Goal: Information Seeking & Learning: Learn about a topic

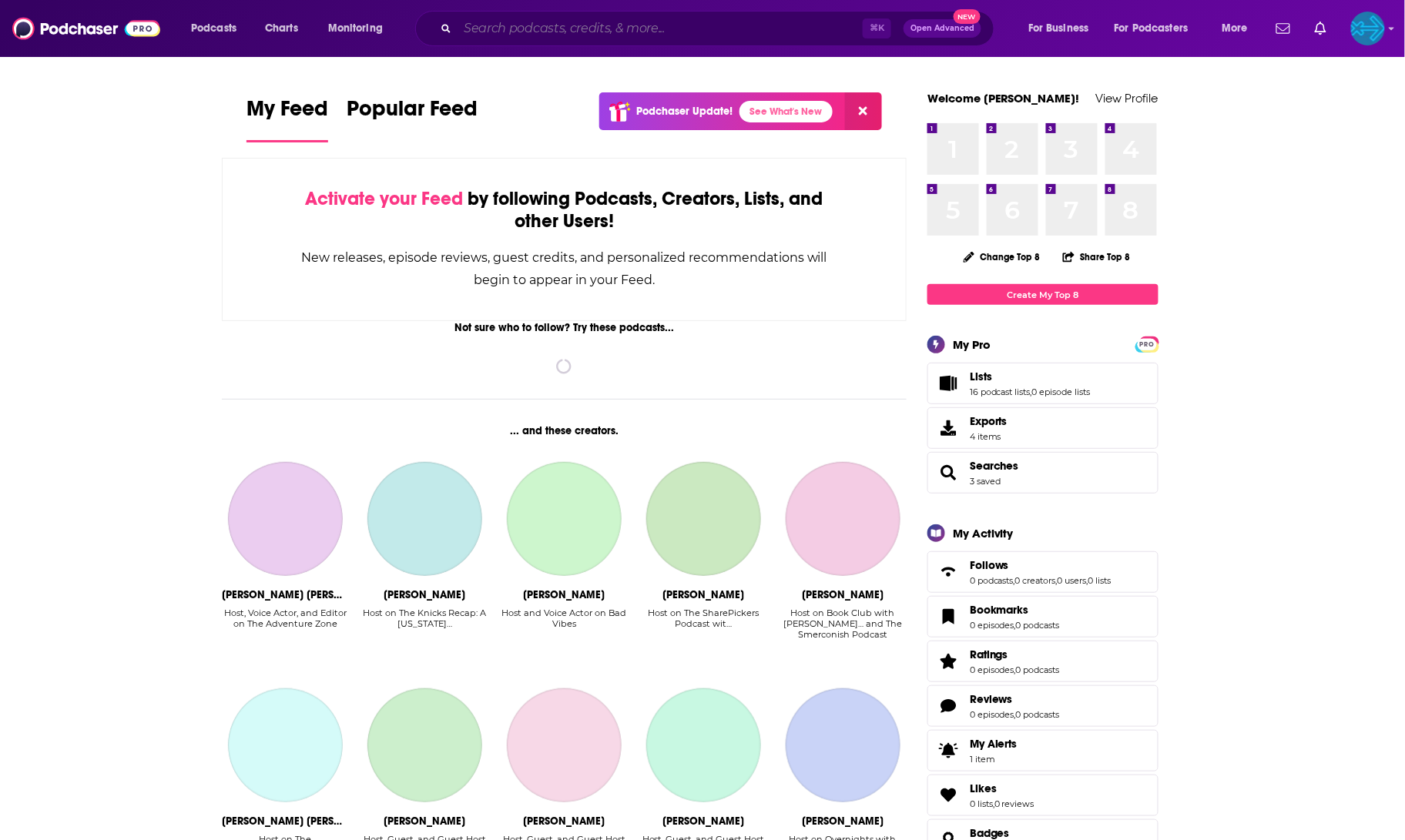
click at [567, 26] on input "Search podcasts, credits, & more..." at bounding box center [660, 28] width 405 height 25
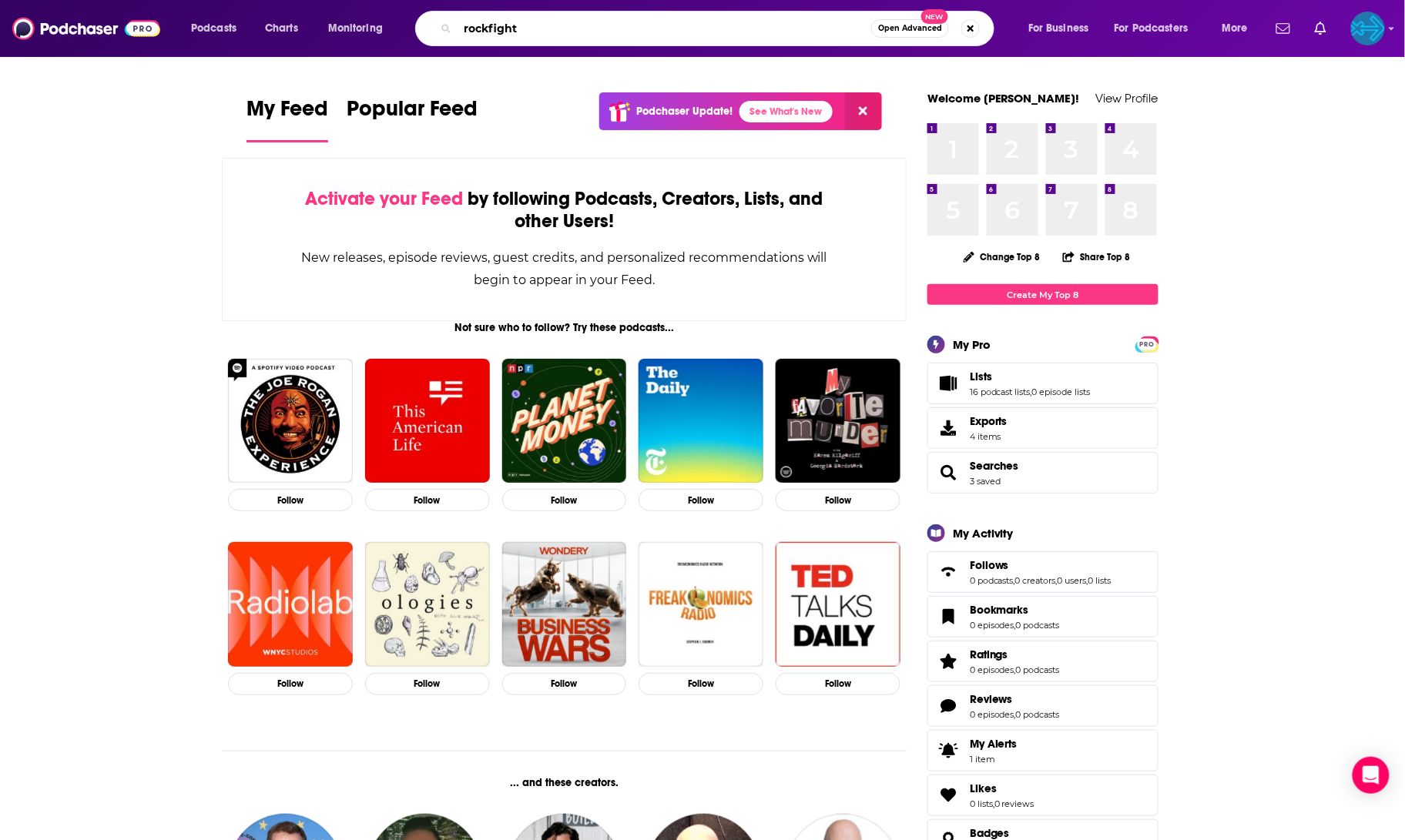
type input "rockfight"
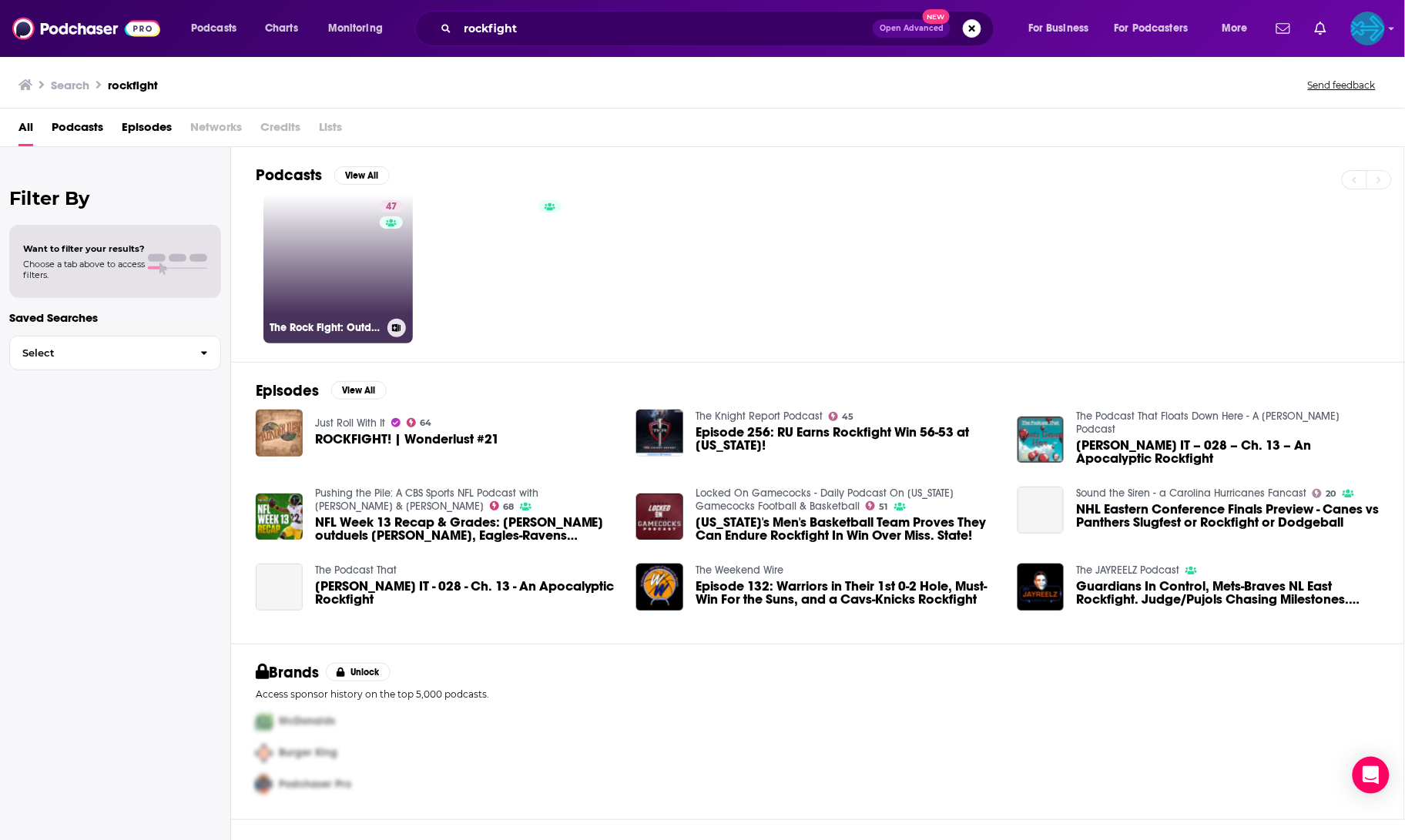
click at [376, 212] on link "47 The Rock Fight: Outdoor Industry & Adventure Sports Commentary" at bounding box center [338, 269] width 150 height 150
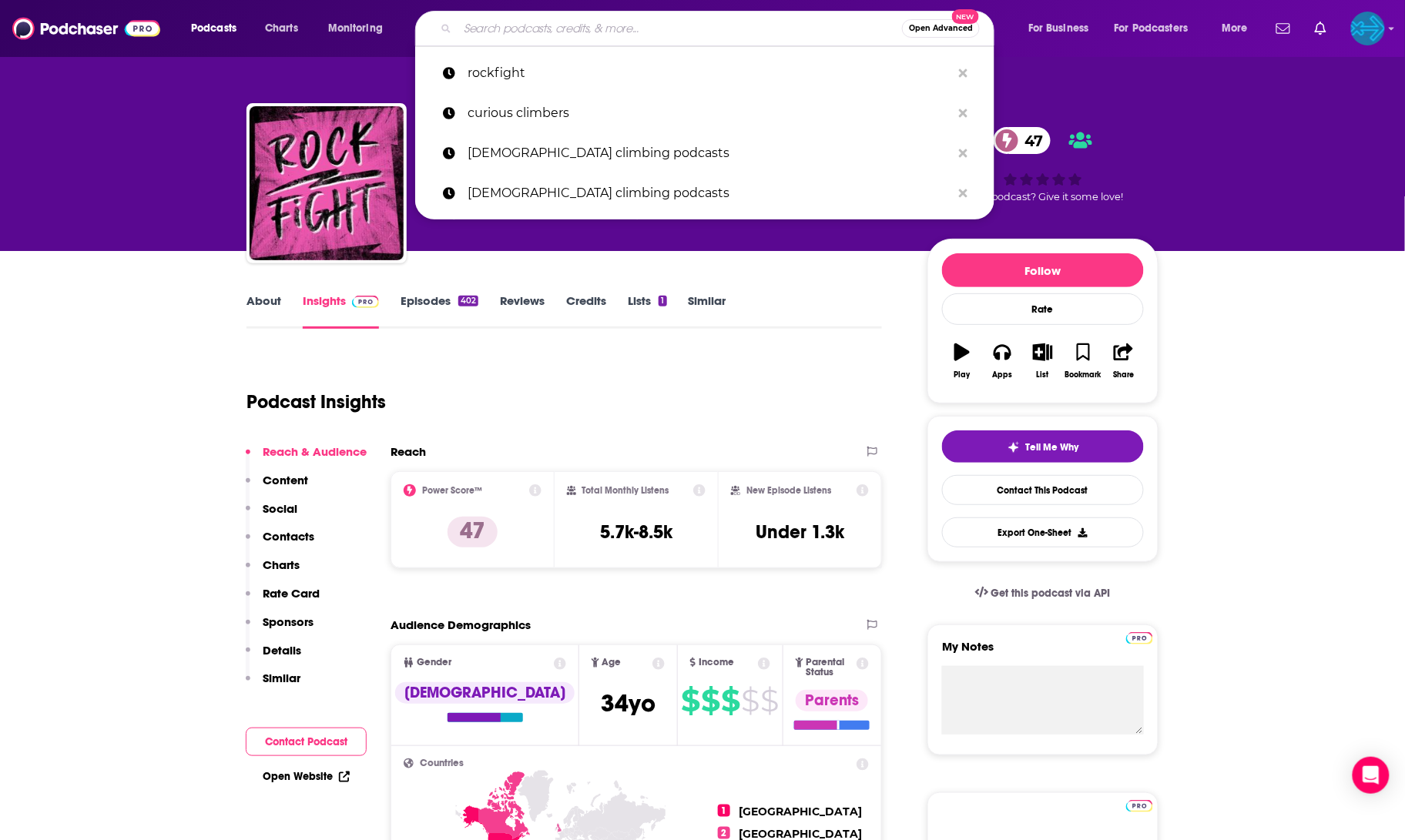
click at [575, 23] on input "Search podcasts, credits, & more..." at bounding box center [679, 28] width 445 height 25
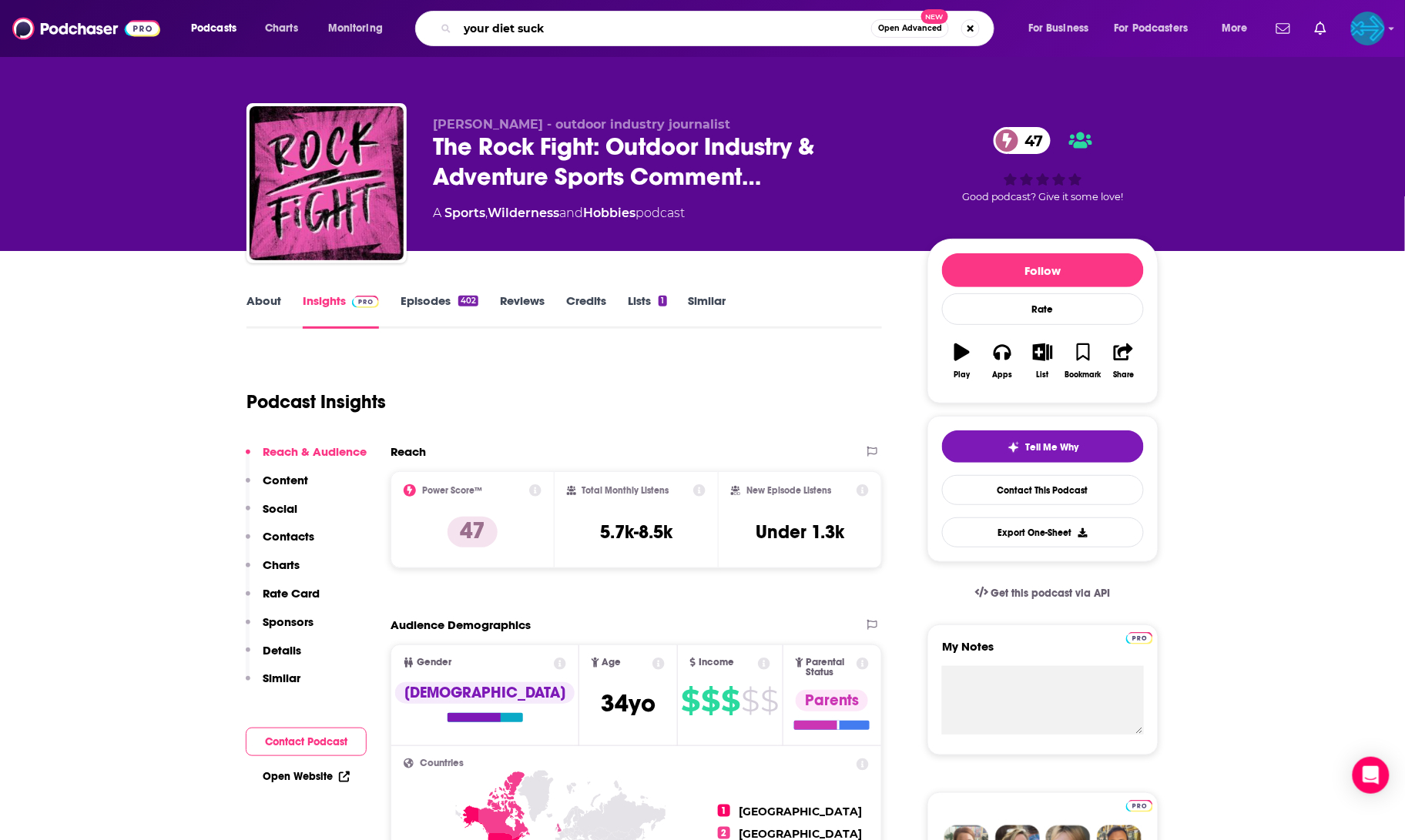
type input "your diet sucks"
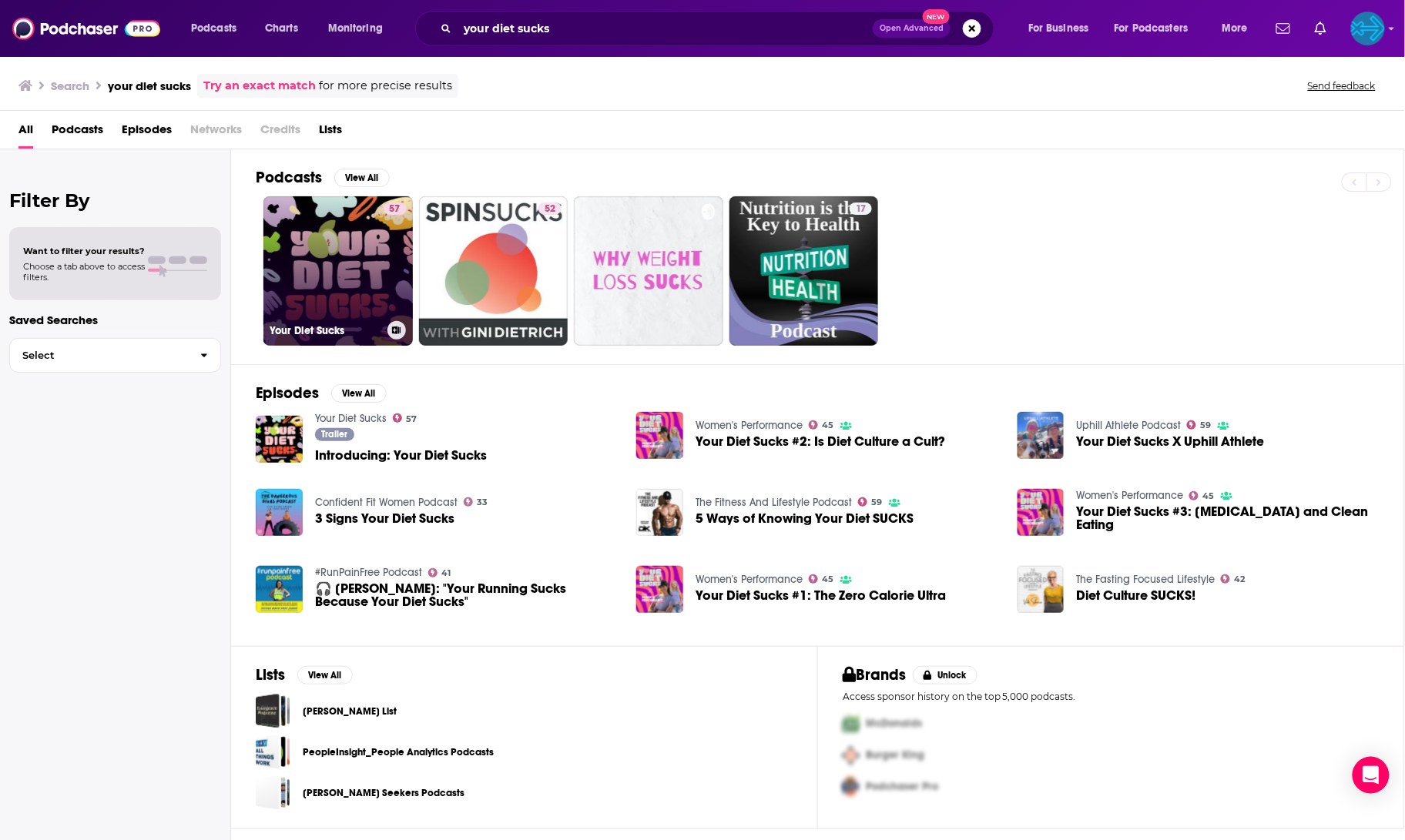
click at [295, 267] on link "57 Your Diet Sucks" at bounding box center [338, 271] width 150 height 150
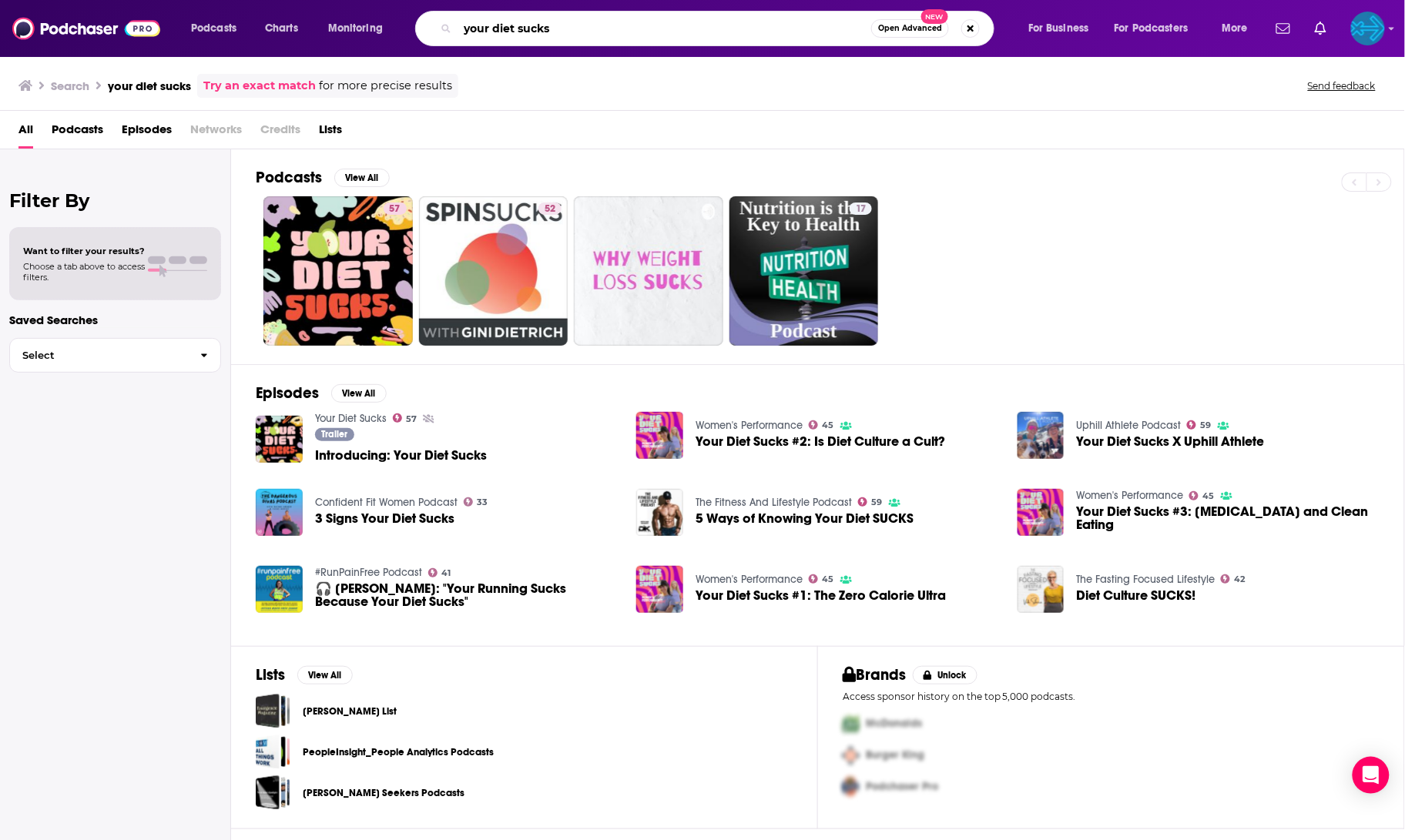
drag, startPoint x: 583, startPoint y: 29, endPoint x: 409, endPoint y: -68, distance: 199.2
click at [409, 0] on html "Podcasts Charts Monitoring your diet sucks Open Advanced New For Business For P…" at bounding box center [702, 420] width 1405 height 840
type input "second nature"
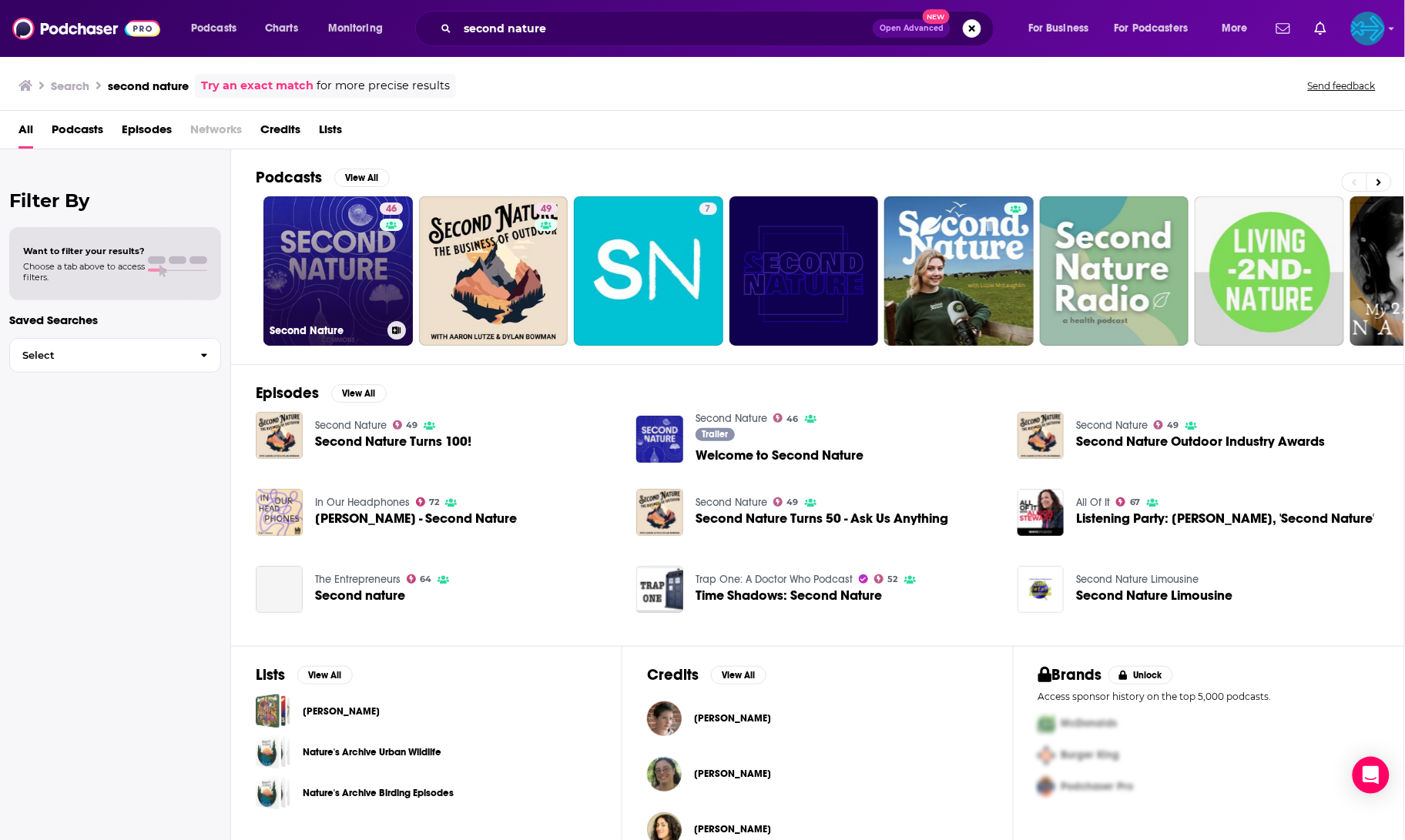
click at [348, 259] on link "46 Second Nature" at bounding box center [338, 271] width 150 height 150
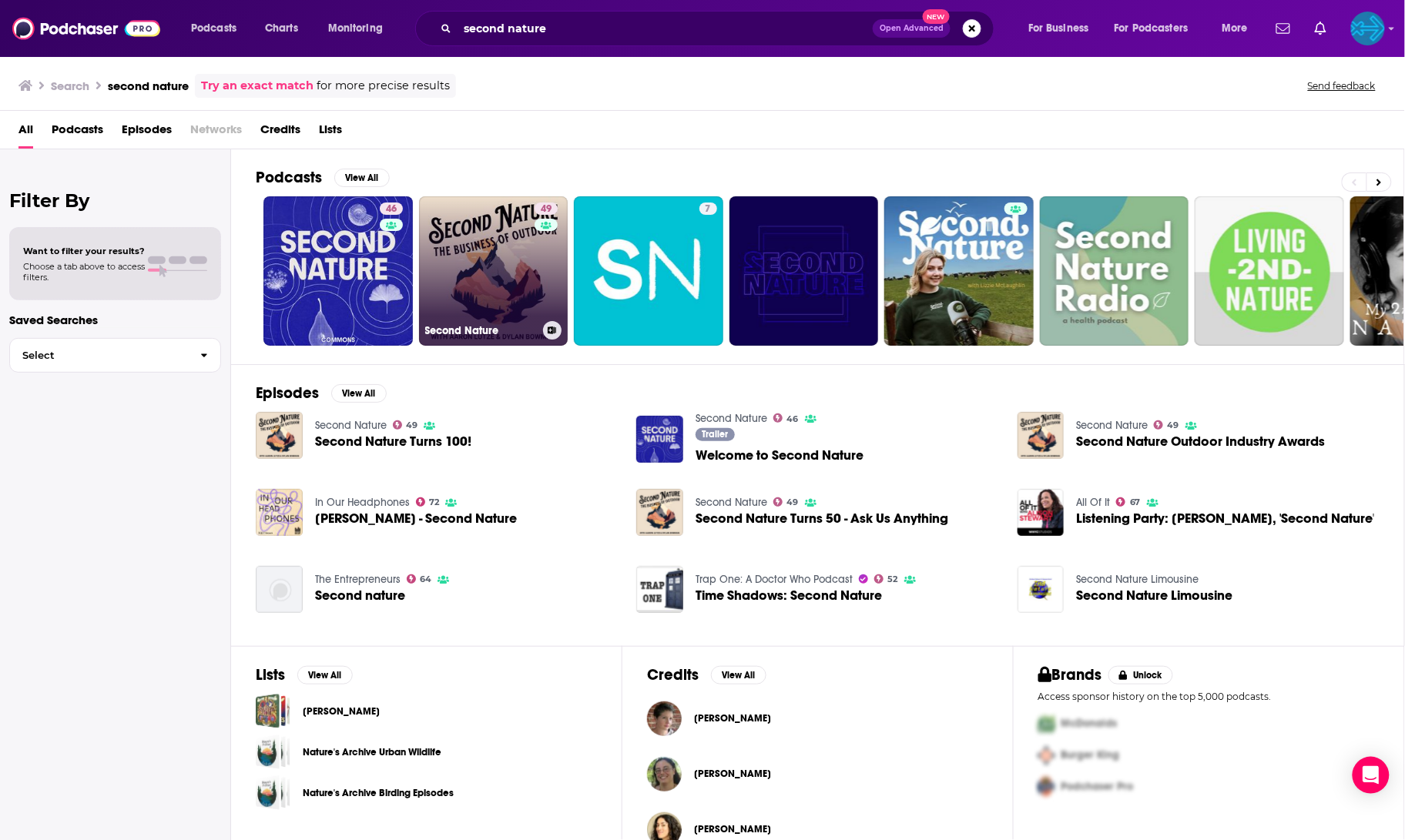
click at [500, 248] on link "49 Second Nature" at bounding box center [494, 271] width 150 height 150
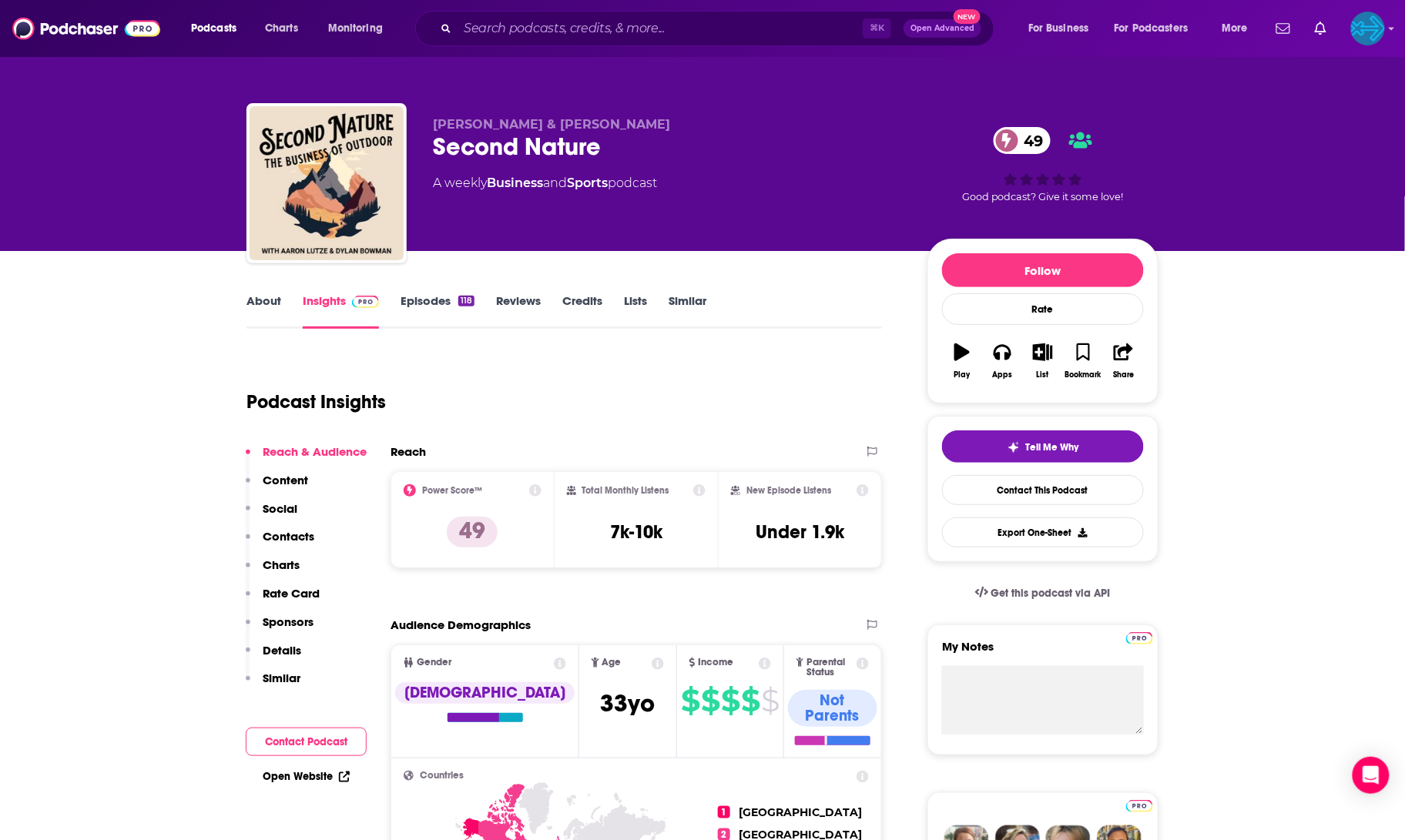
scroll to position [178, 0]
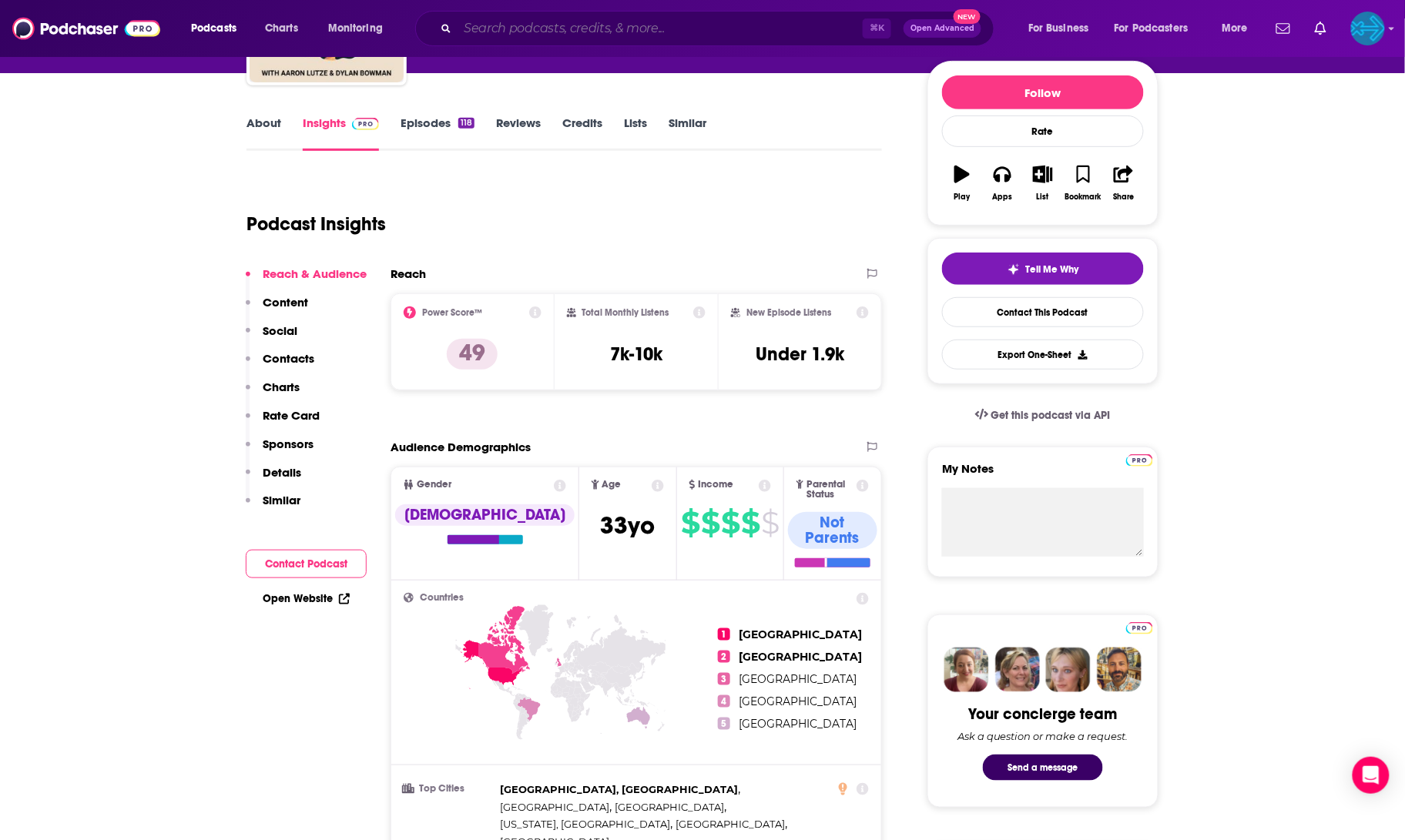
click at [488, 34] on input "Search podcasts, credits, & more..." at bounding box center [660, 28] width 405 height 25
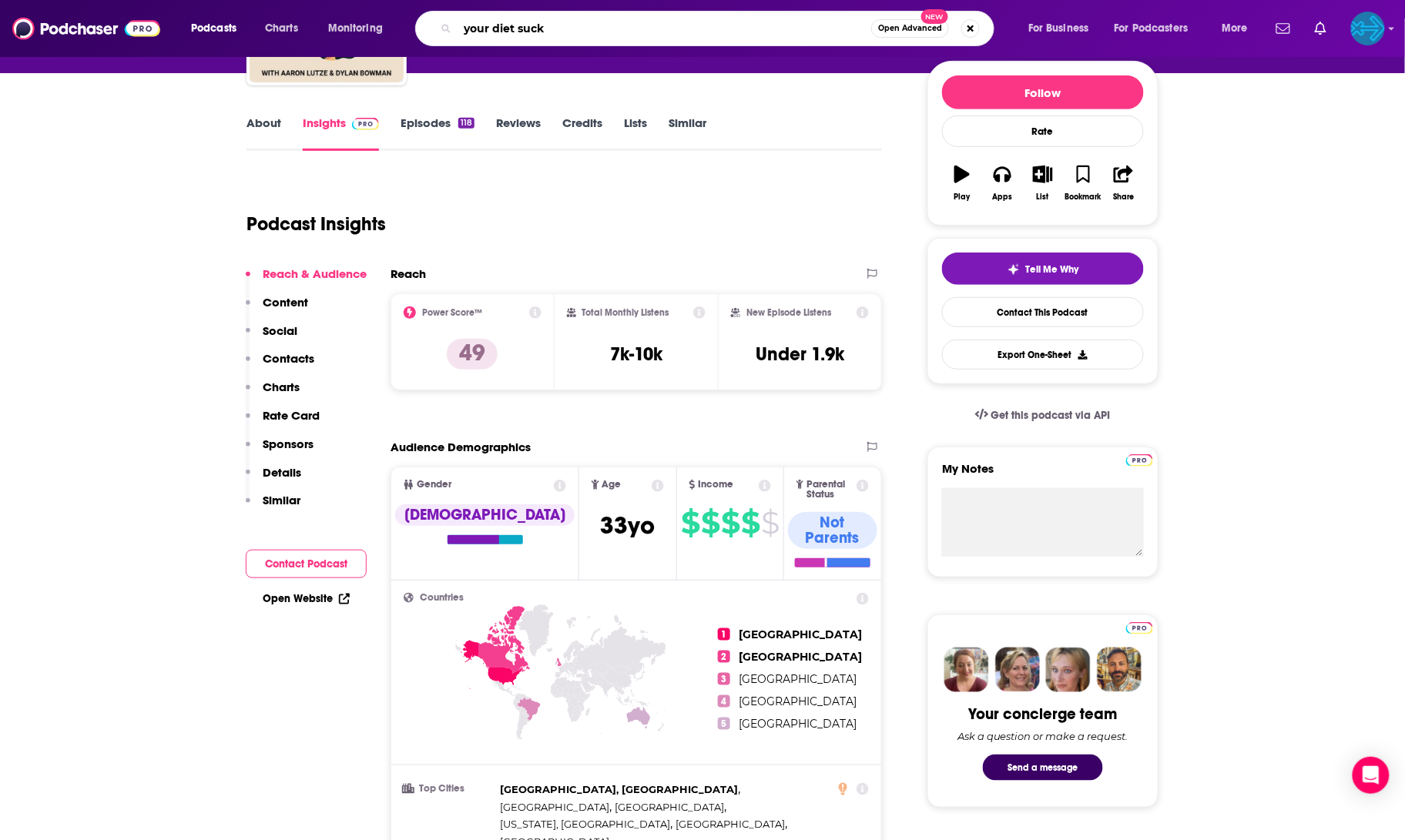
type input "your diet sucks"
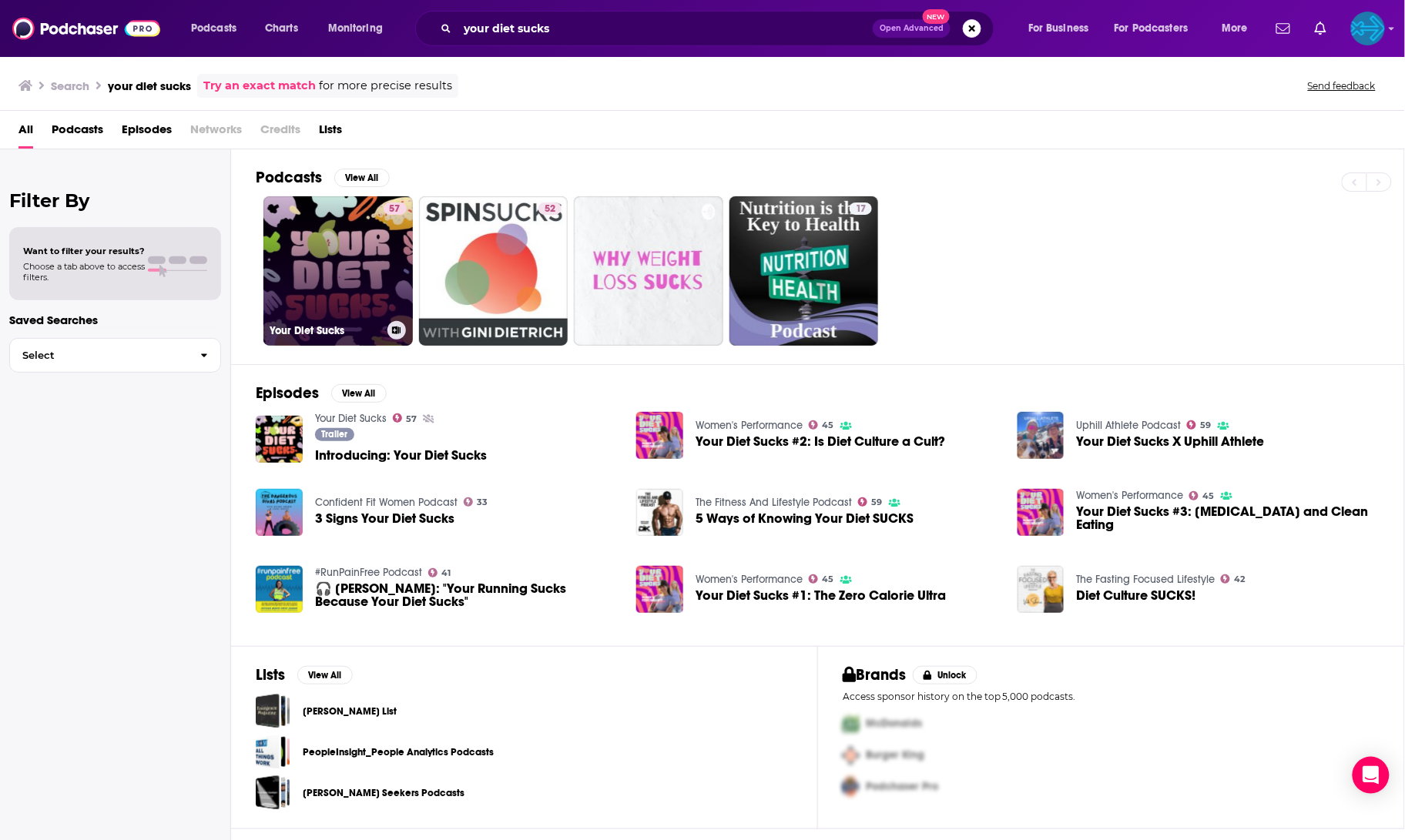
click at [369, 243] on link "57 Your Diet Sucks" at bounding box center [338, 271] width 150 height 150
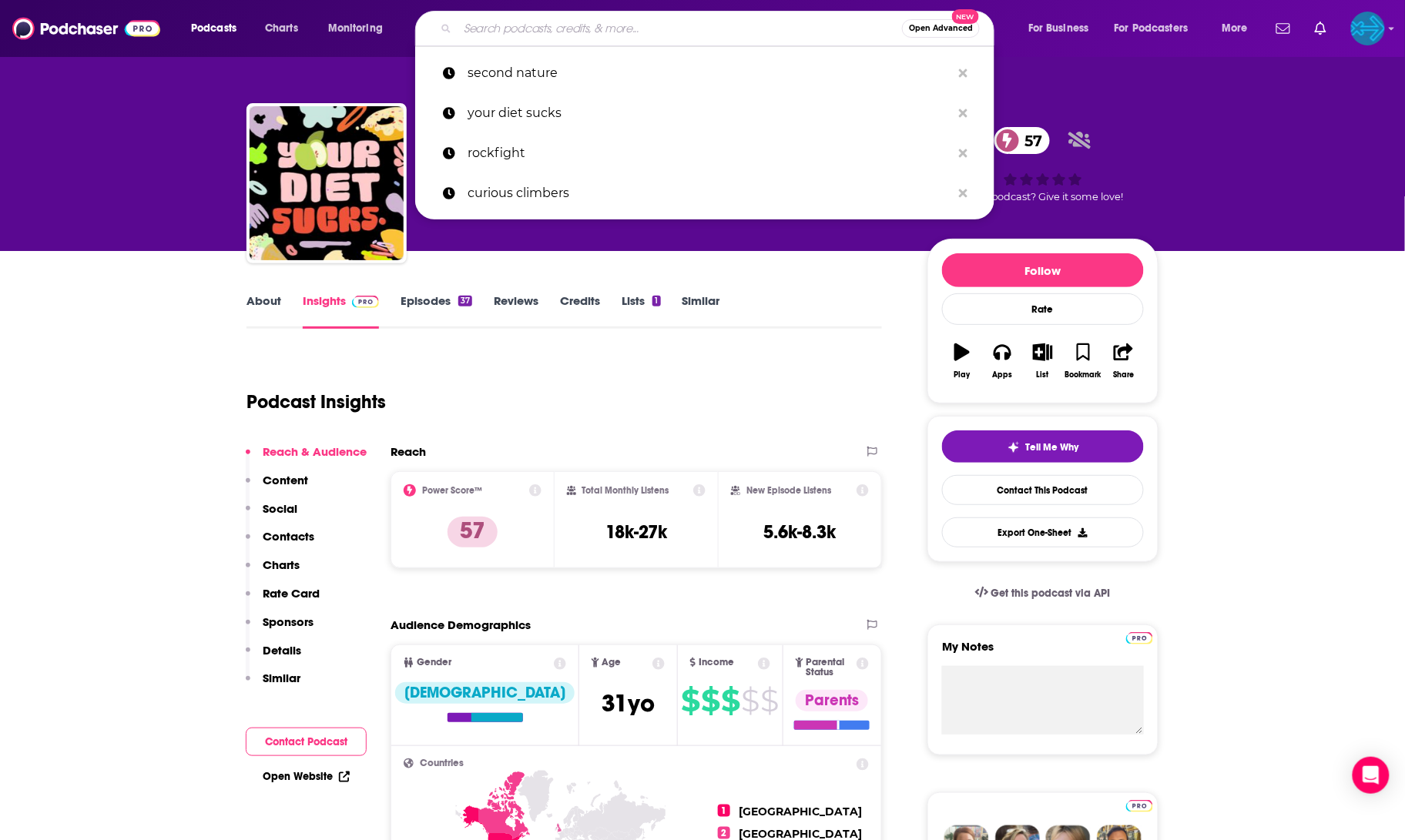
click at [533, 38] on input "Search podcasts, credits, & more..." at bounding box center [679, 28] width 445 height 25
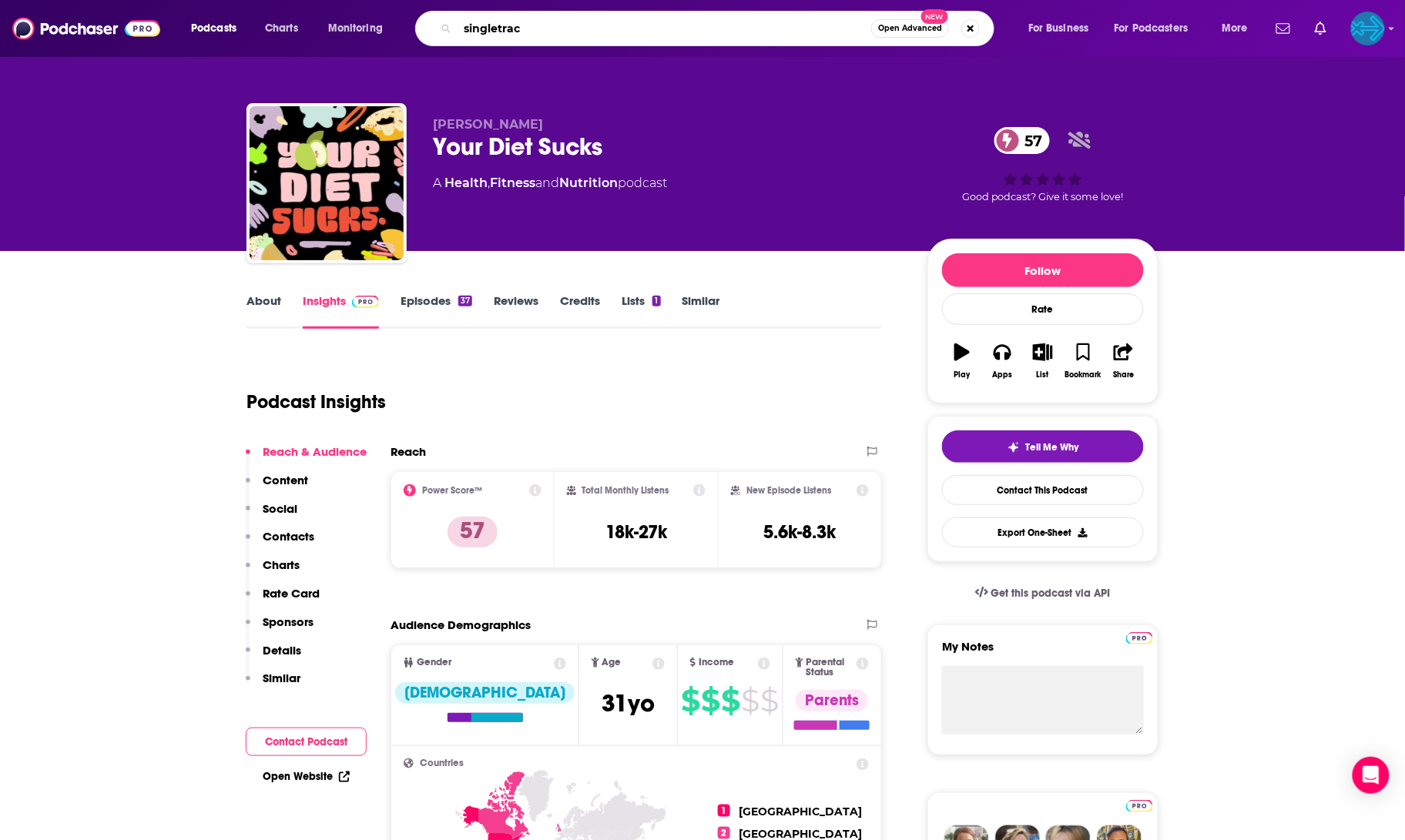
type input "singletrack"
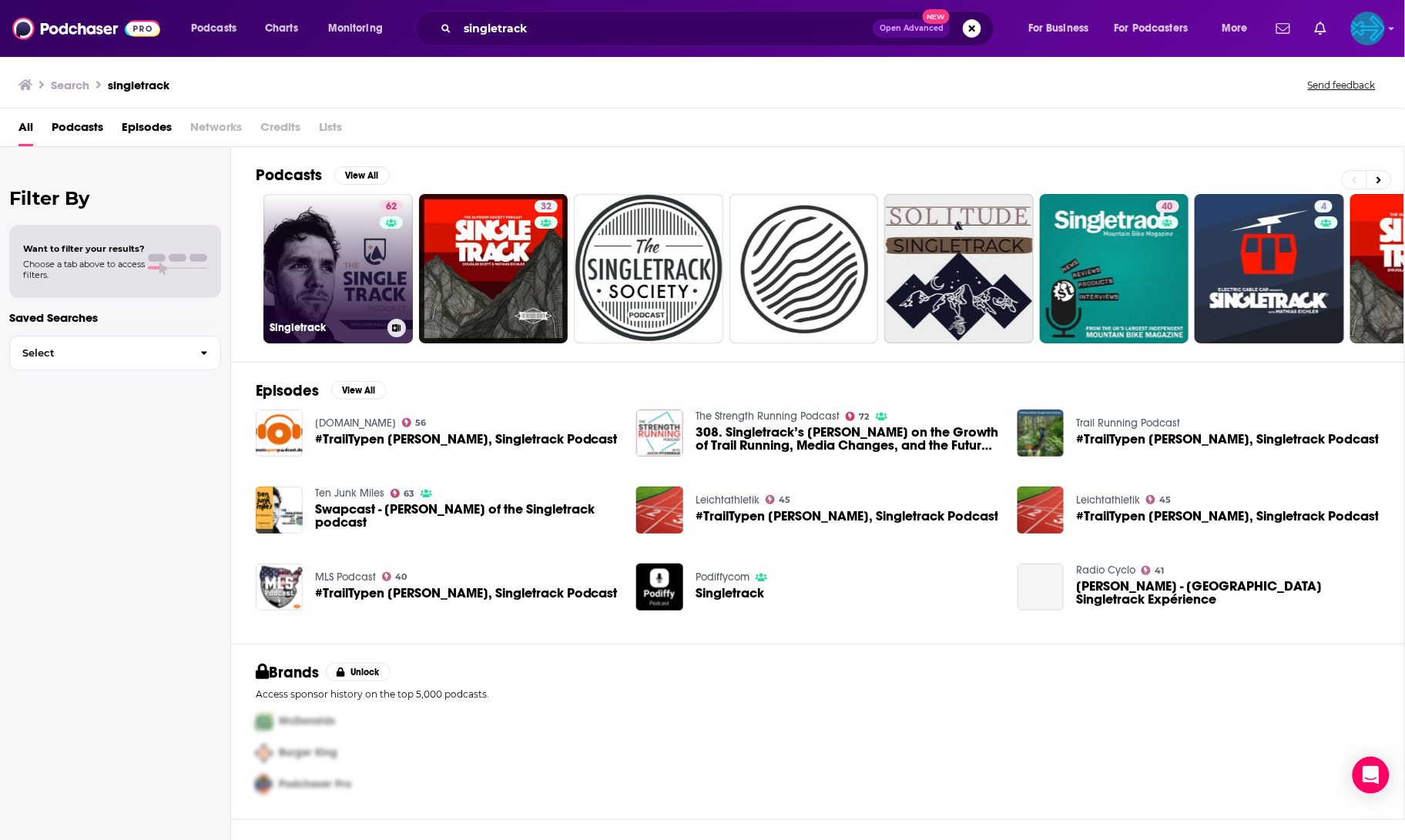
click at [340, 264] on link "62 Singletrack" at bounding box center [338, 269] width 150 height 150
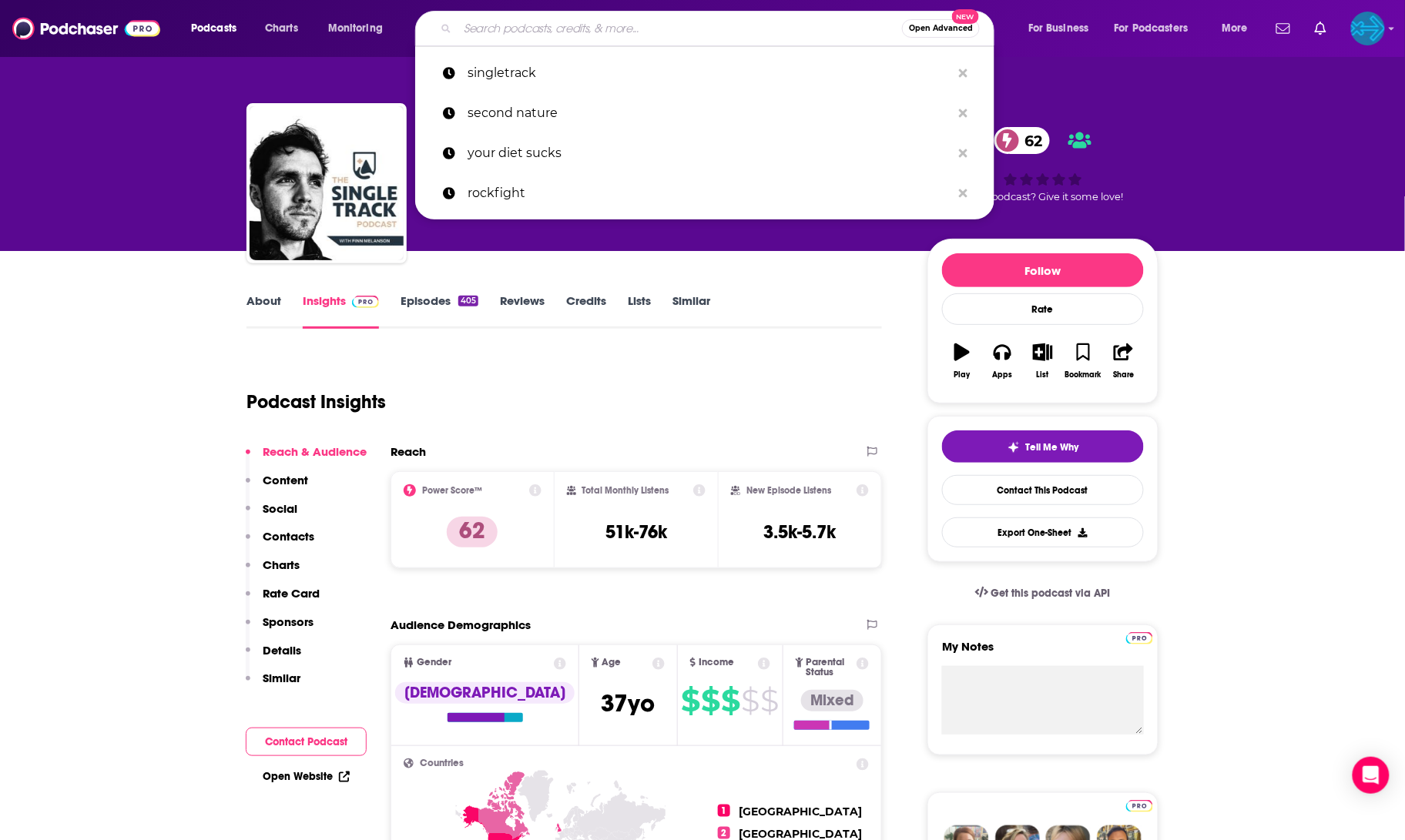
click at [560, 27] on input "Search podcasts, credits, & more..." at bounding box center [679, 28] width 445 height 25
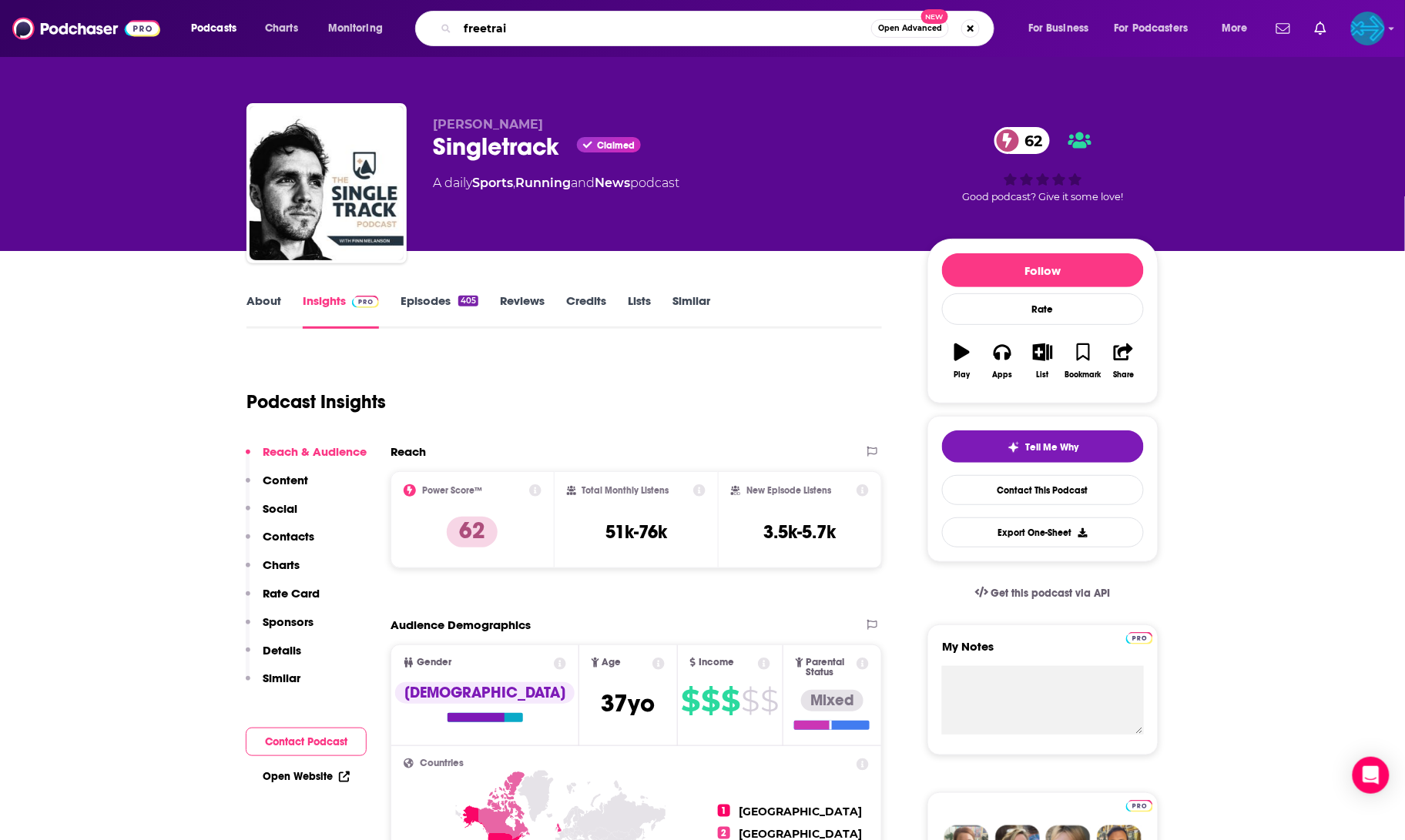
type input "freetrail"
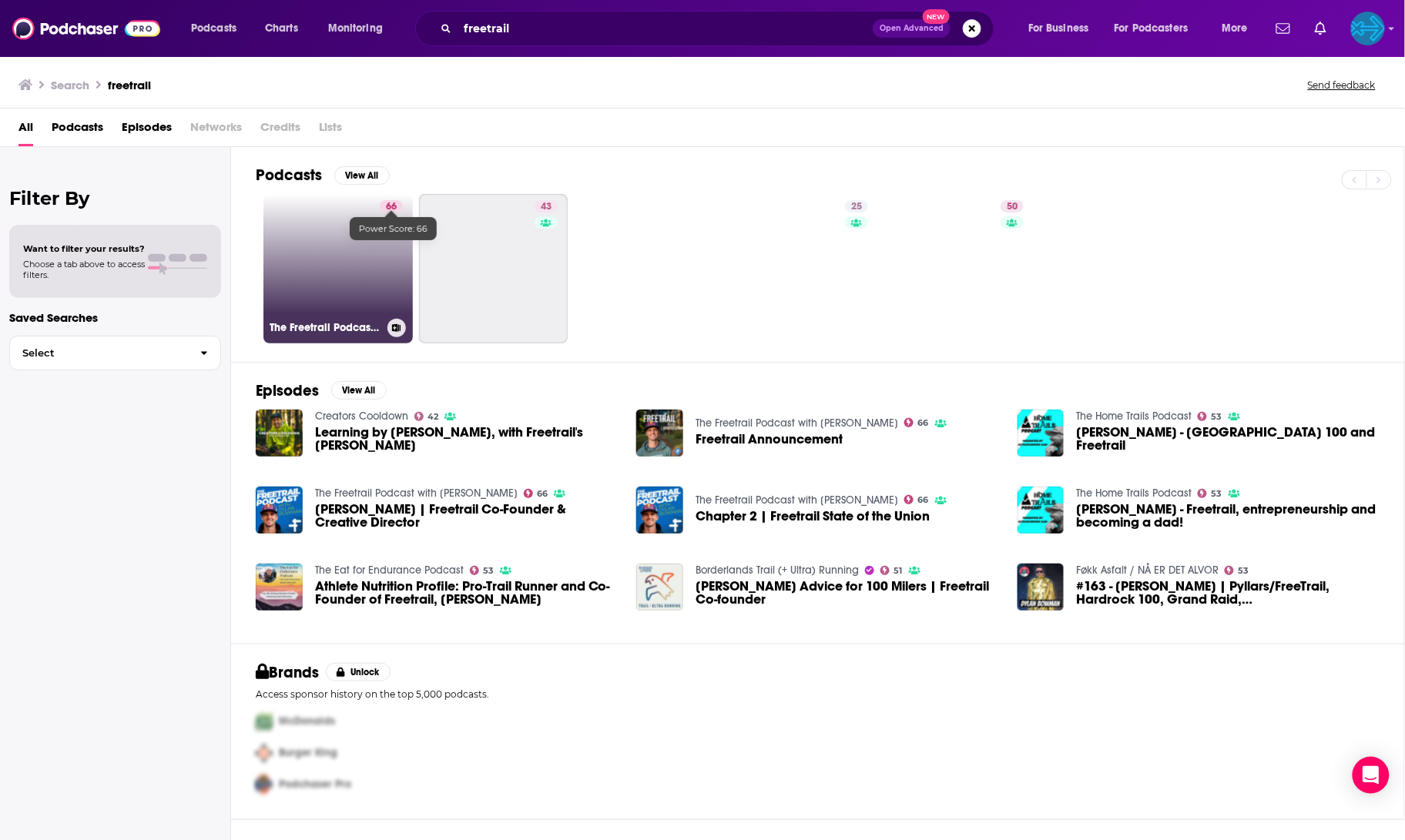
click at [391, 205] on span "66" at bounding box center [391, 207] width 11 height 15
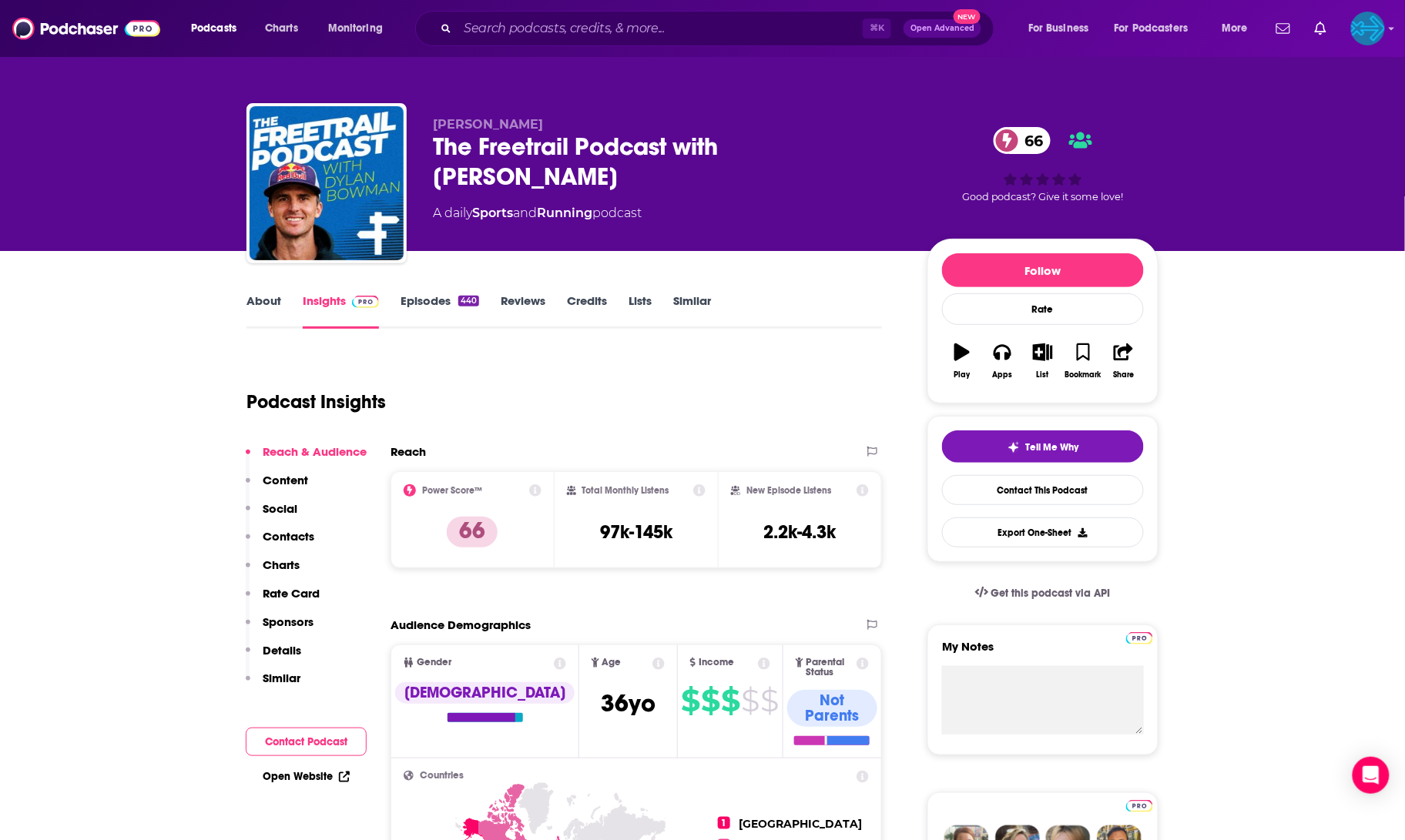
scroll to position [120, 0]
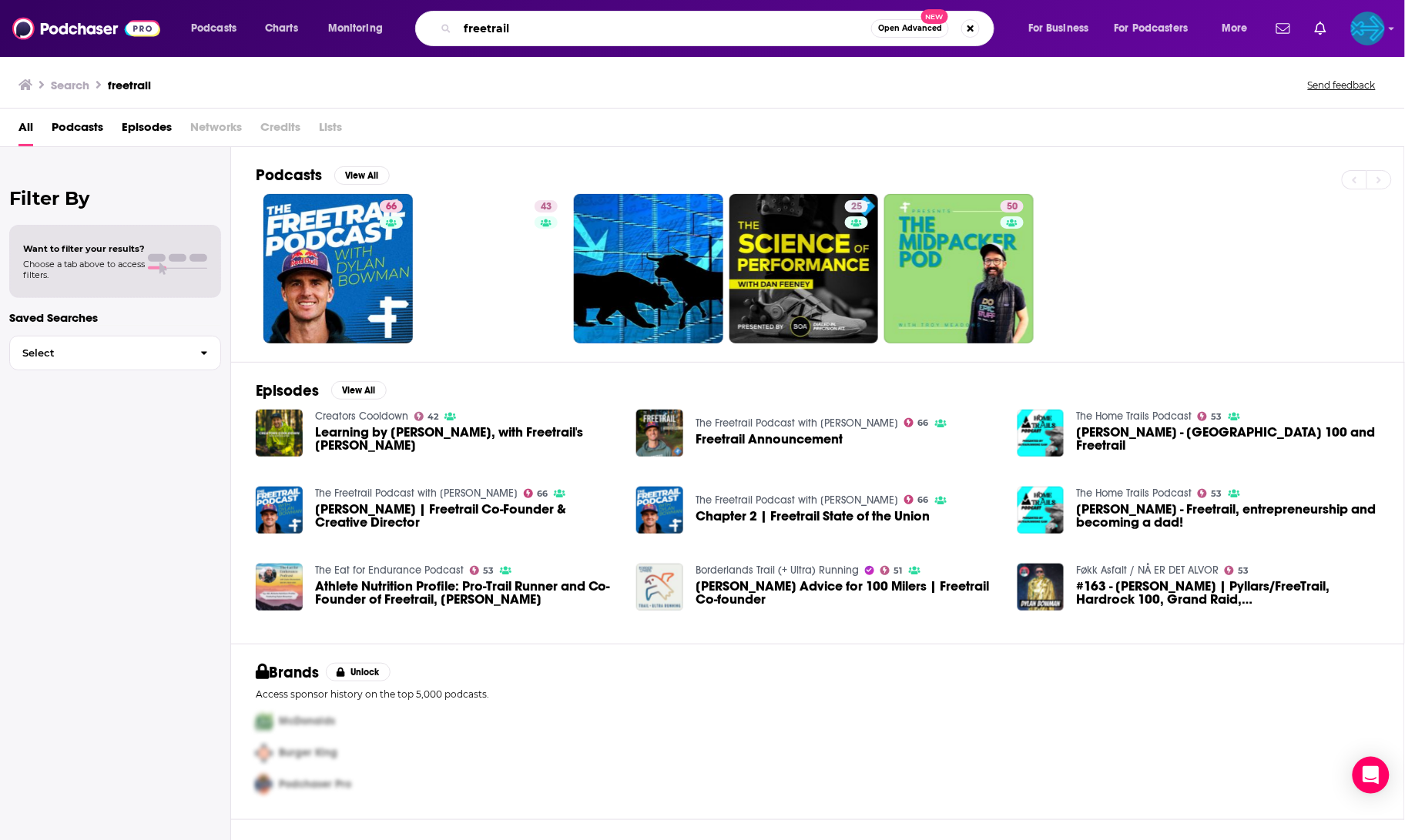
drag, startPoint x: 597, startPoint y: 30, endPoint x: 496, endPoint y: -39, distance: 122.3
click at [496, 0] on html "Podcasts Charts Monitoring freetrail Open Advanced New For Business For Podcast…" at bounding box center [702, 420] width 1405 height 840
type input "home trails"
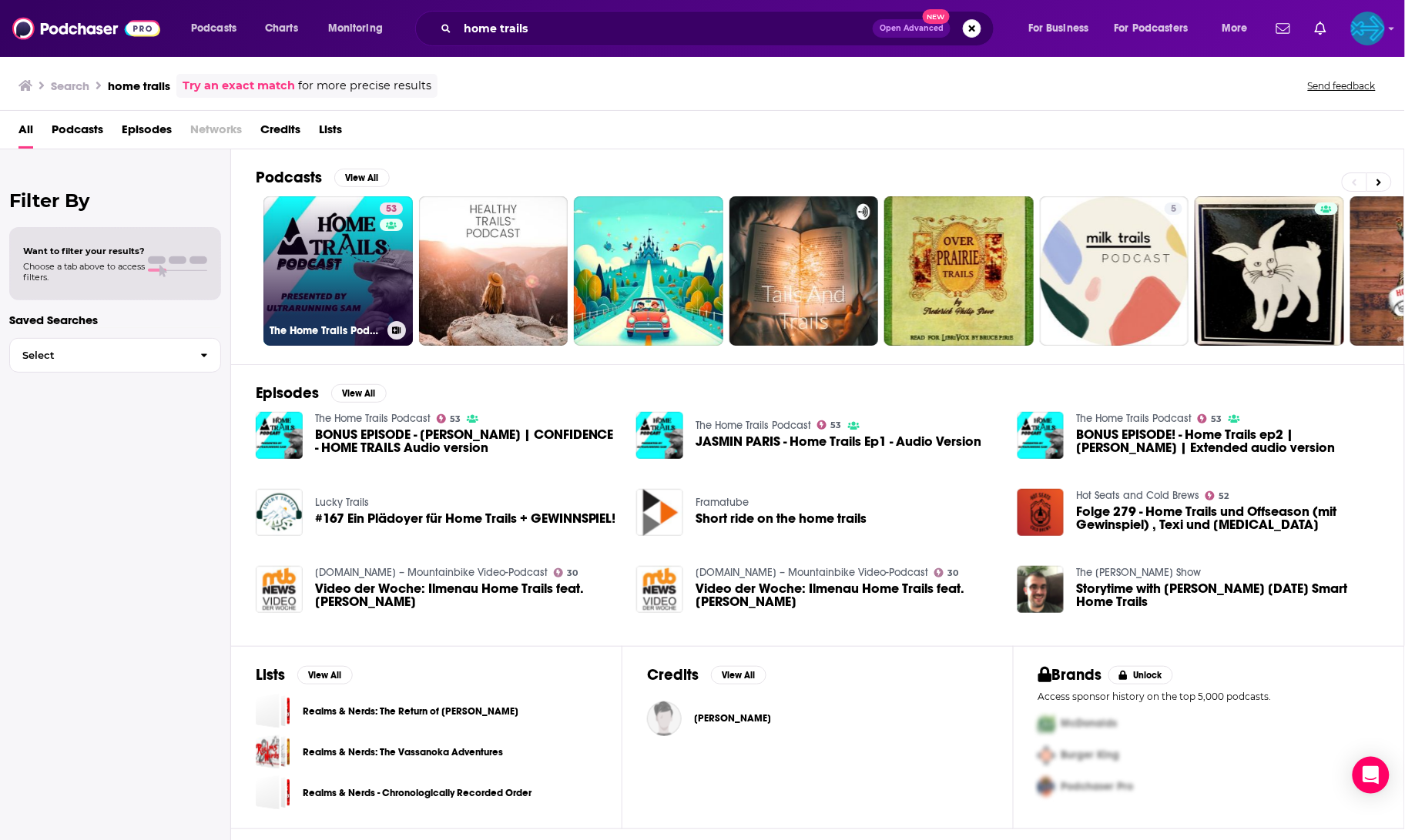
click at [362, 250] on link "53 The Home Trails Podcast" at bounding box center [338, 271] width 150 height 150
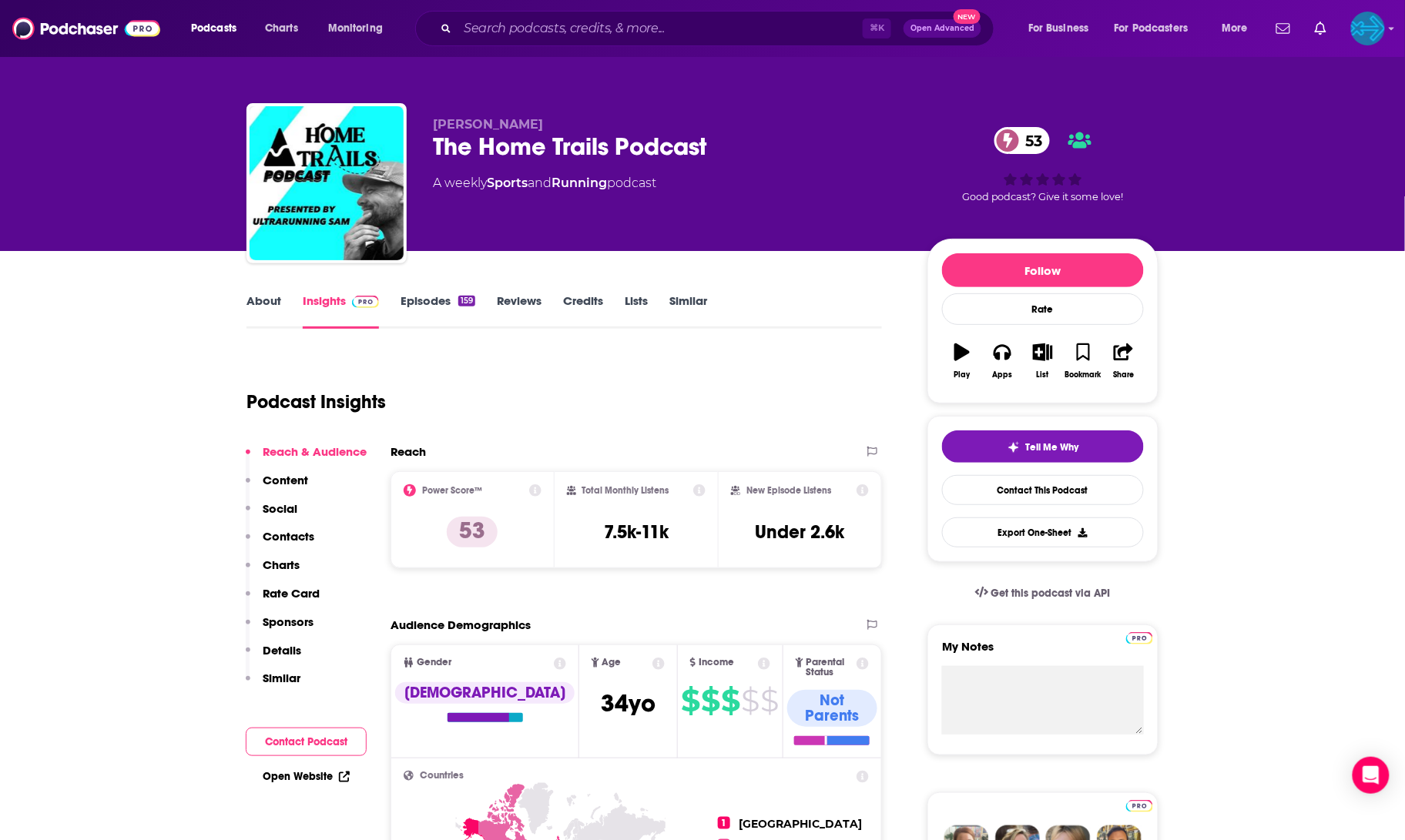
click at [439, 305] on link "Episodes 159" at bounding box center [438, 310] width 75 height 35
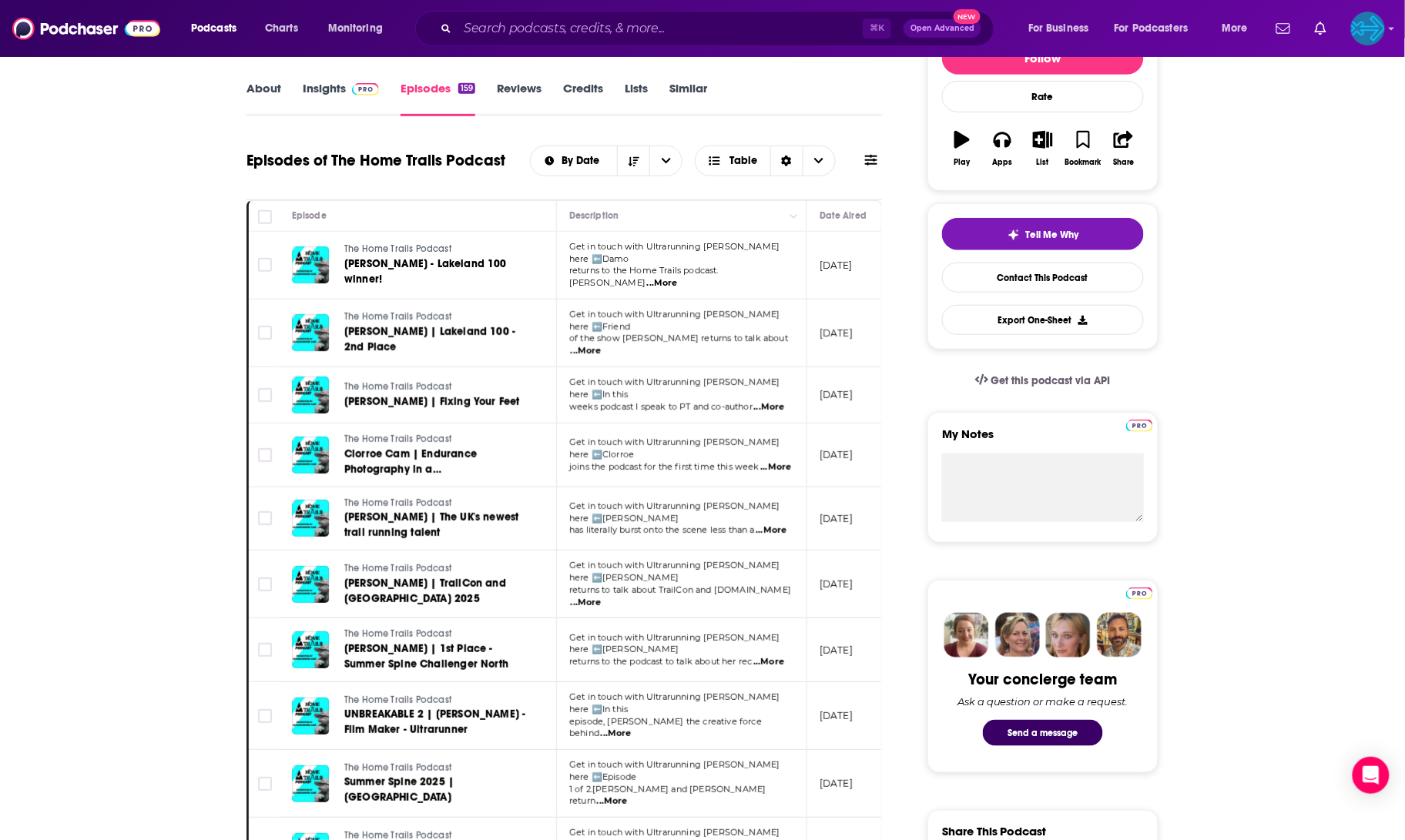
scroll to position [104, 0]
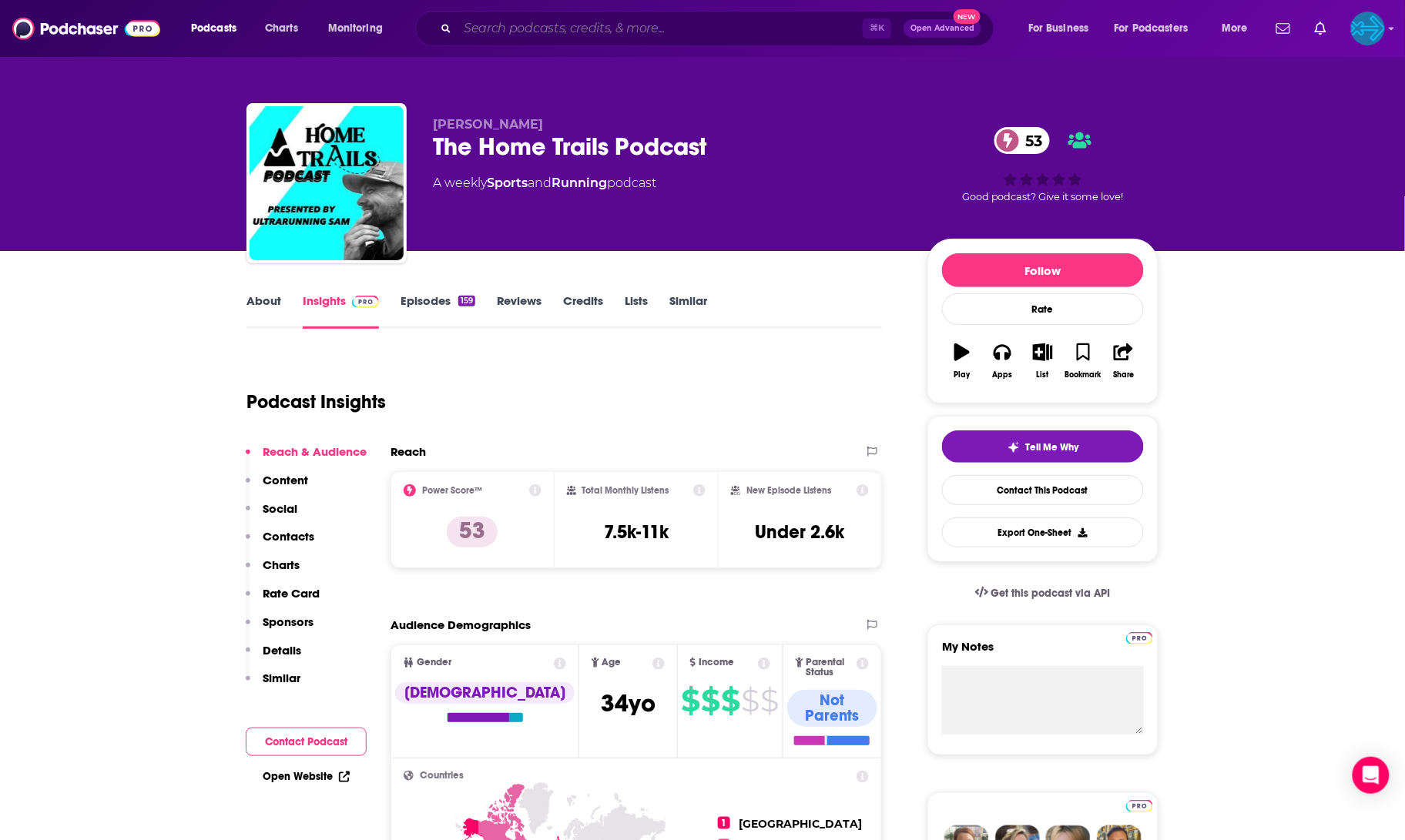
click at [506, 34] on input "Search podcasts, credits, & more..." at bounding box center [660, 28] width 405 height 25
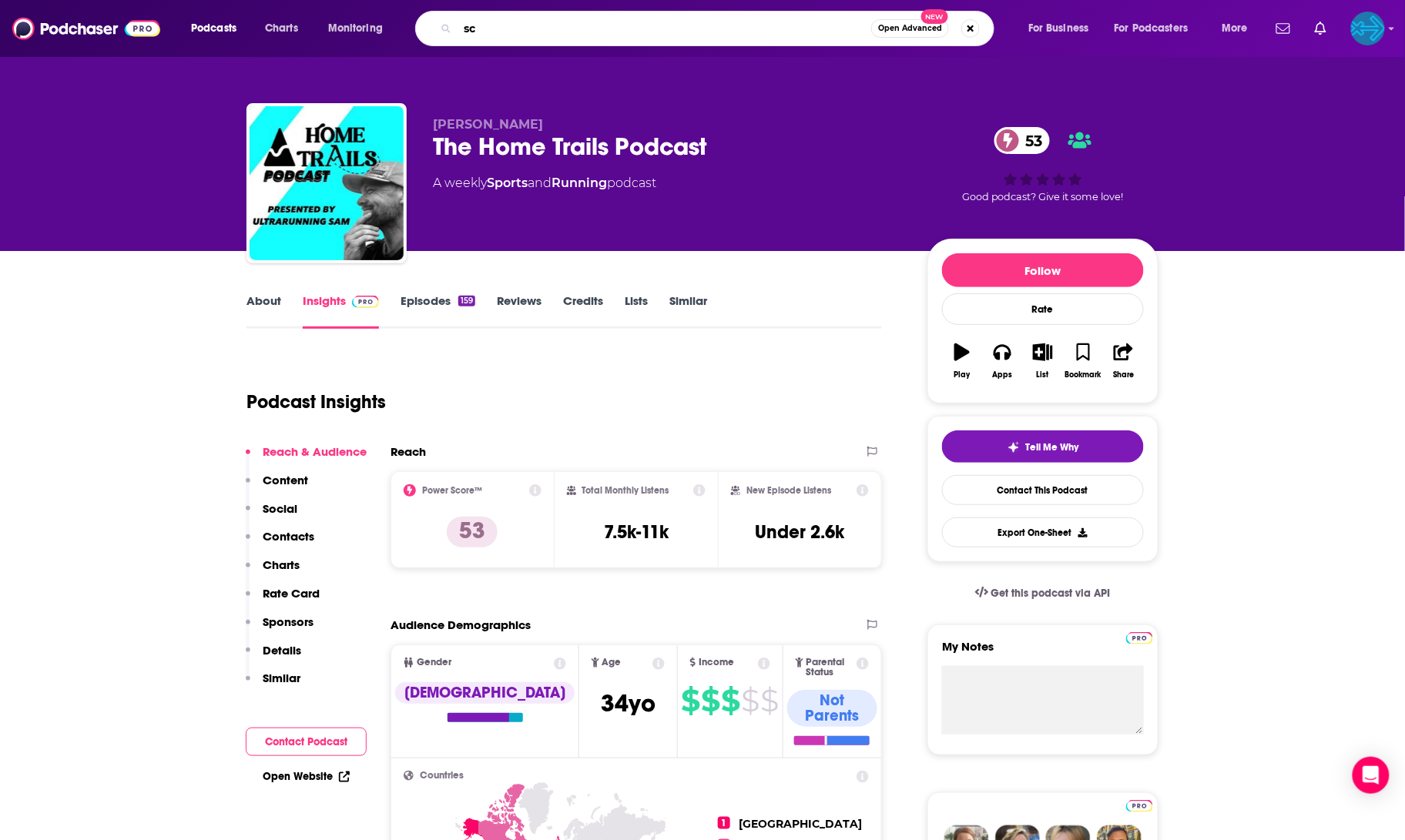
type input "s"
type input "for the long run"
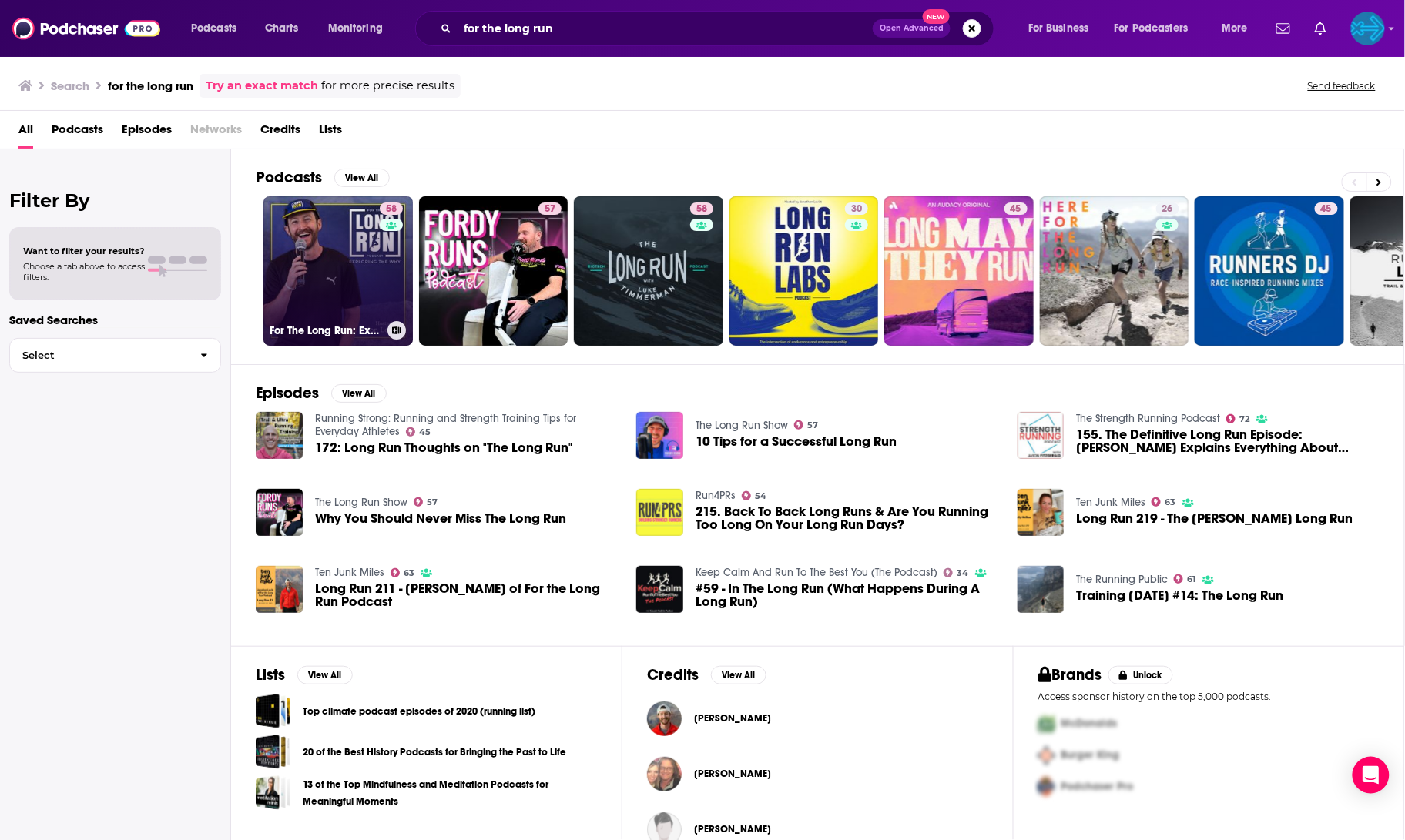
click at [337, 254] on link "58 For The Long Run: Exploring the Why Behind Running" at bounding box center [338, 271] width 150 height 150
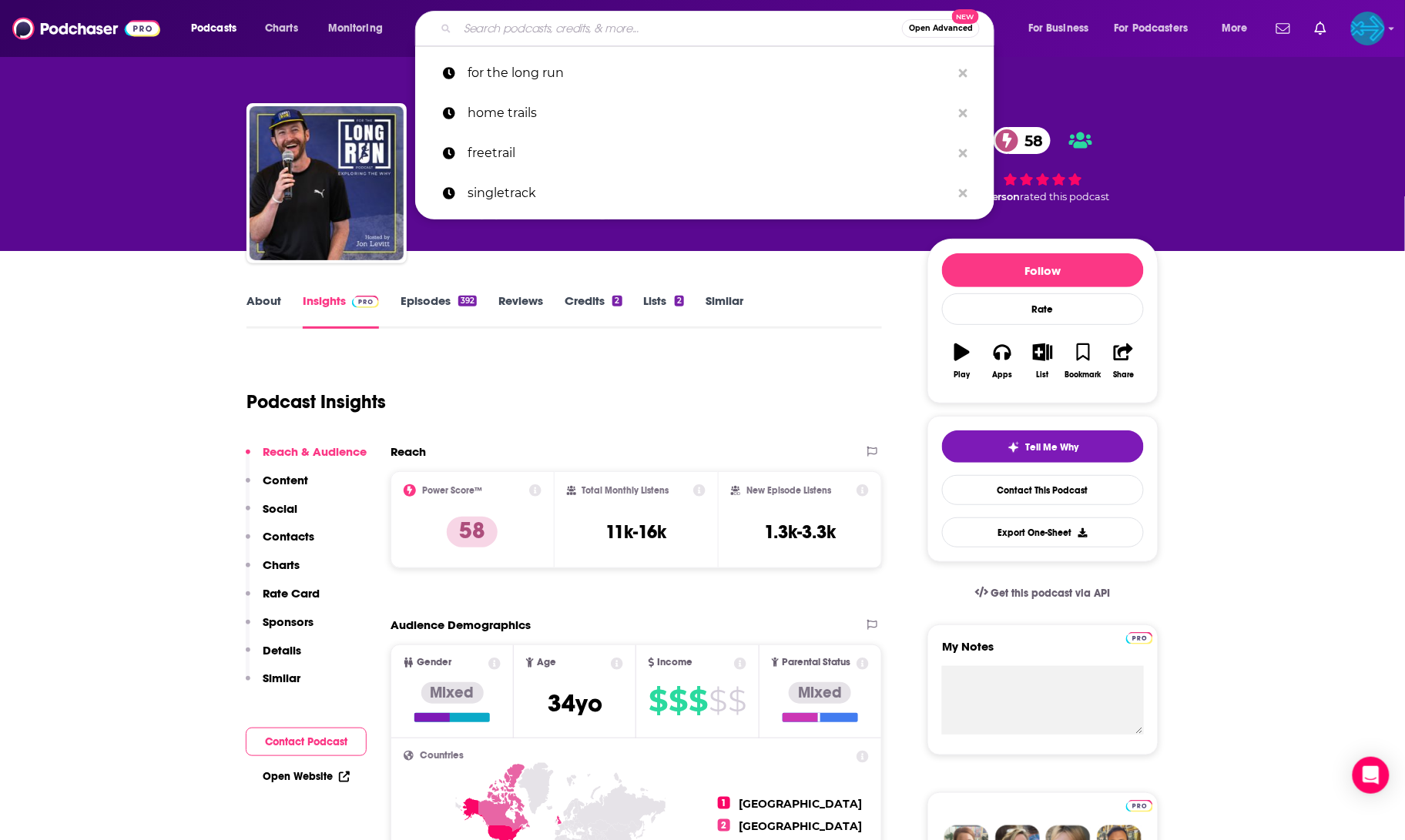
click at [529, 28] on input "Search podcasts, credits, & more..." at bounding box center [679, 28] width 445 height 25
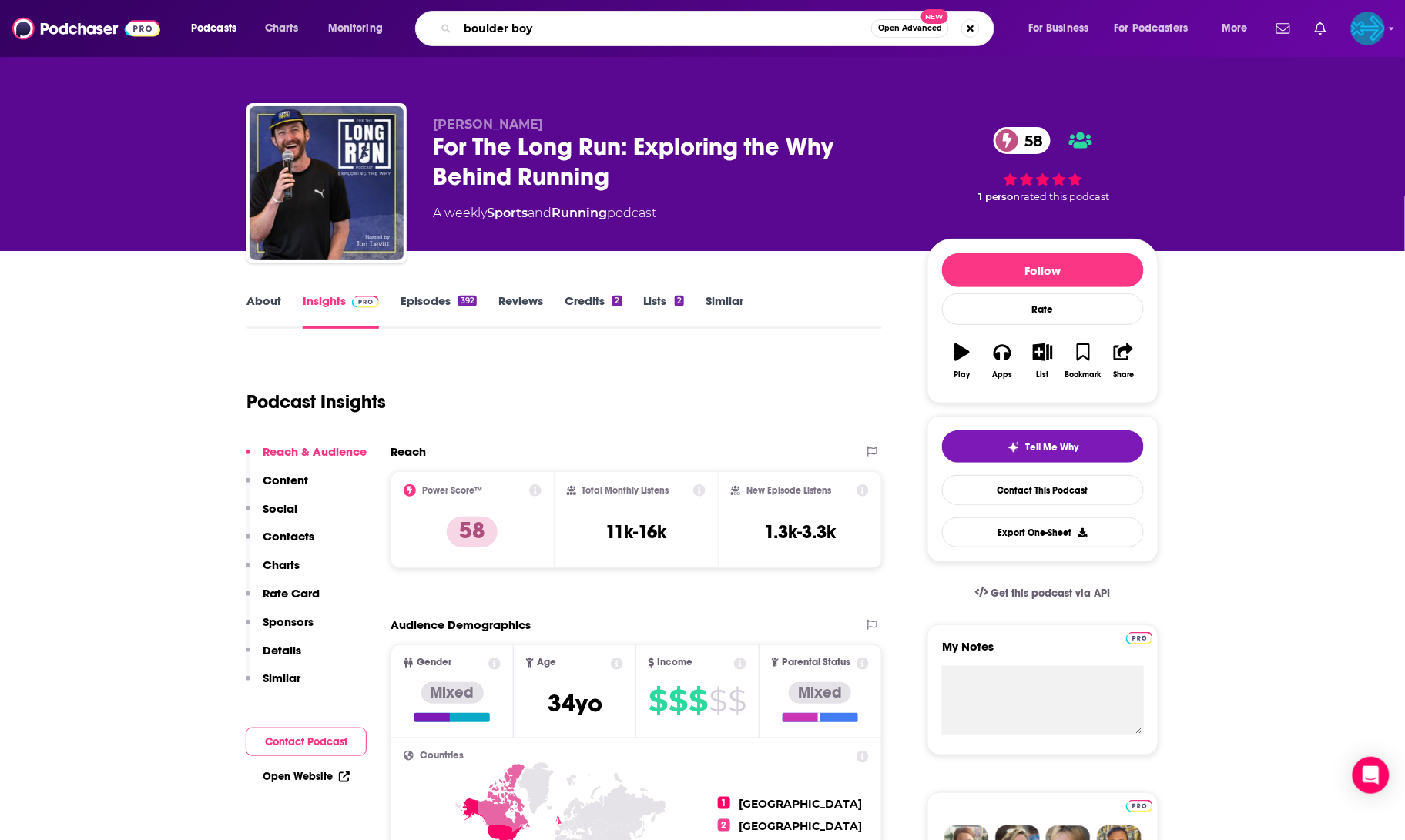
type input "boulder boys"
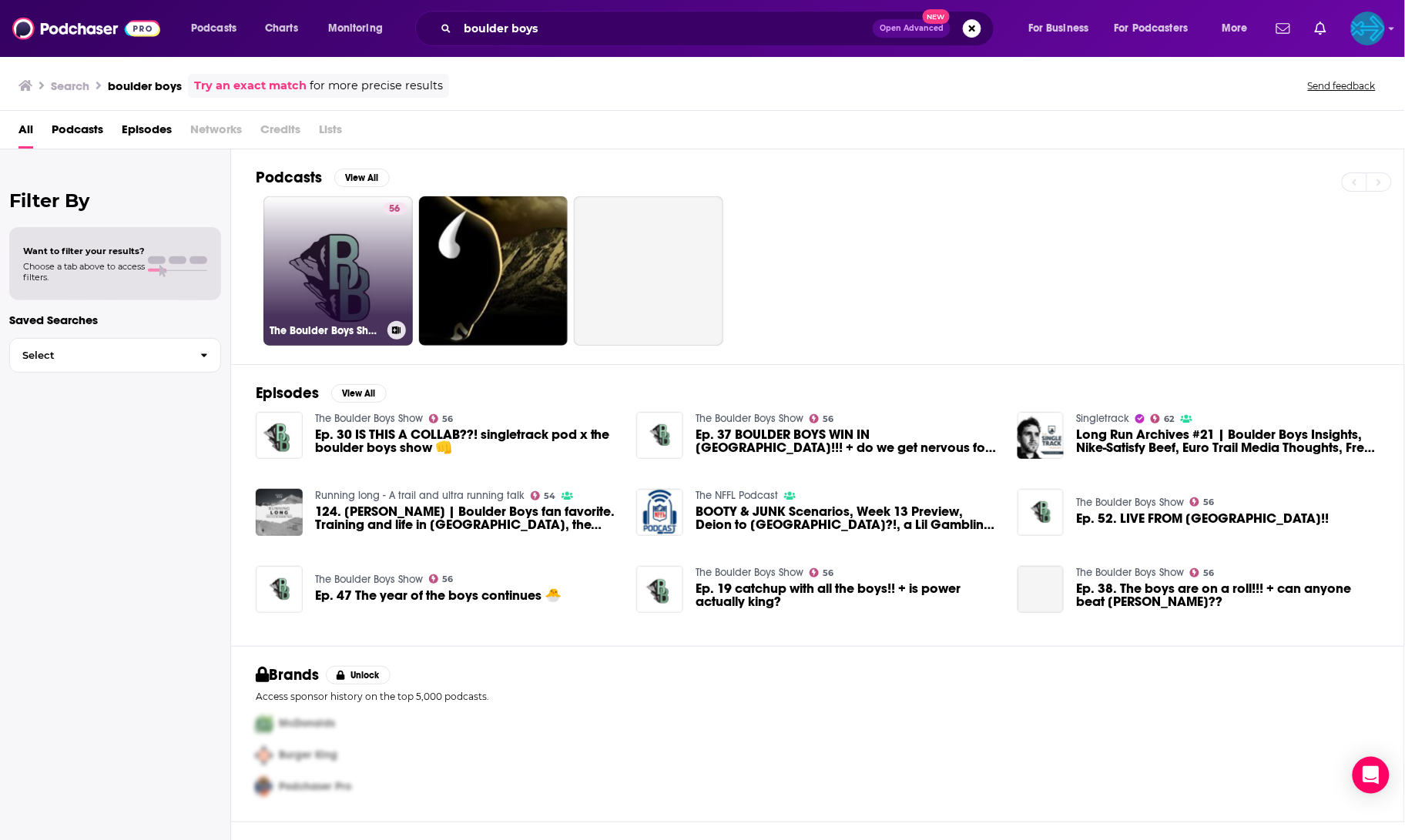
click at [322, 249] on link "56 The Boulder Boys Show" at bounding box center [338, 271] width 150 height 150
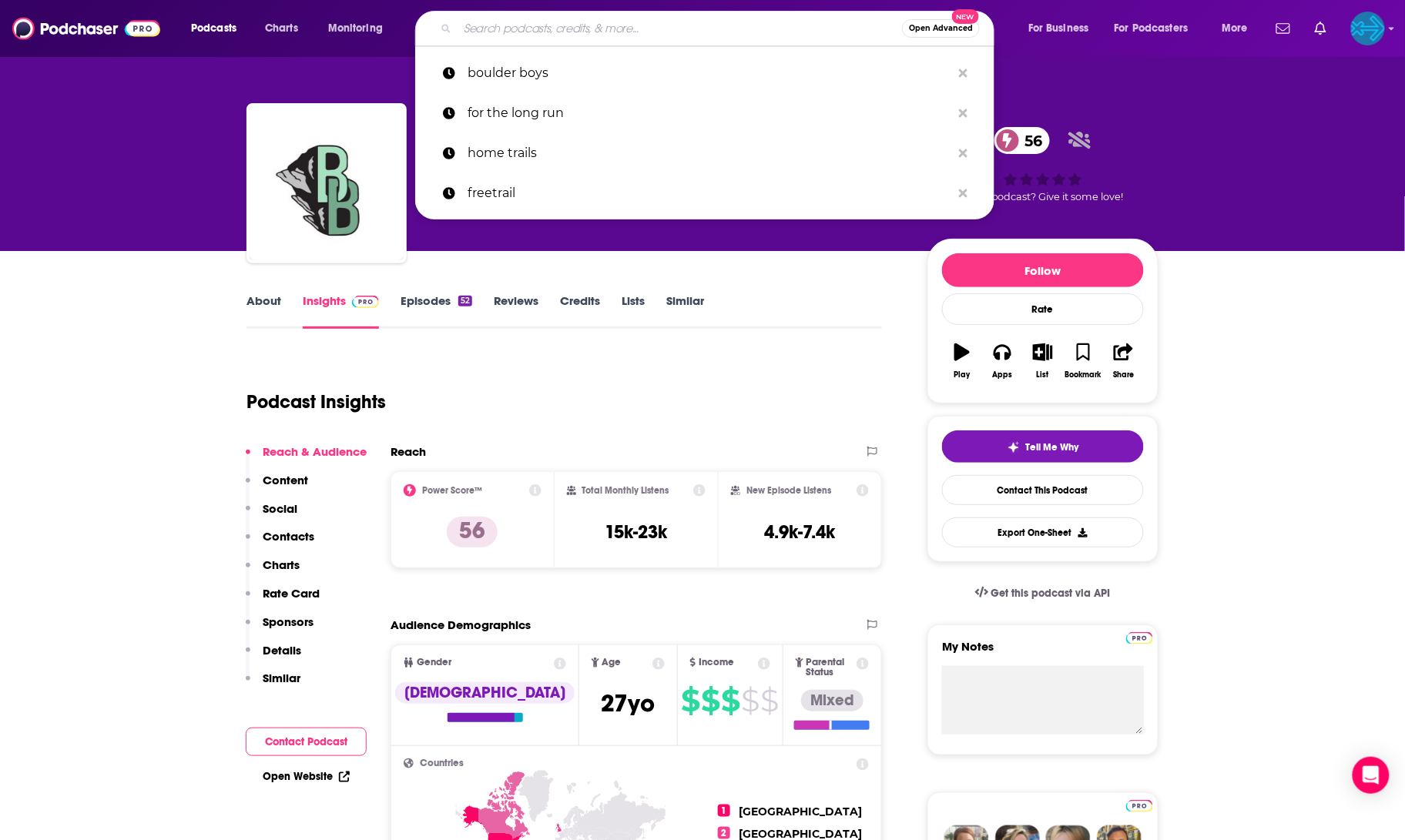
click at [507, 34] on input "Search podcasts, credits, & more..." at bounding box center [679, 28] width 445 height 25
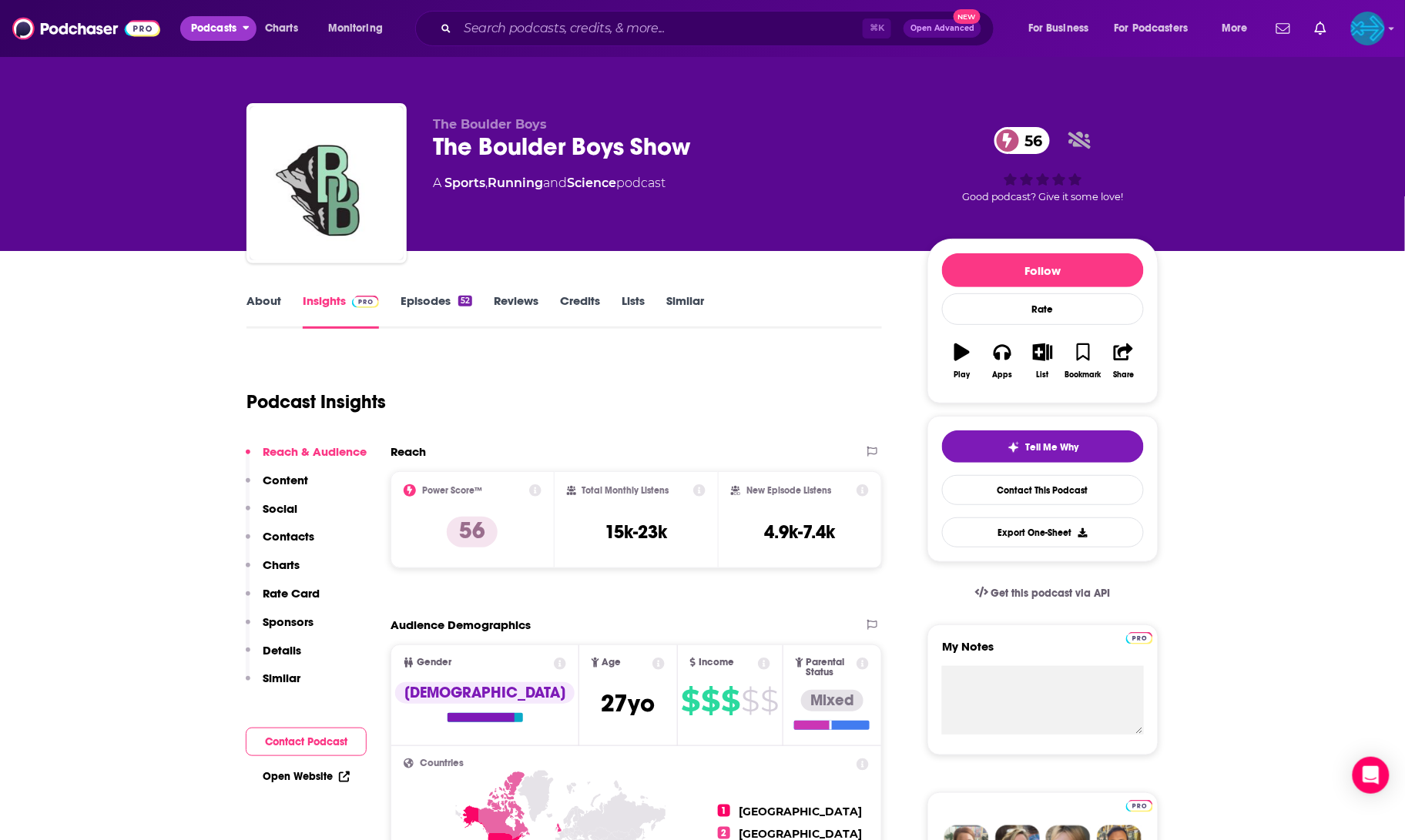
click at [223, 25] on span "Podcasts" at bounding box center [213, 28] width 46 height 21
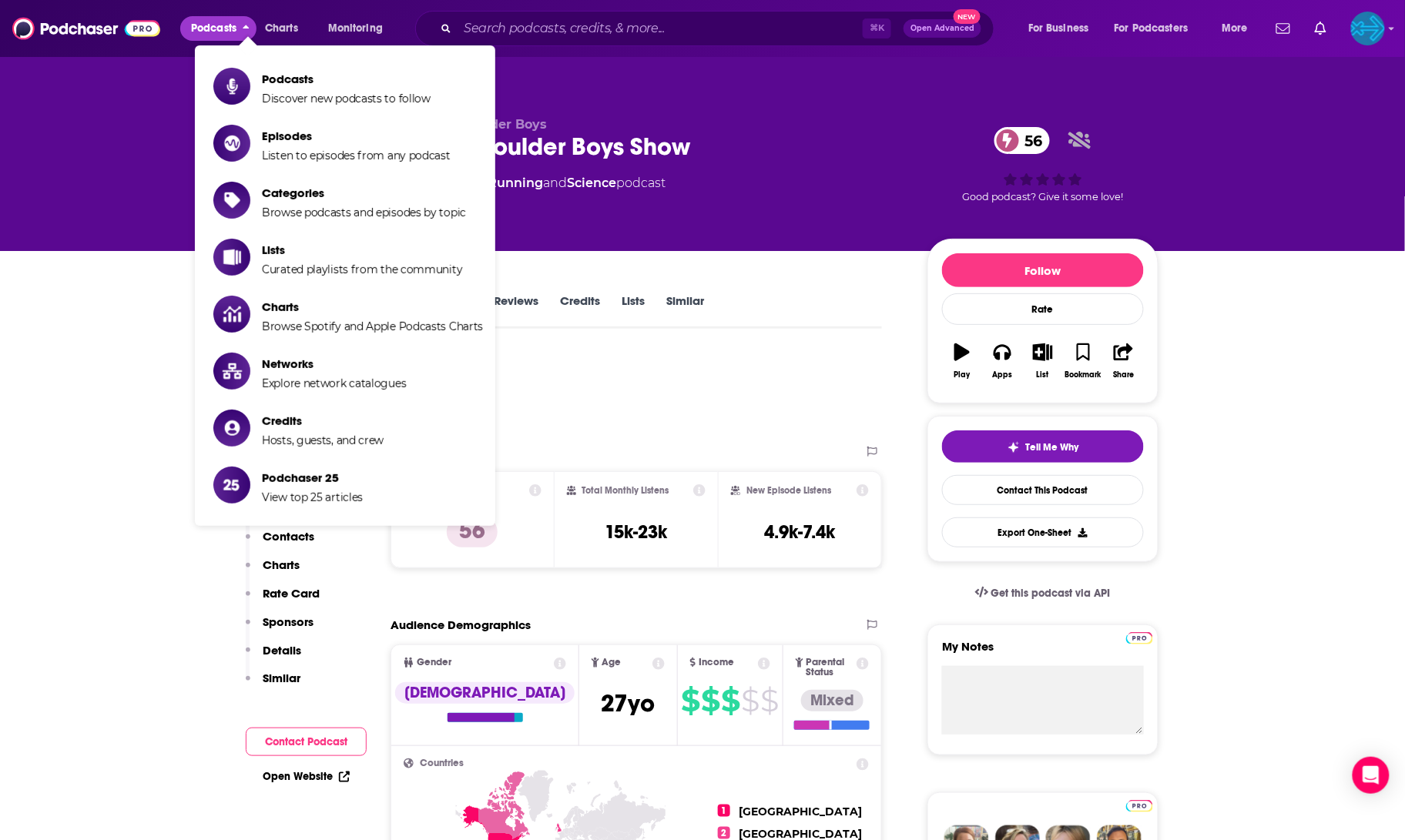
click at [223, 25] on span "Podcasts" at bounding box center [213, 28] width 46 height 21
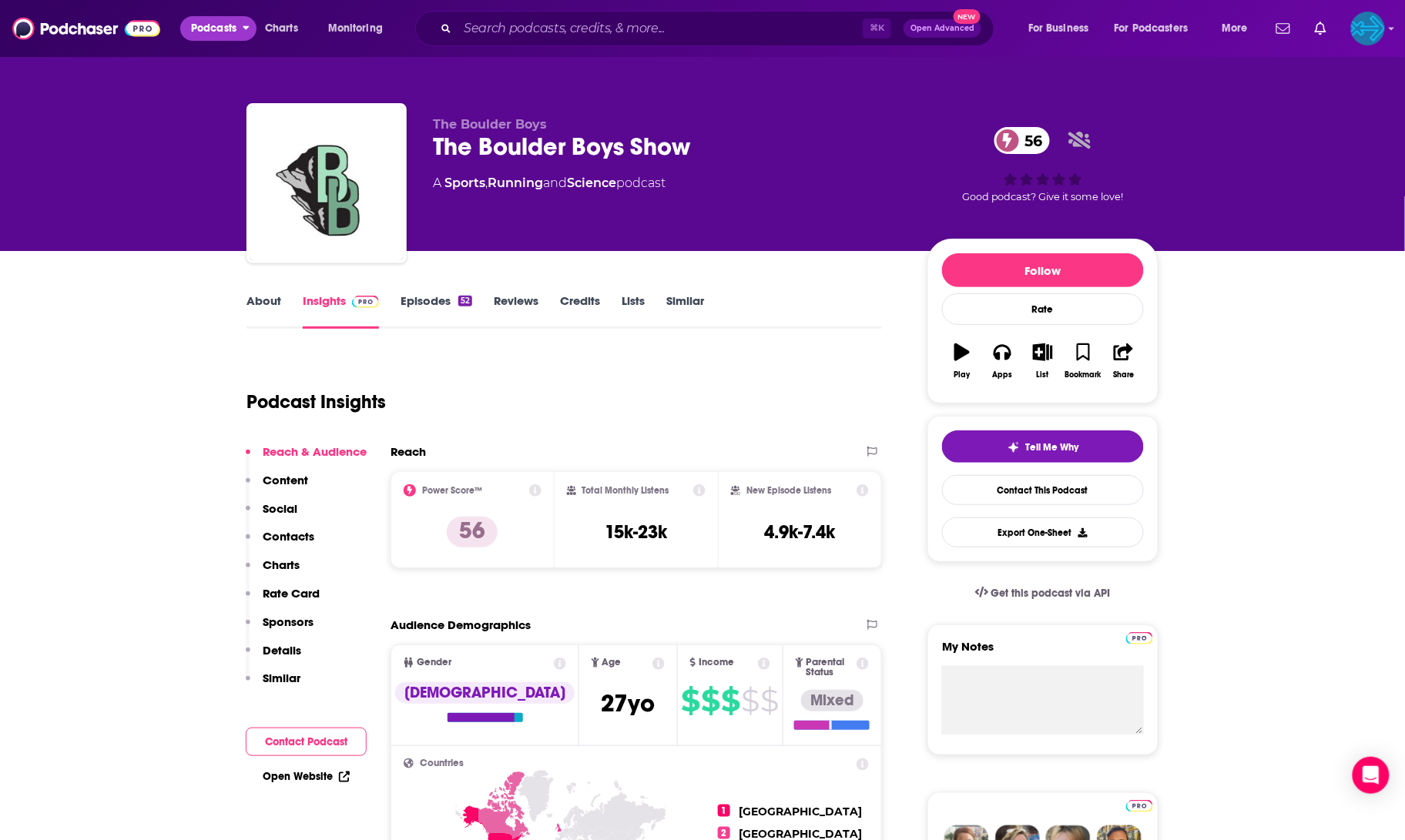
click at [223, 25] on span "Podcasts" at bounding box center [213, 28] width 46 height 21
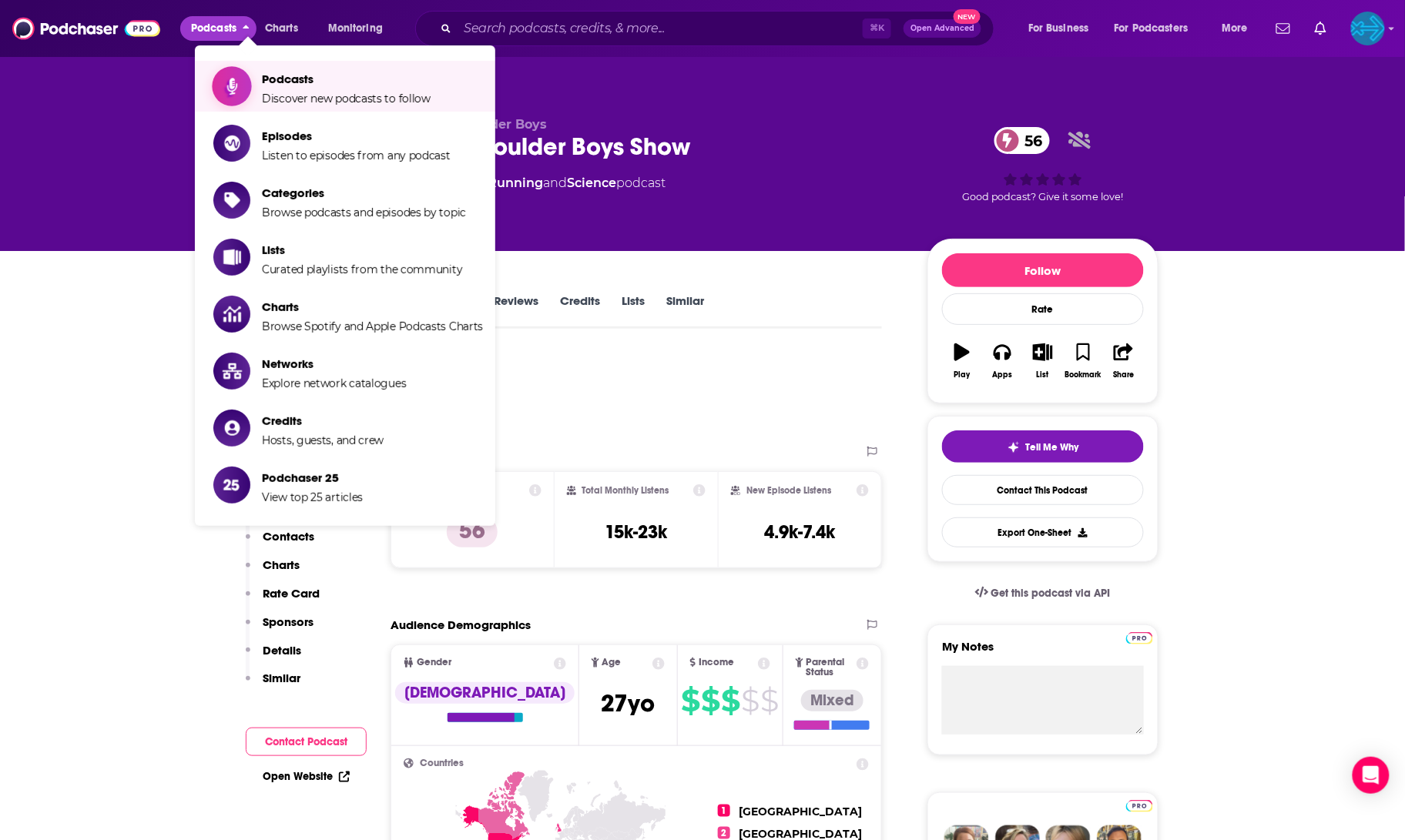
click at [285, 80] on span "Podcasts" at bounding box center [347, 78] width 169 height 15
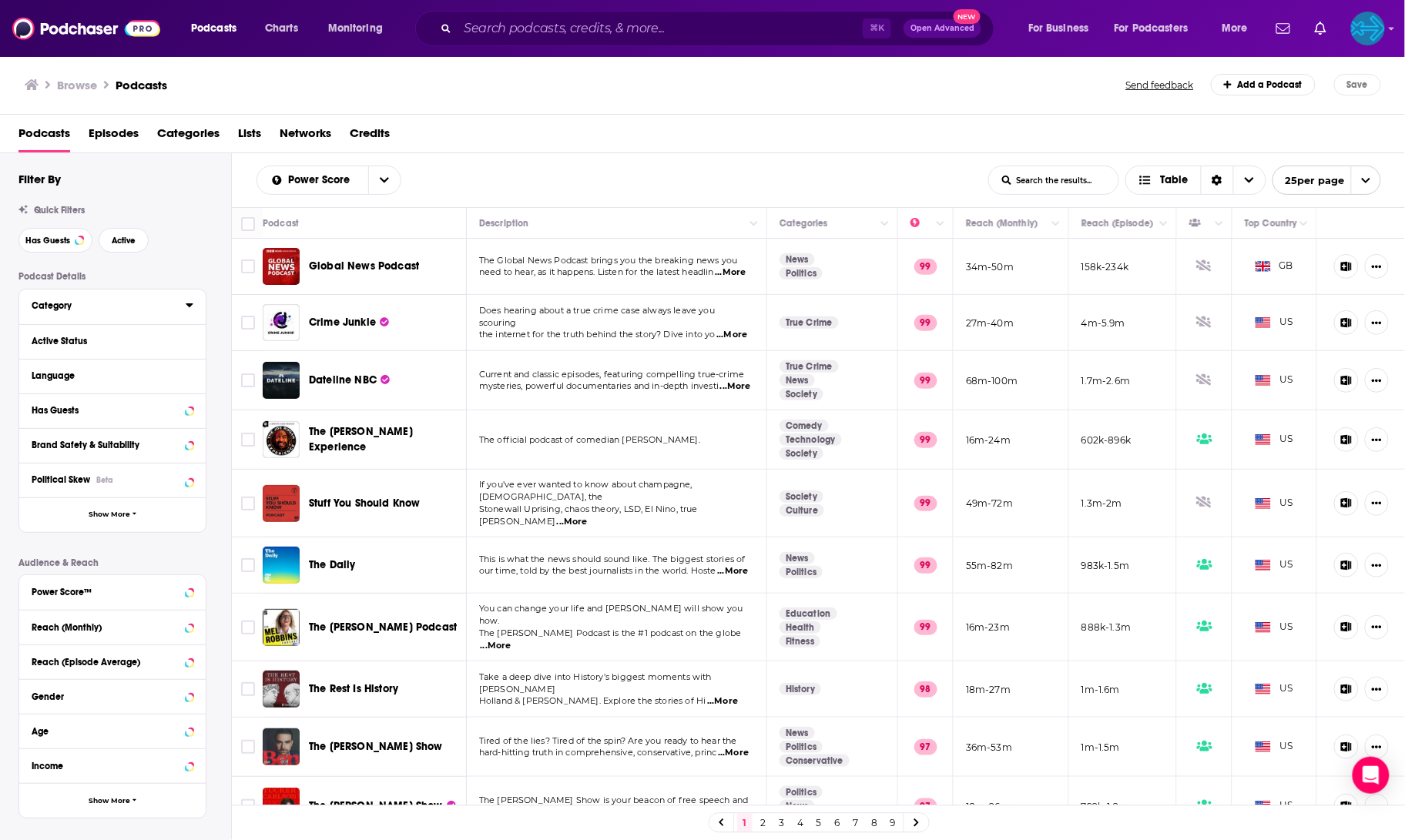
click at [187, 307] on icon at bounding box center [189, 305] width 7 height 3
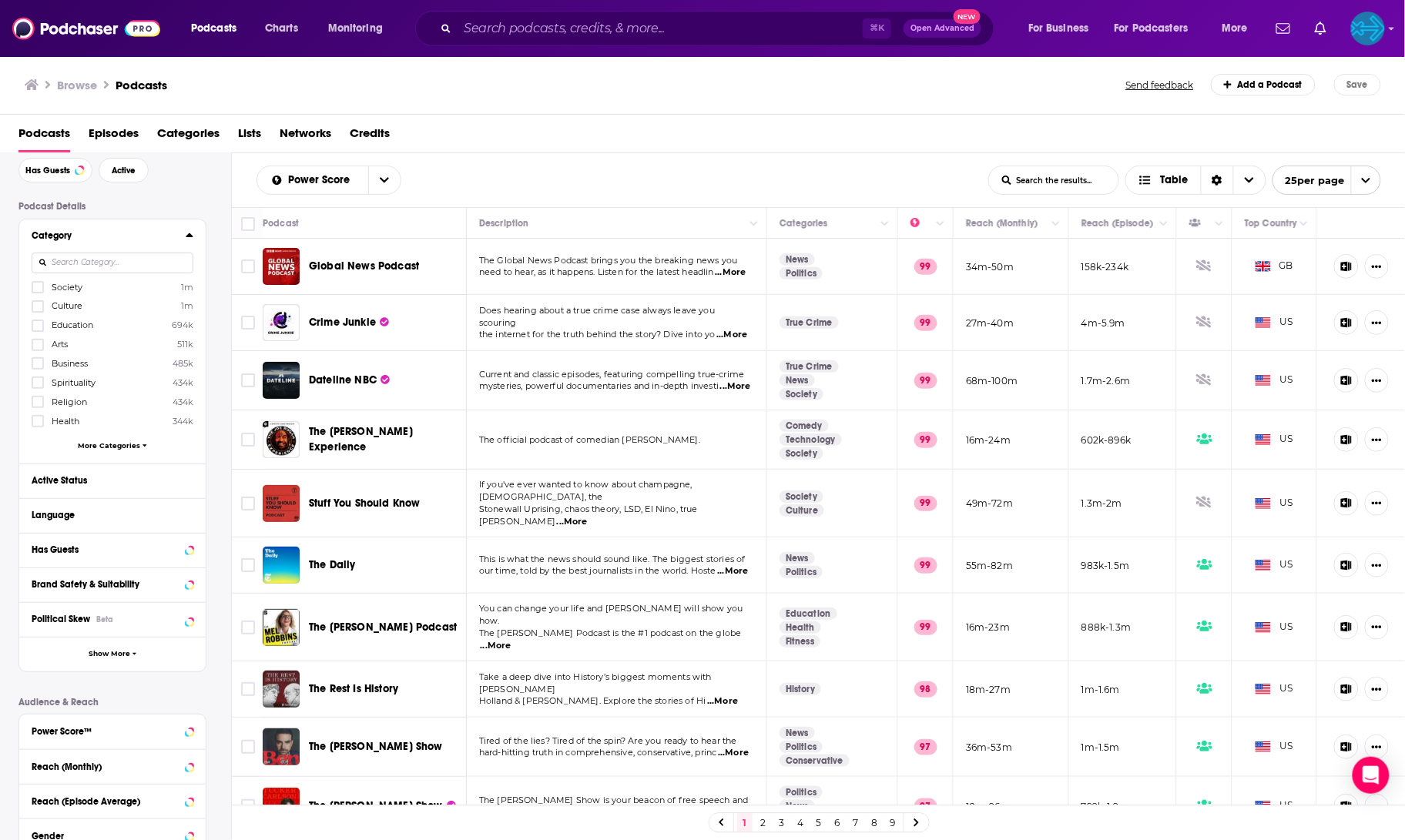
scroll to position [73, 0]
click at [144, 445] on button "More Categories" at bounding box center [113, 443] width 162 height 9
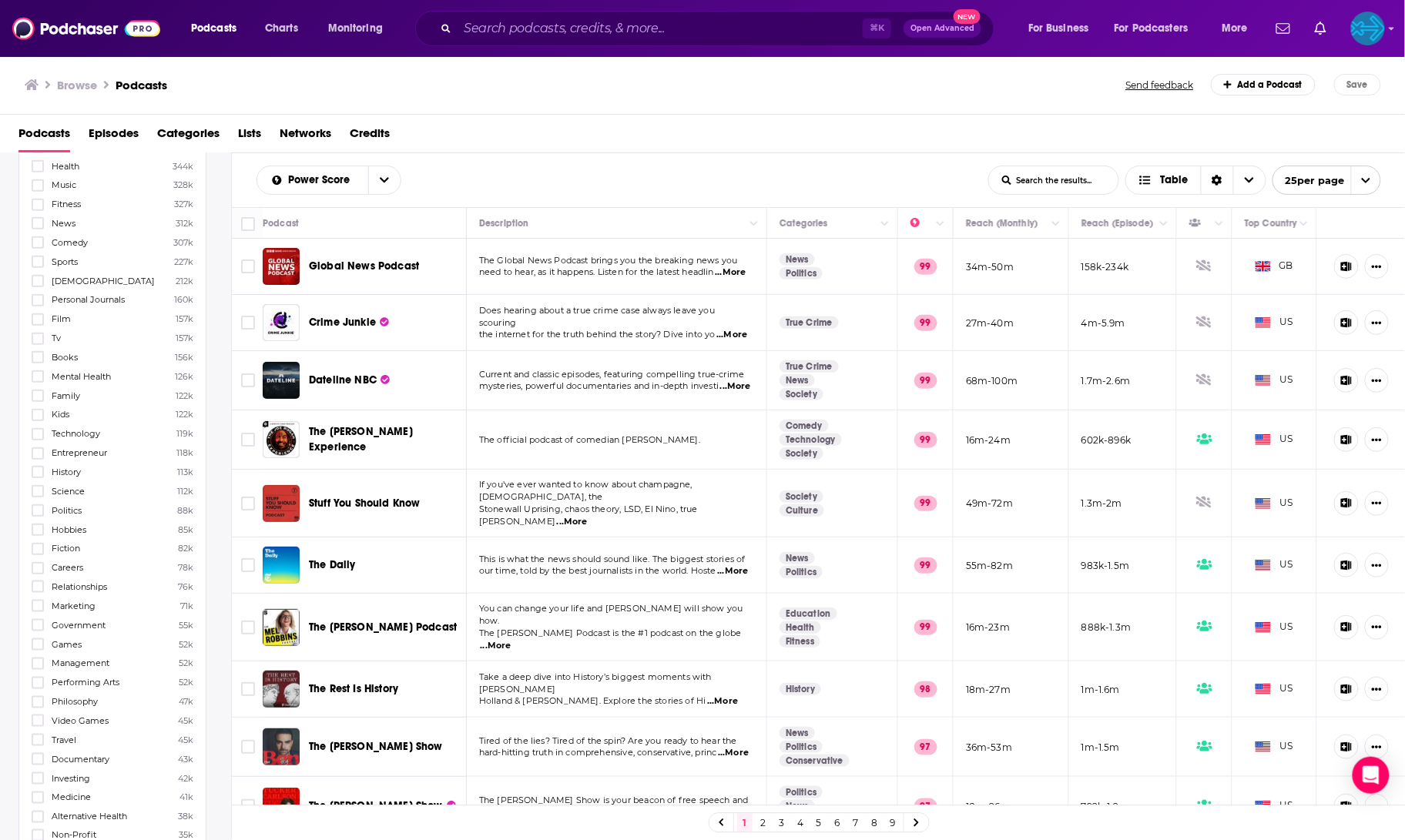
scroll to position [175, 0]
click at [38, 358] on icon at bounding box center [38, 354] width 9 height 7
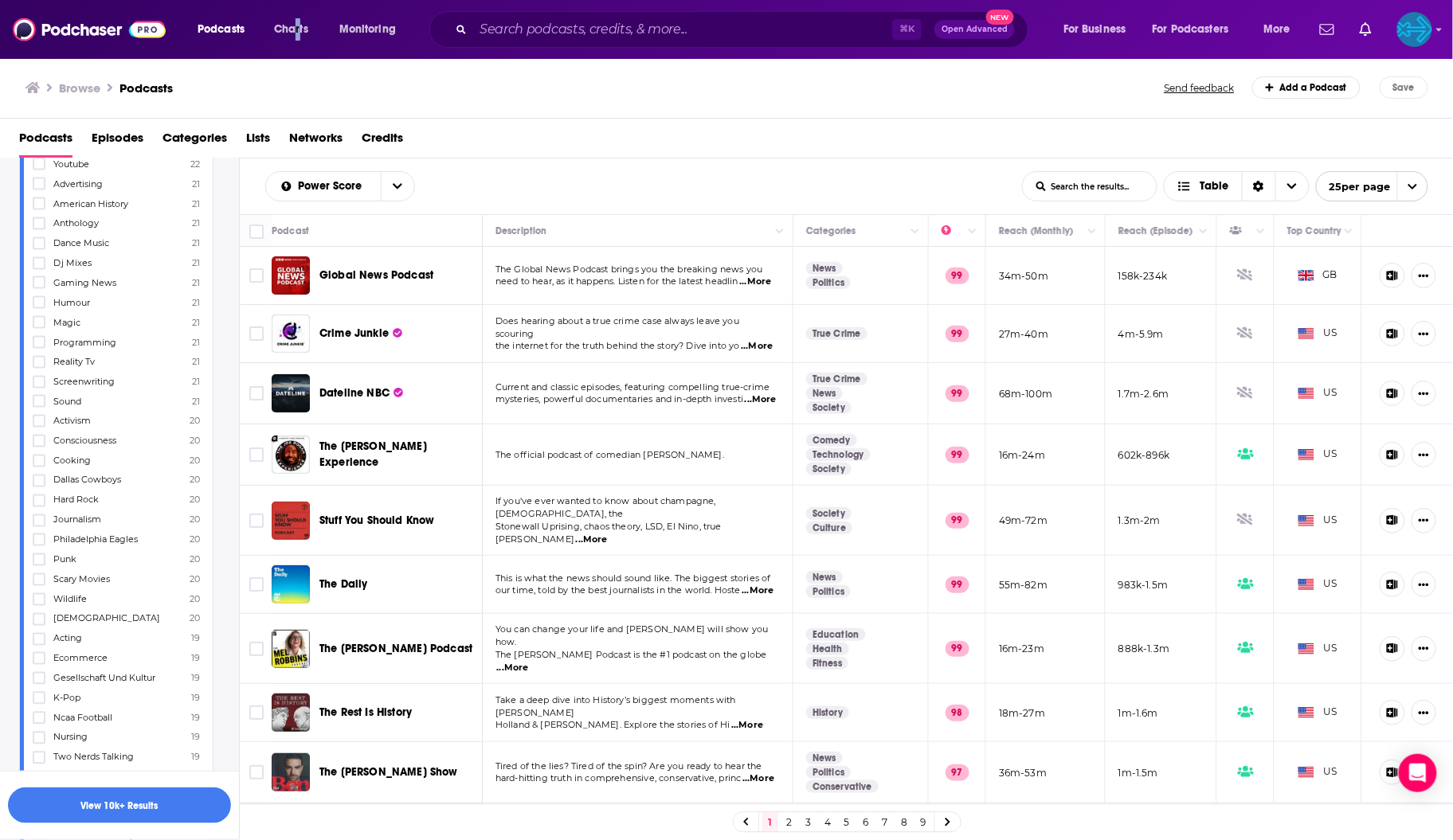
scroll to position [1500, 0]
click at [35, 585] on icon at bounding box center [39, 589] width 10 height 10
click at [37, 639] on icon at bounding box center [39, 644] width 10 height 10
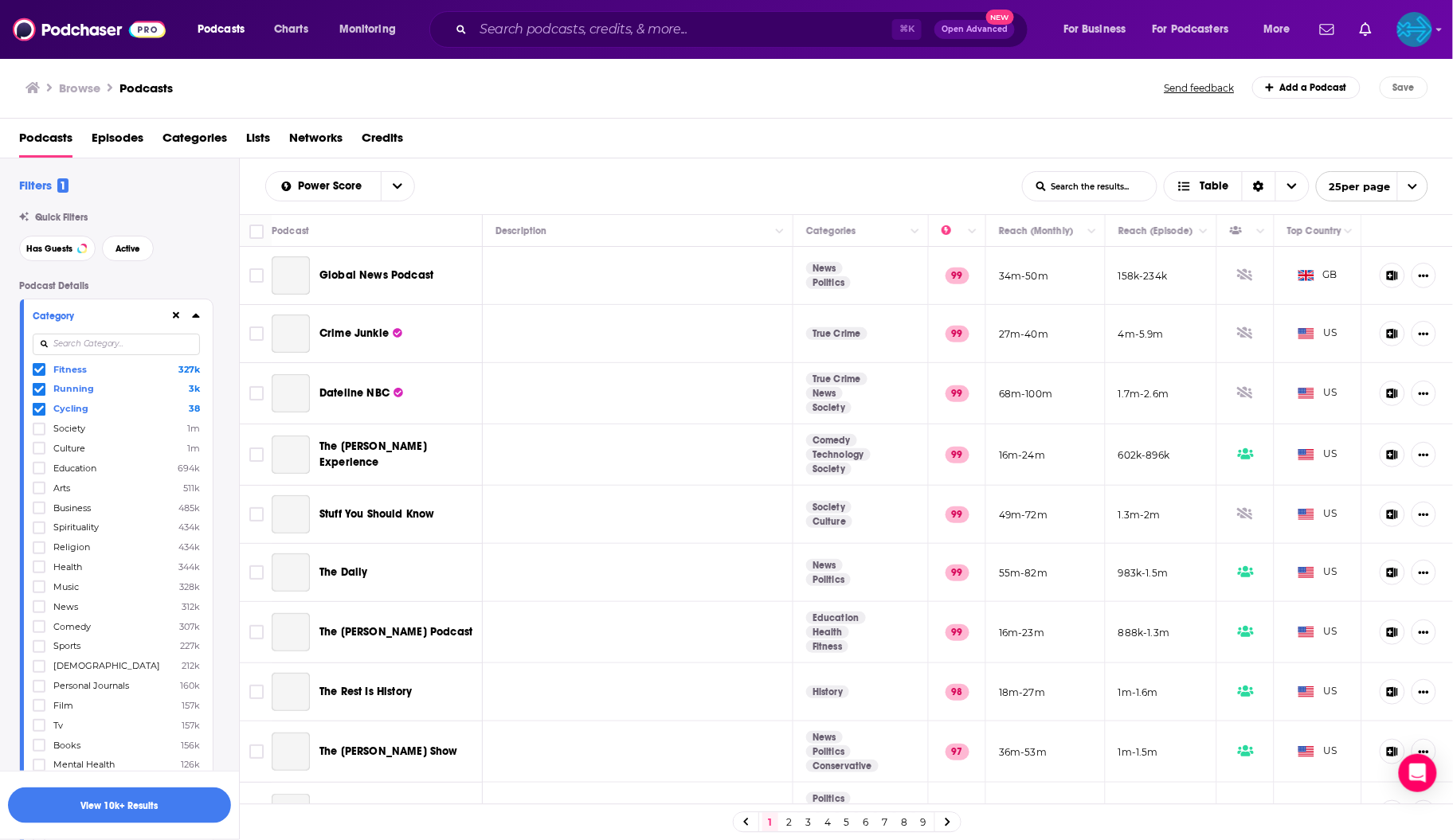
click at [37, 374] on icon at bounding box center [39, 369] width 10 height 10
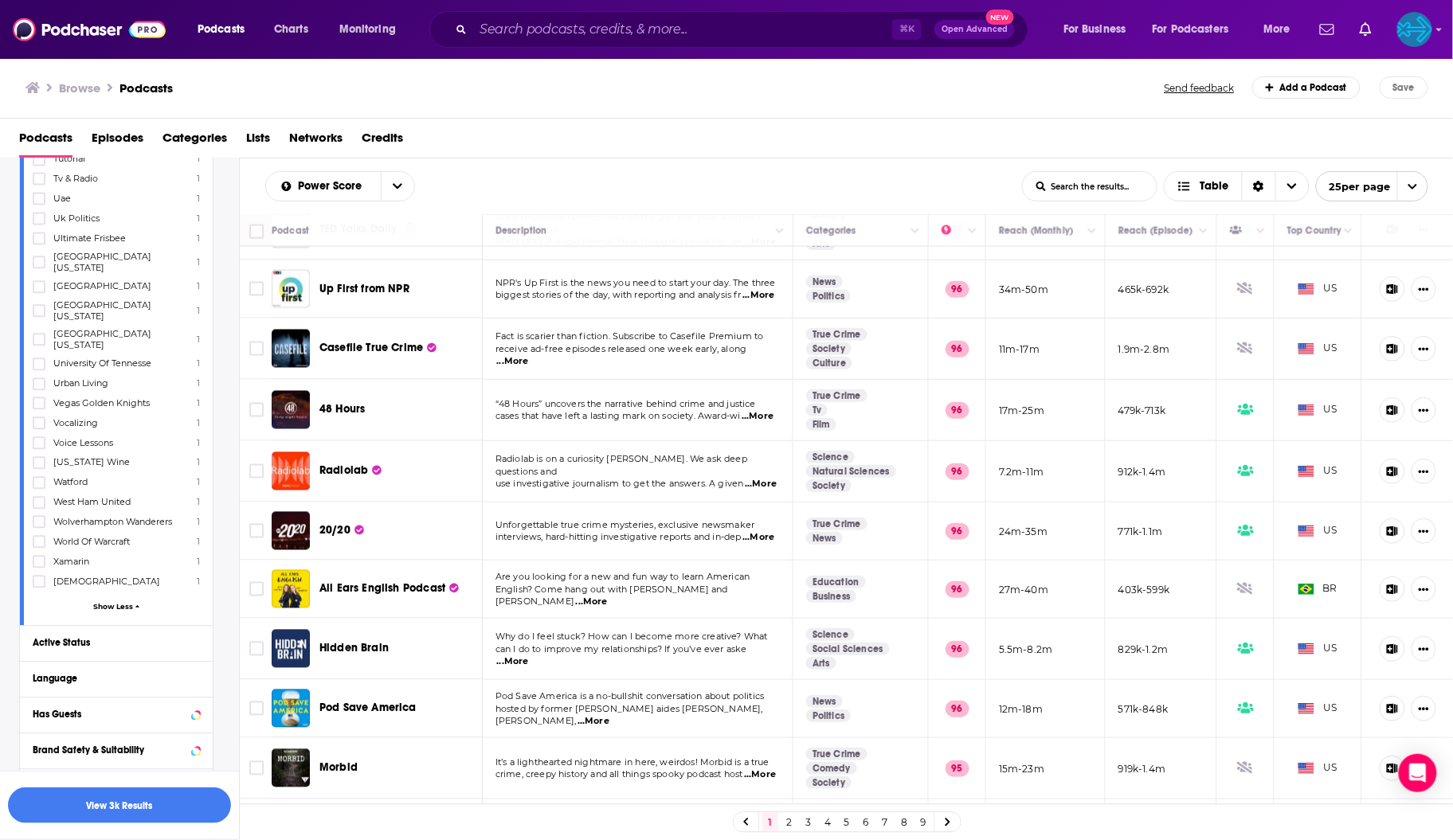
scroll to position [19549, 0]
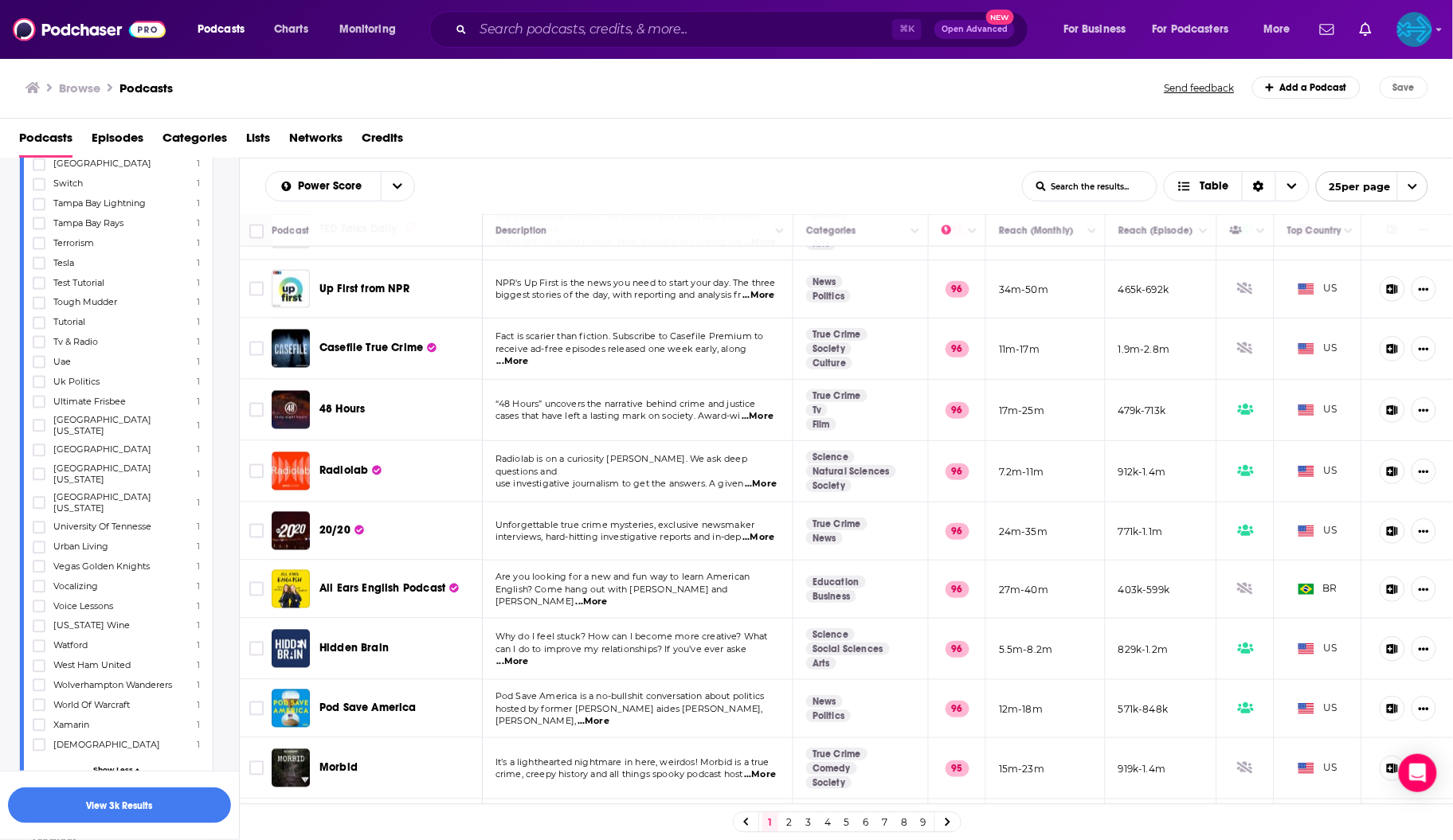
click at [77, 801] on div "Active Status" at bounding box center [96, 806] width 126 height 12
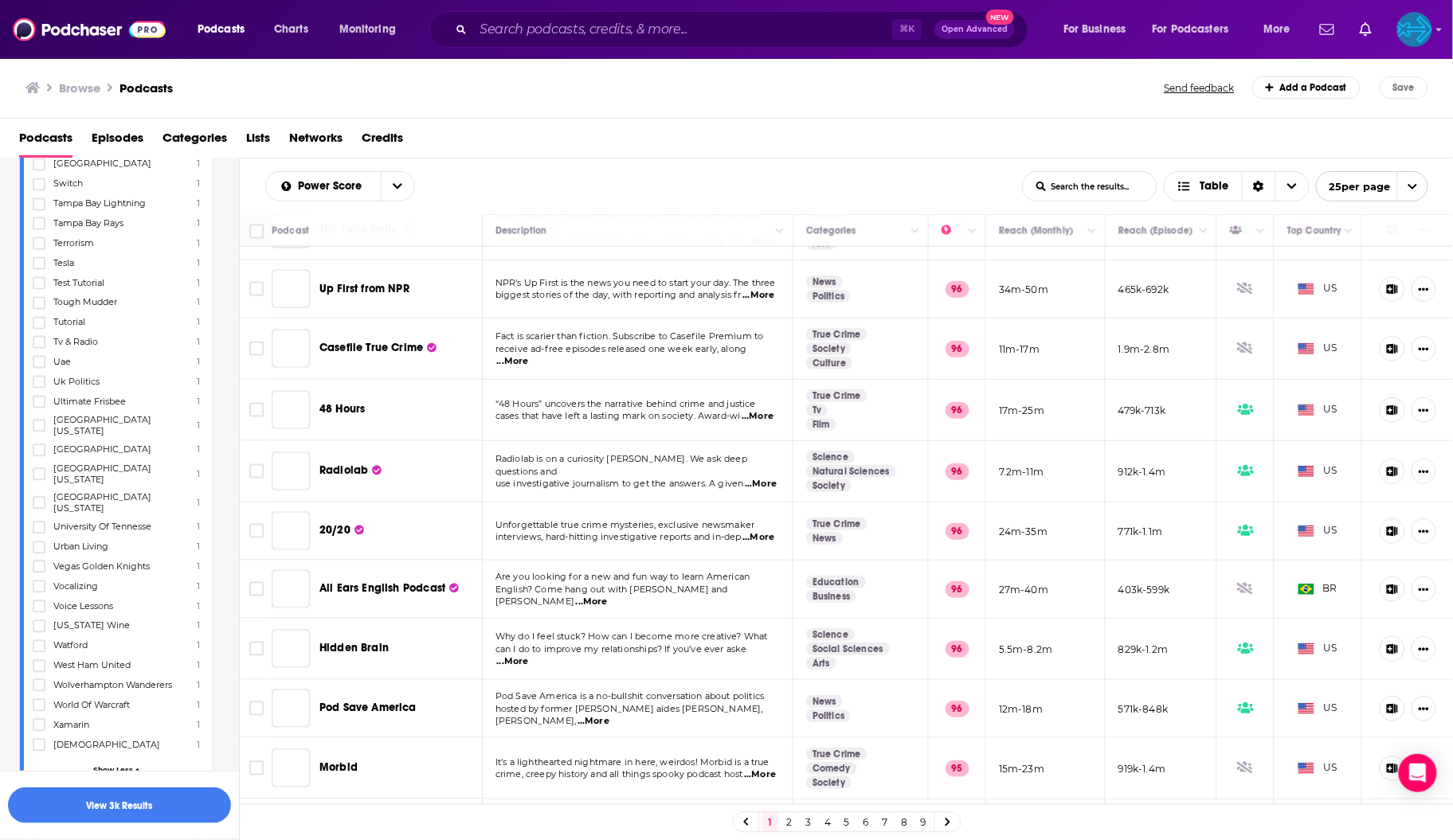
click at [195, 831] on div "open menu" at bounding box center [190, 836] width 17 height 12
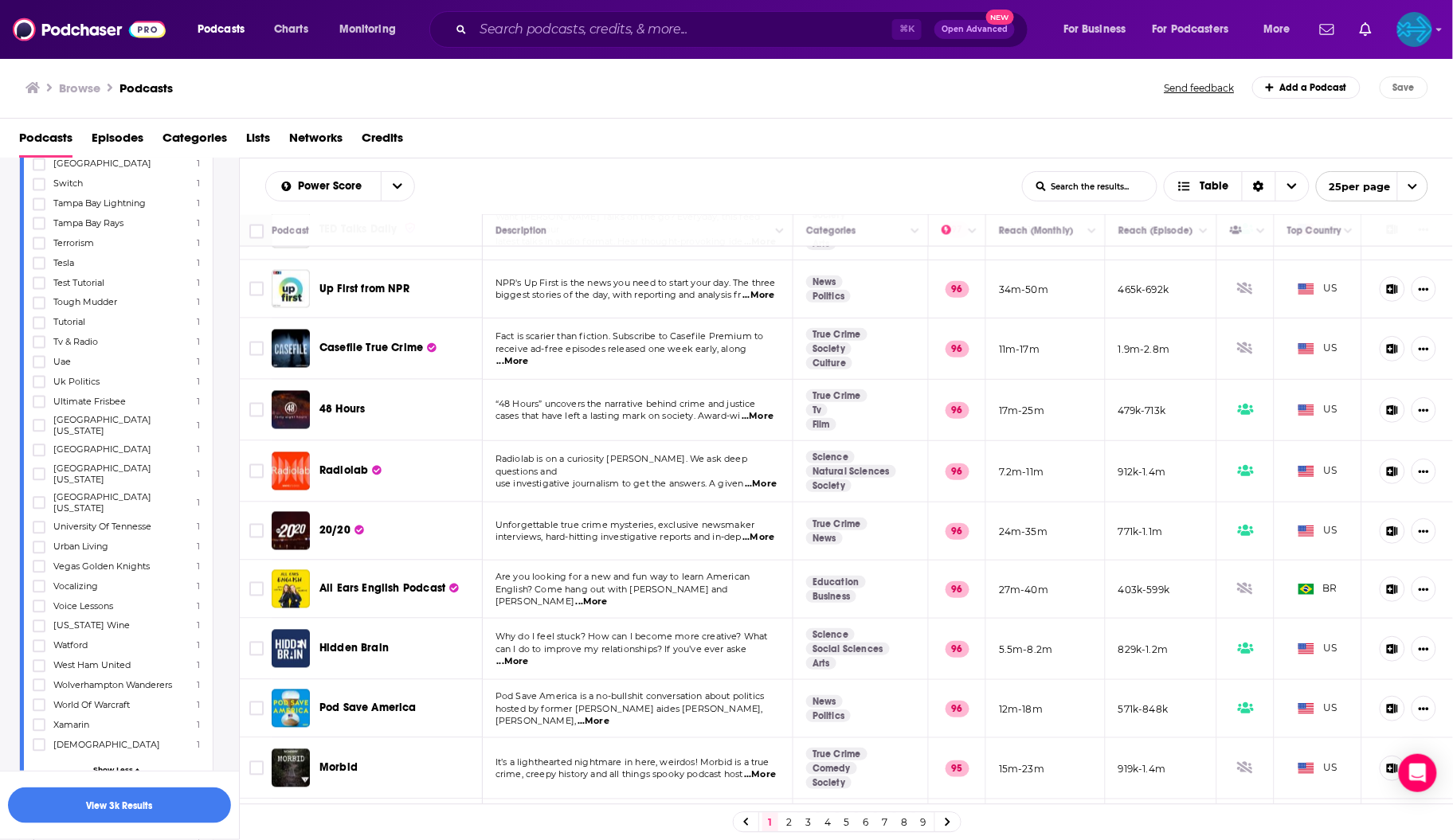
click at [94, 827] on span "All" at bounding box center [108, 836] width 149 height 20
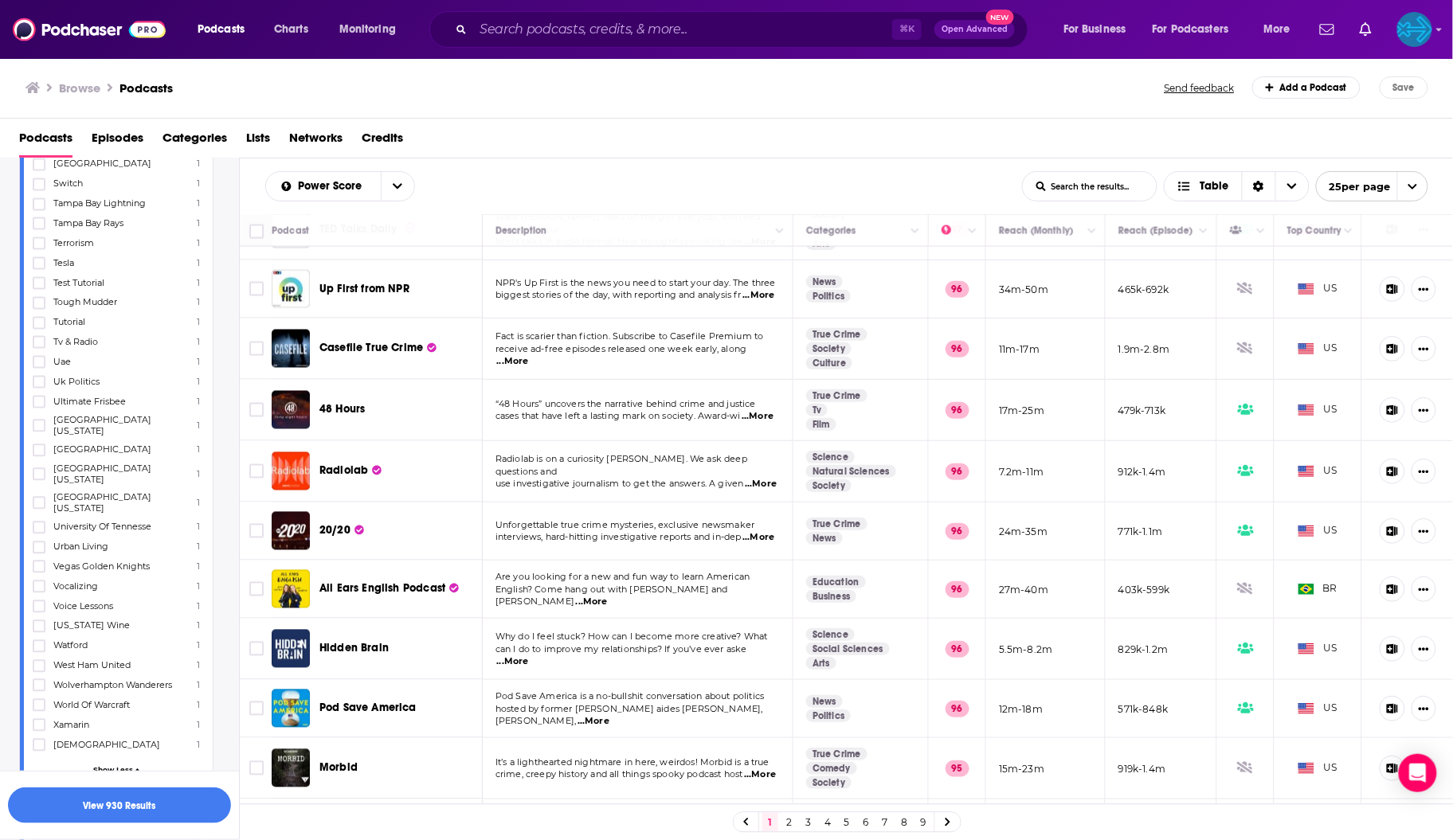
click at [130, 809] on button "View 447 Results" at bounding box center [119, 805] width 223 height 36
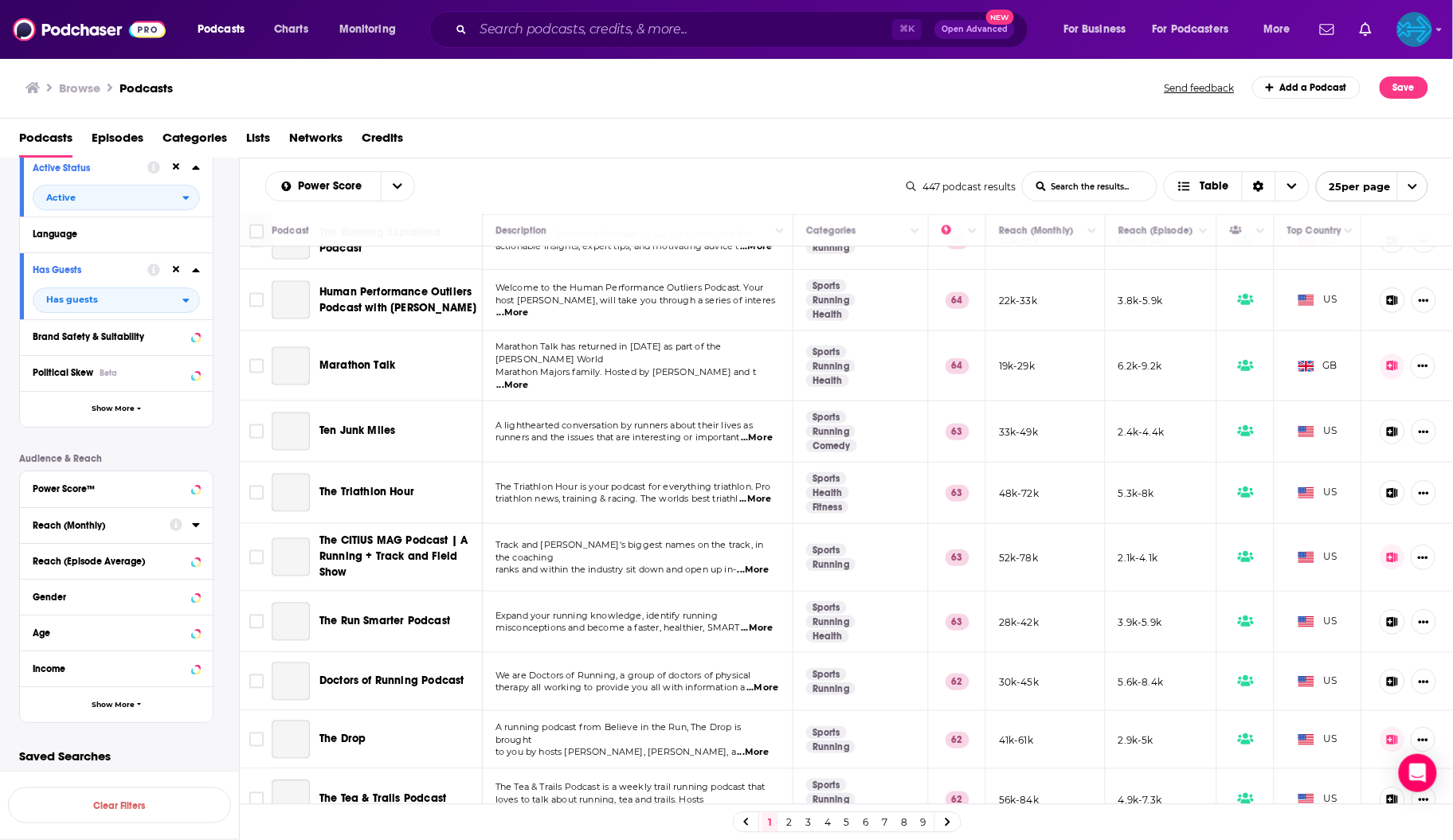
scroll to position [1727, 0]
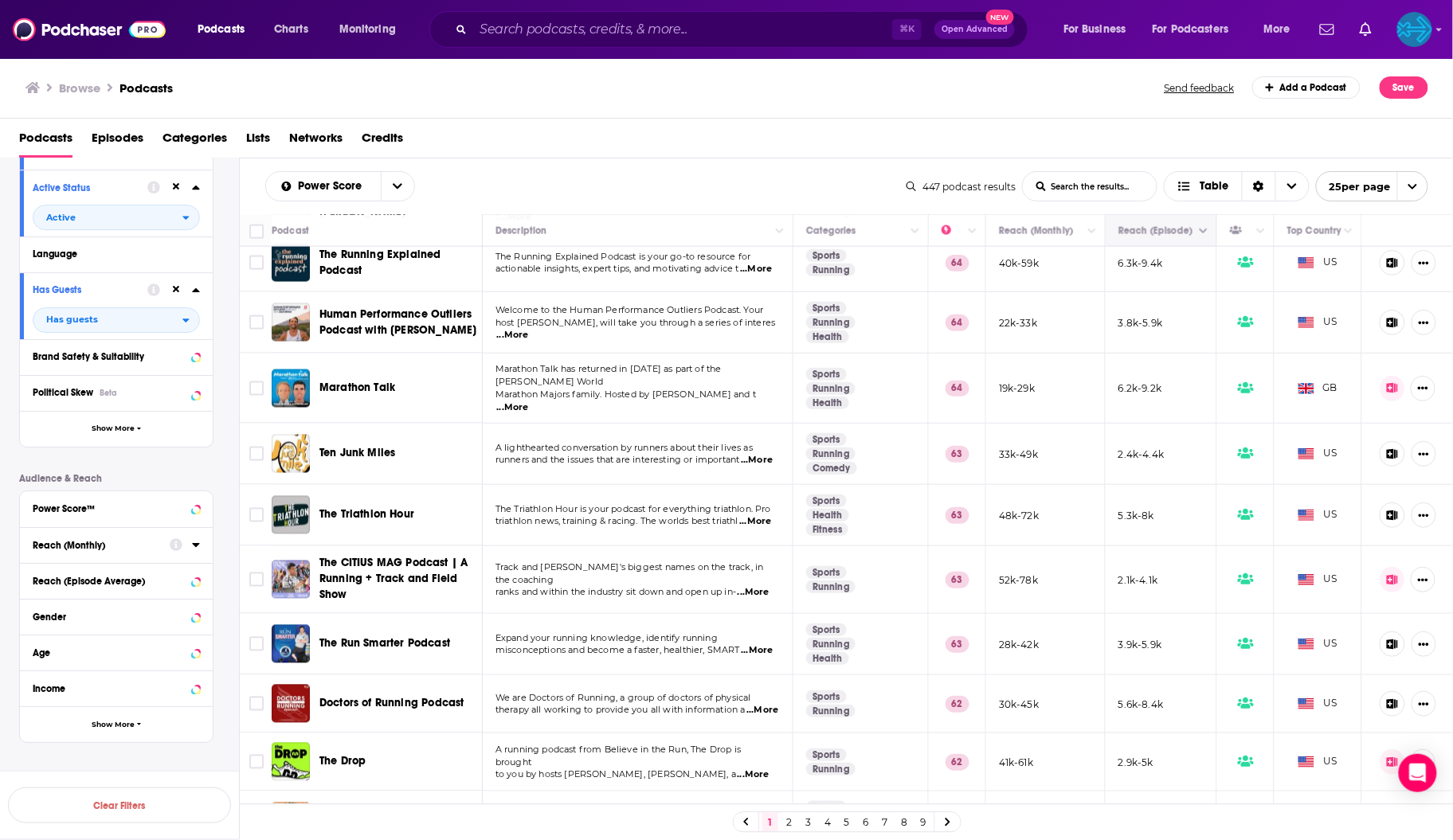
click at [1166, 240] on icon "Move" at bounding box center [1159, 230] width 19 height 19
click at [1207, 234] on icon "Column Actions" at bounding box center [1203, 231] width 8 height 4
click at [1165, 259] on div at bounding box center [726, 420] width 1453 height 840
click at [1151, 240] on icon "Move" at bounding box center [1159, 230] width 19 height 19
click at [1144, 240] on button "Move" at bounding box center [1160, 230] width 85 height 19
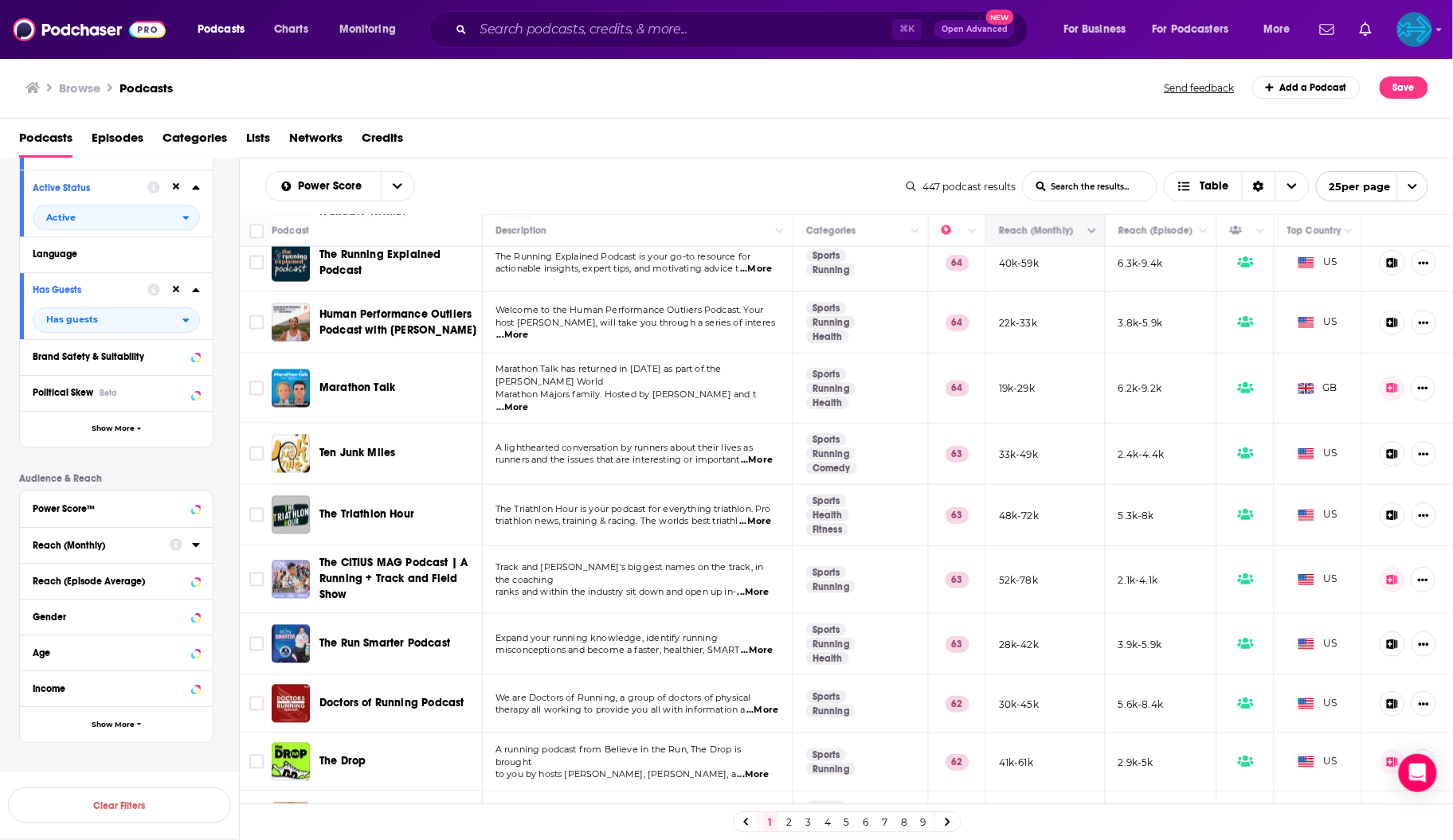
click at [1043, 233] on icon "Move" at bounding box center [1044, 230] width 12 height 4
click at [1095, 236] on icon "Column Actions" at bounding box center [1091, 231] width 8 height 10
click at [780, 156] on div at bounding box center [726, 420] width 1453 height 840
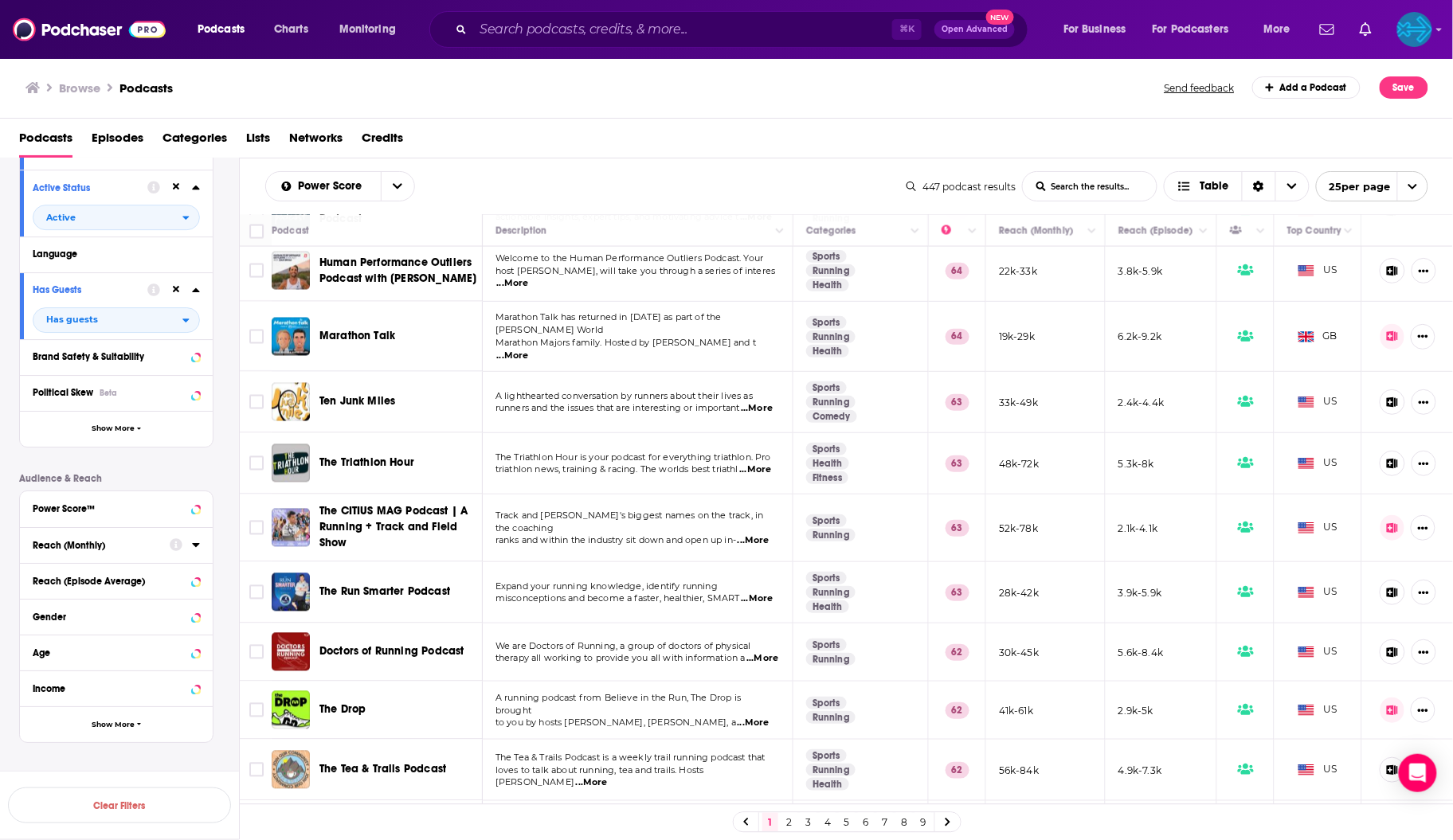
scroll to position [0, 0]
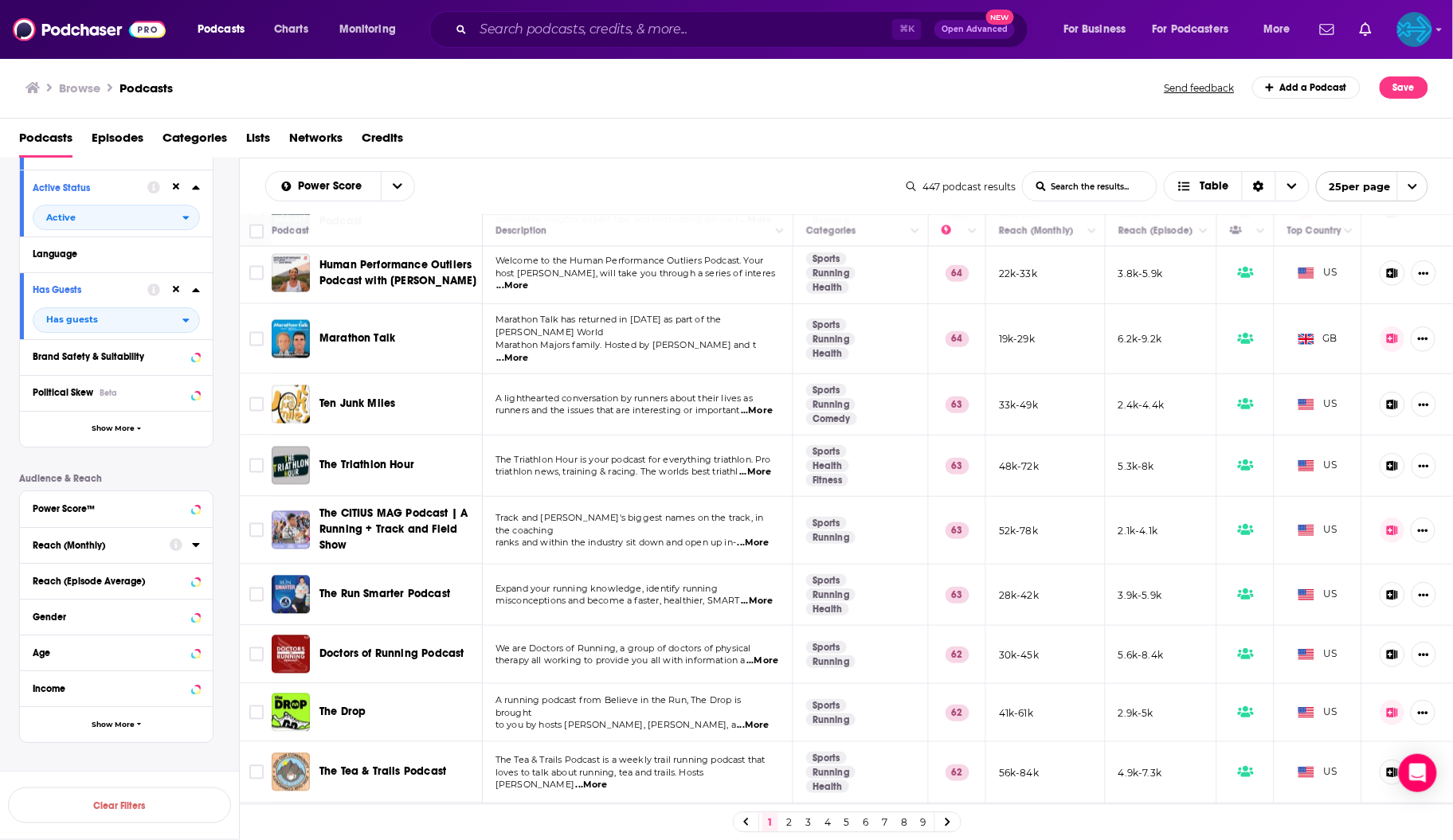
click at [788, 826] on link "2" at bounding box center [790, 821] width 16 height 19
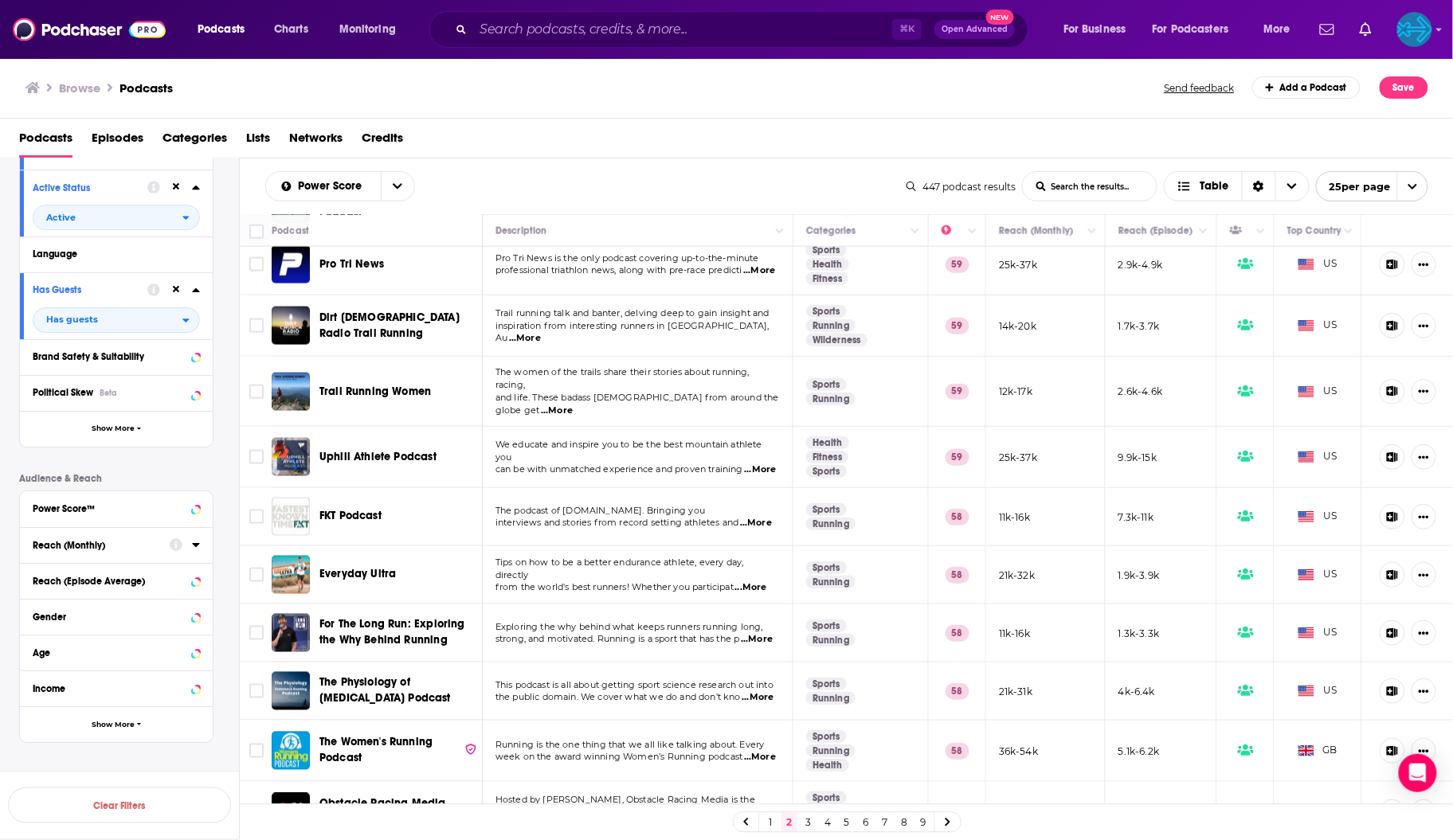
scroll to position [644, 0]
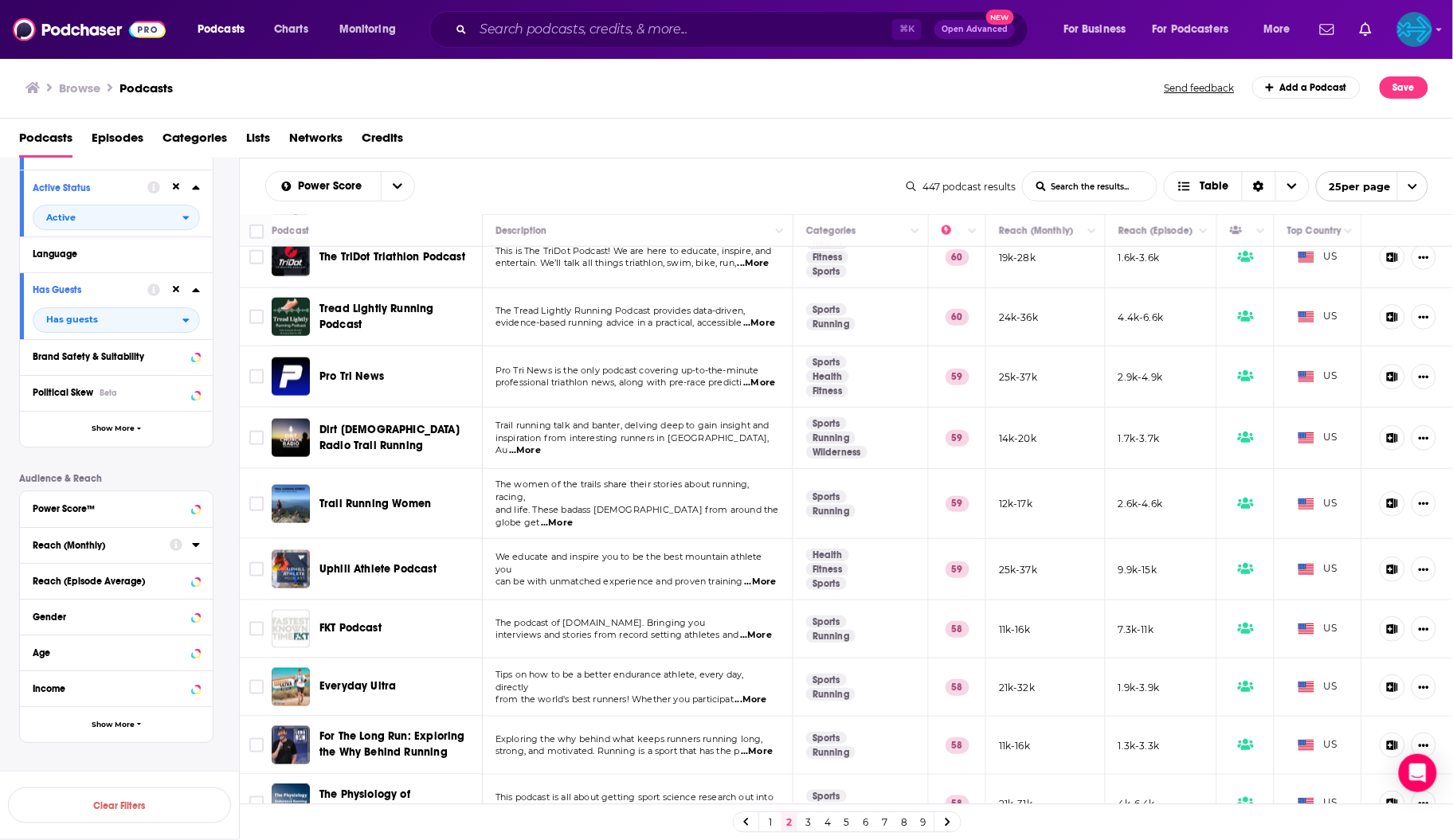
click at [381, 562] on span "Uphill Athlete Podcast" at bounding box center [378, 568] width 117 height 13
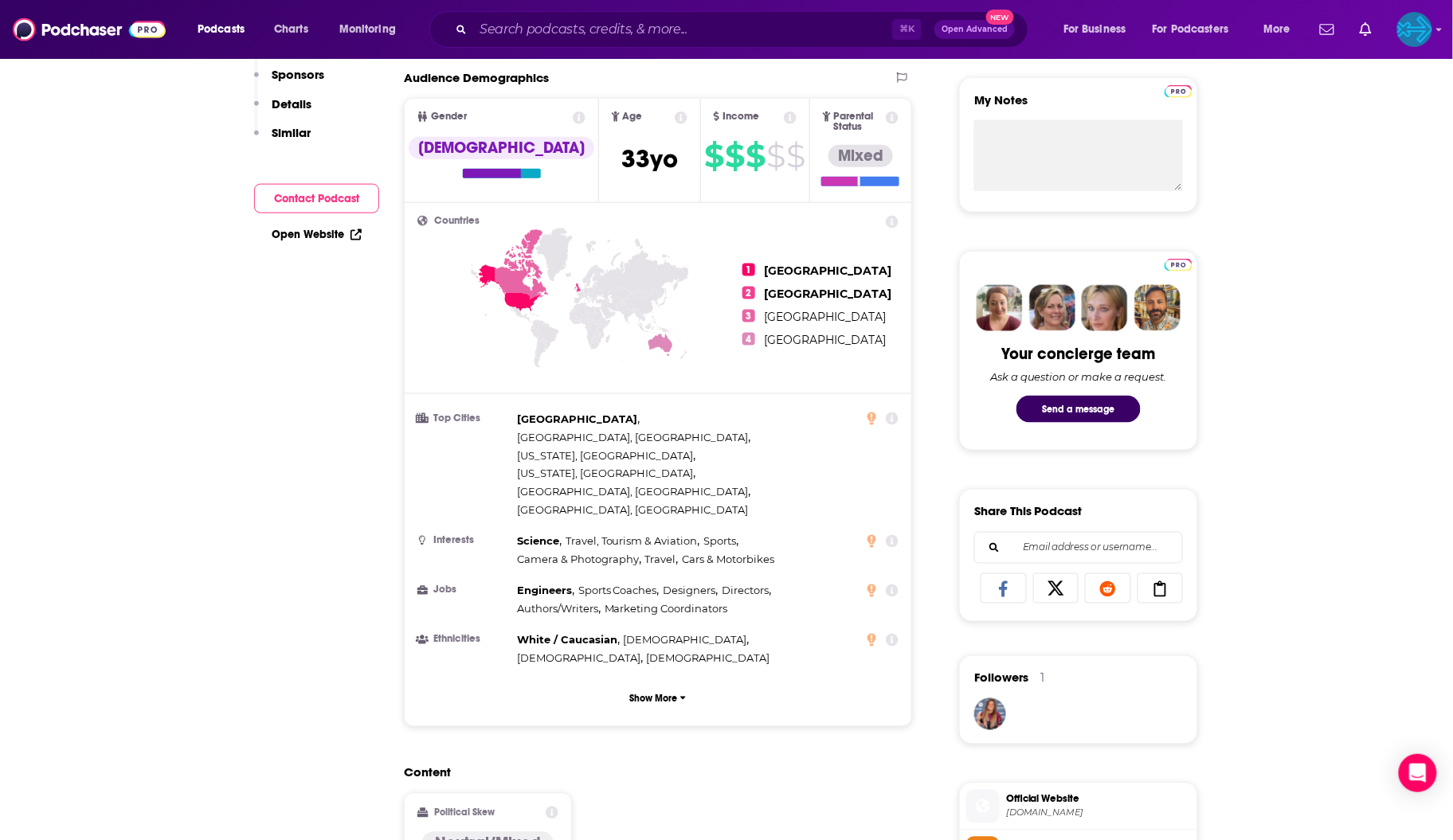
scroll to position [27, 0]
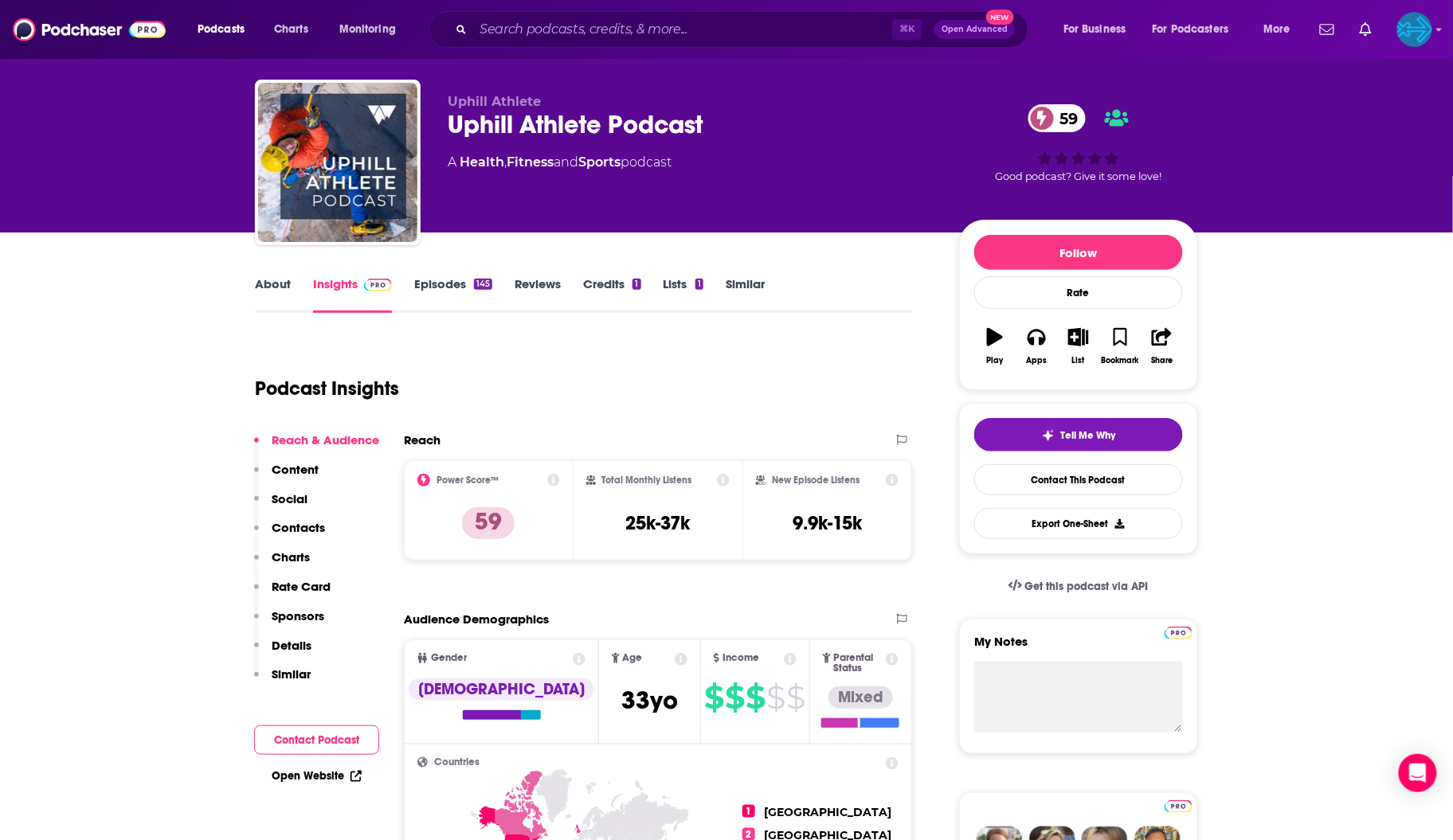
click at [447, 277] on link "Episodes 145" at bounding box center [454, 294] width 78 height 36
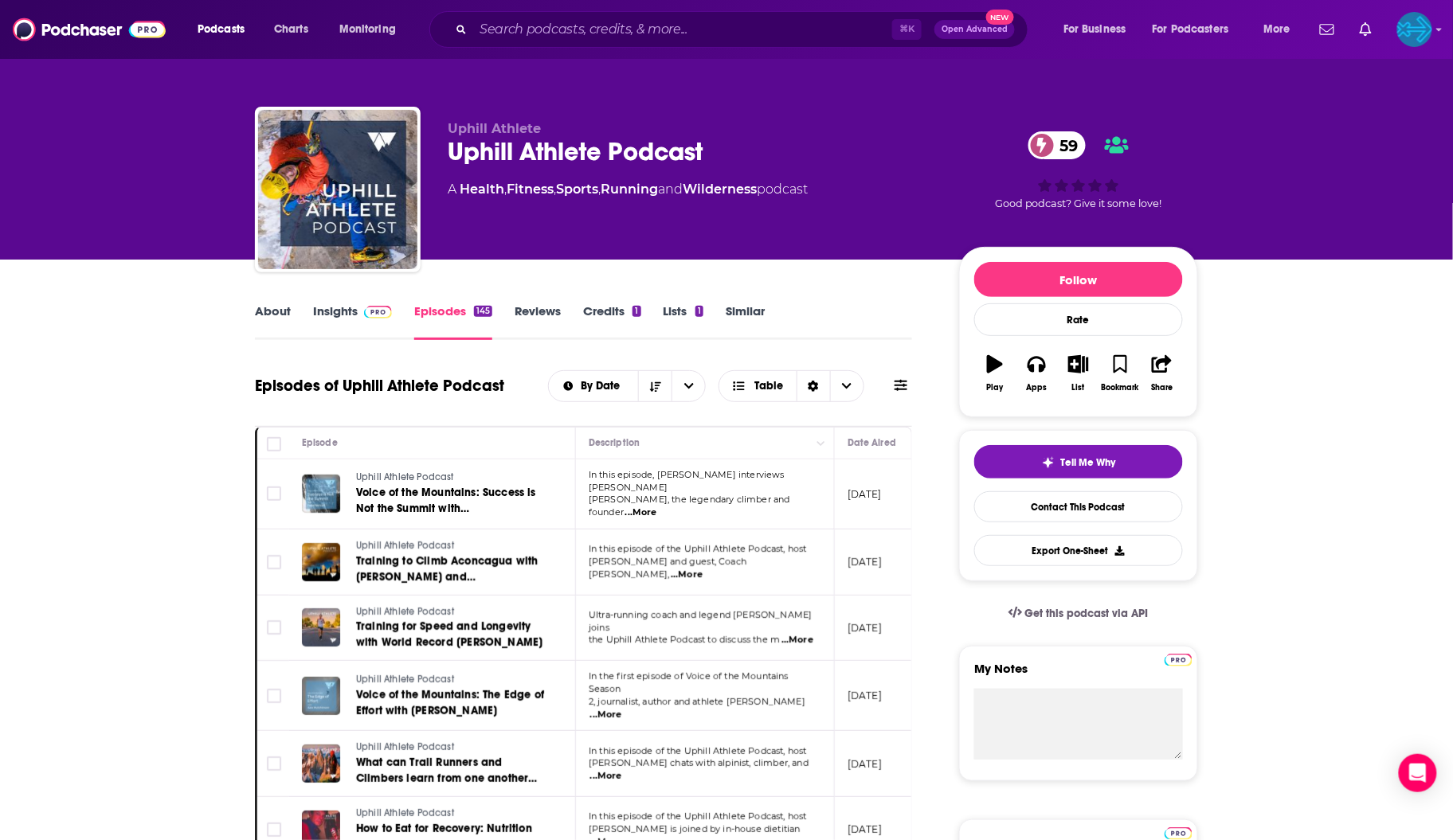
click at [326, 310] on link "Insights" at bounding box center [352, 321] width 79 height 36
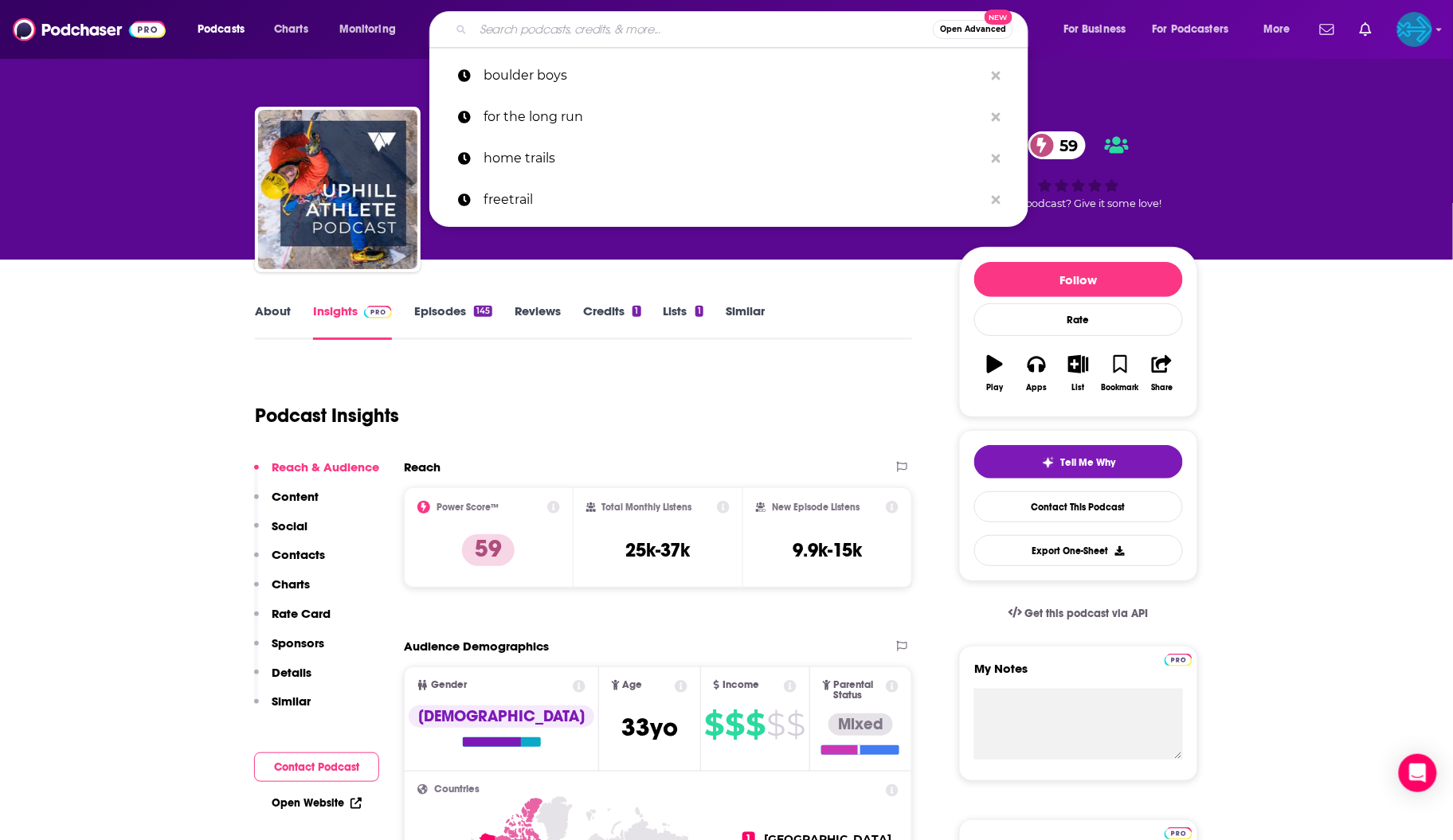
click at [550, 22] on input "Search podcasts, credits, & more..." at bounding box center [702, 29] width 460 height 26
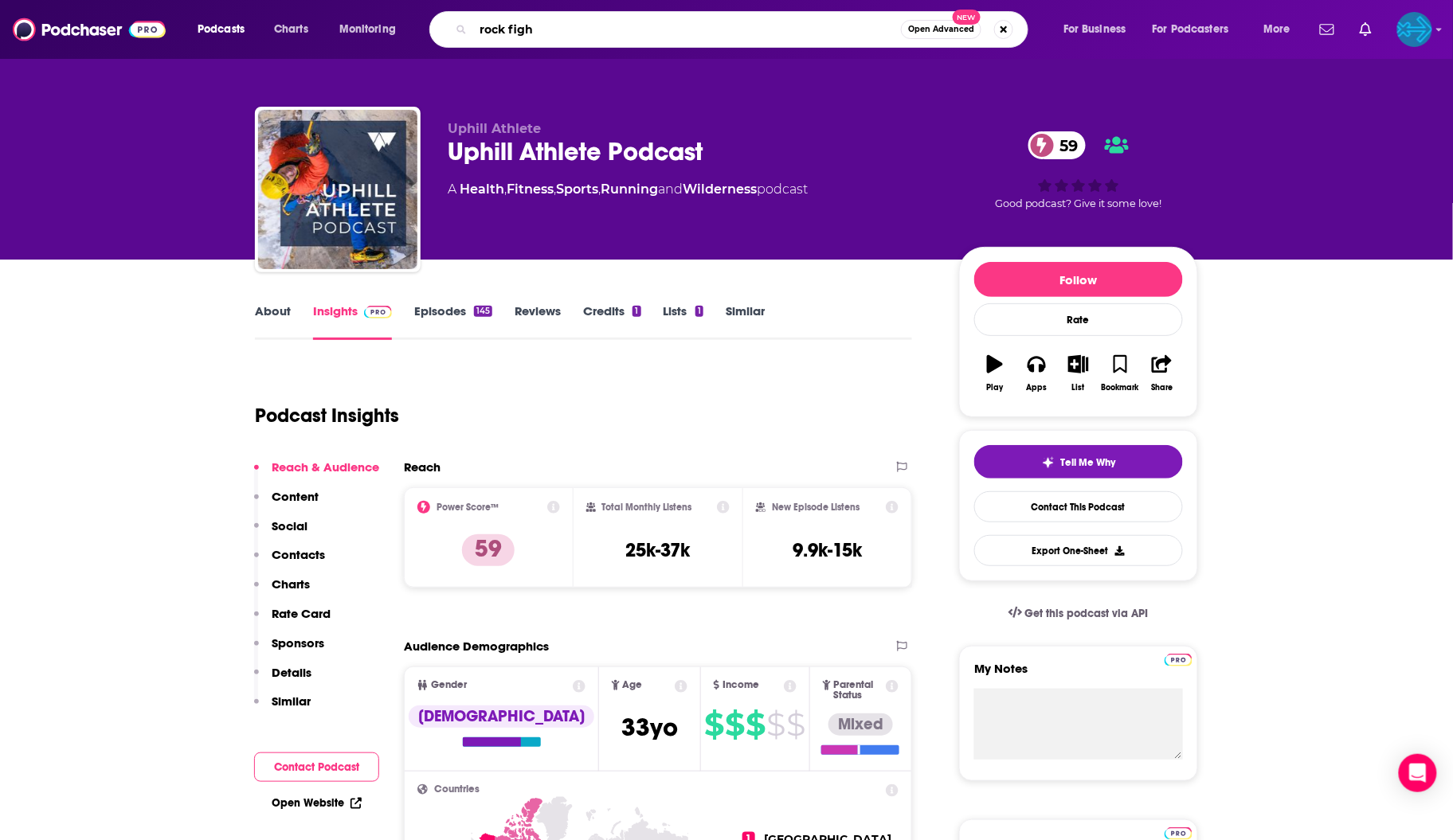
type input "rock fight"
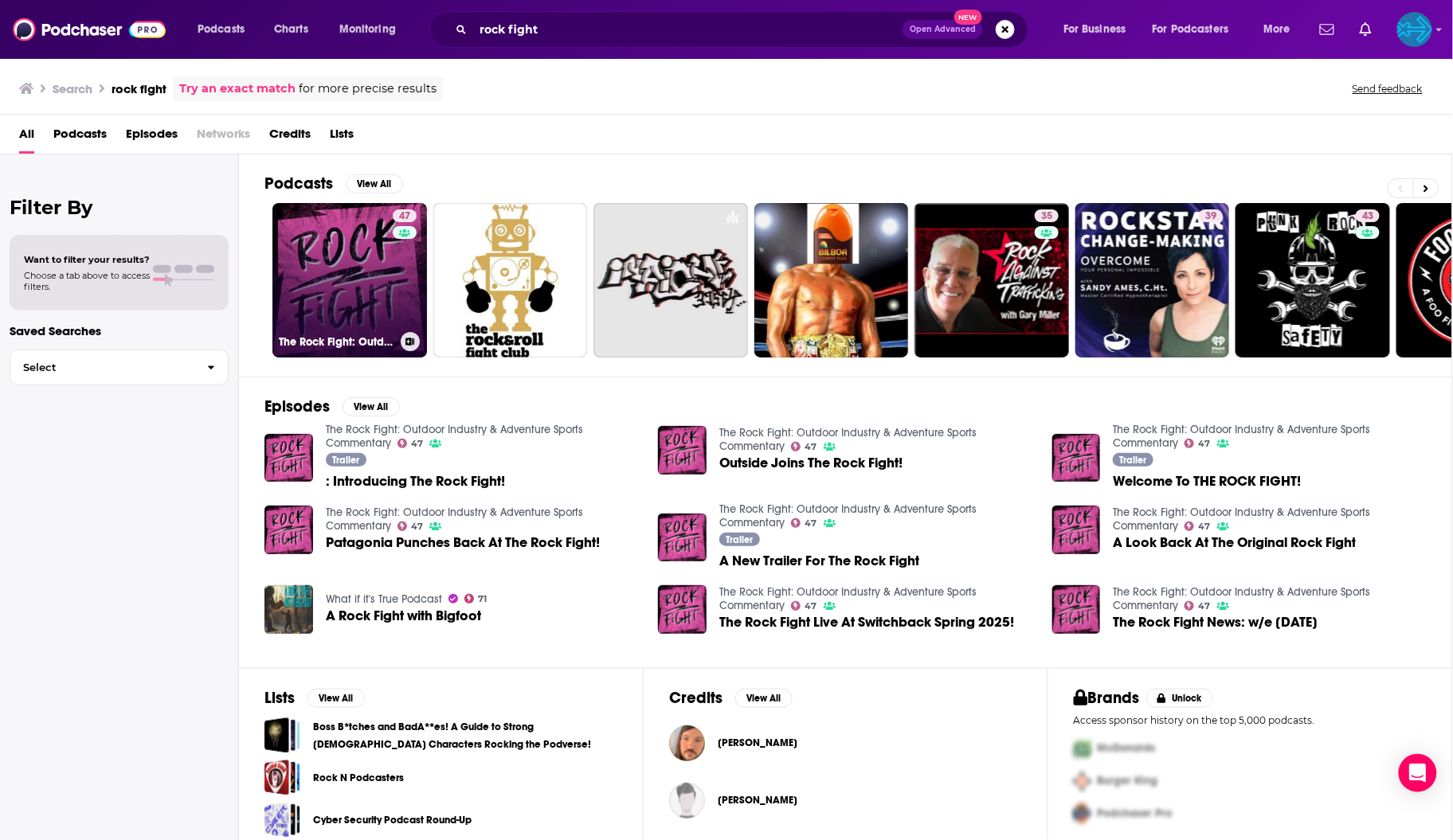
click at [360, 263] on link "47 The Rock Fight: Outdoor Industry & Adventure Sports Commentary" at bounding box center [349, 280] width 155 height 155
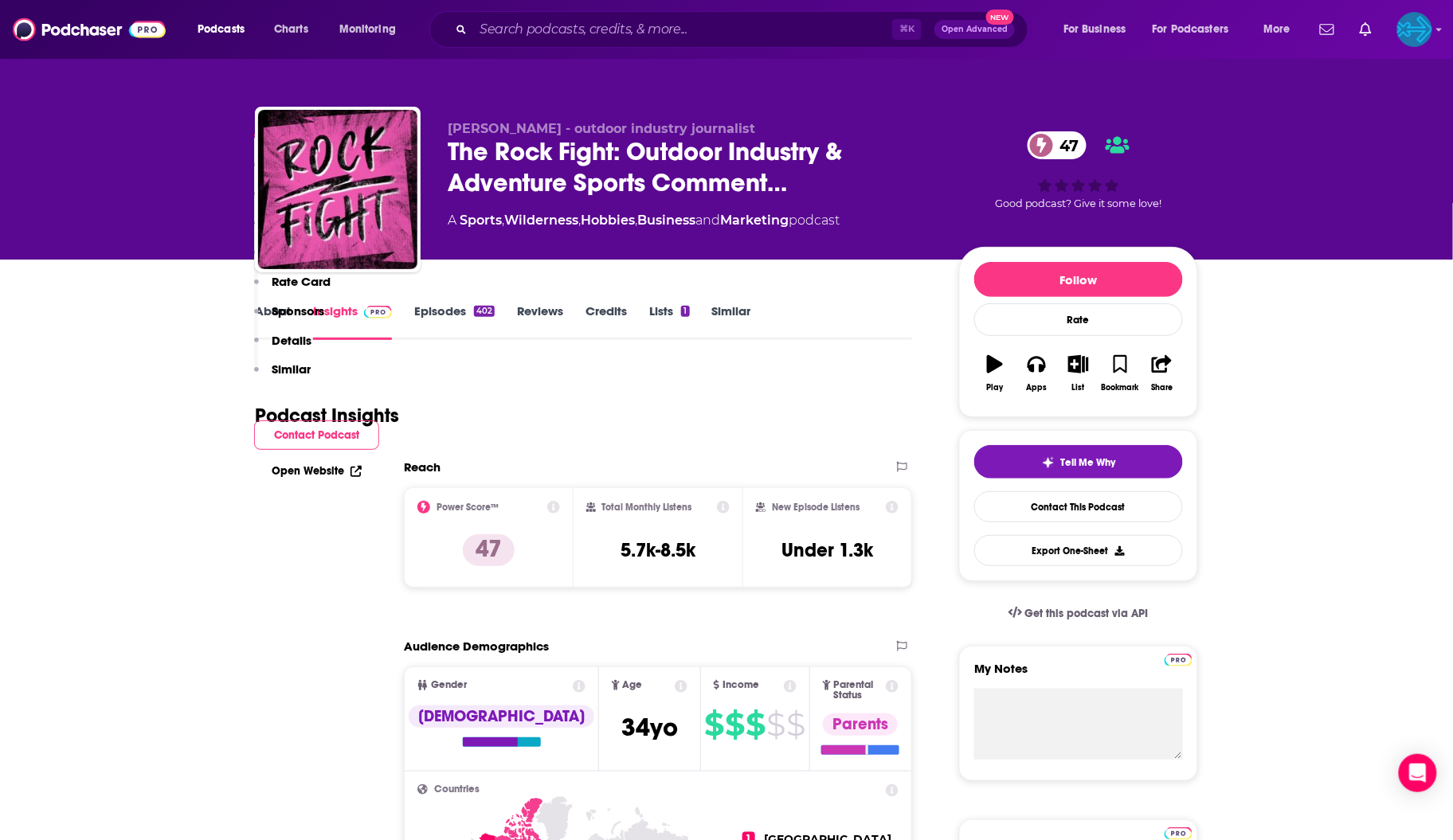
scroll to position [140, 0]
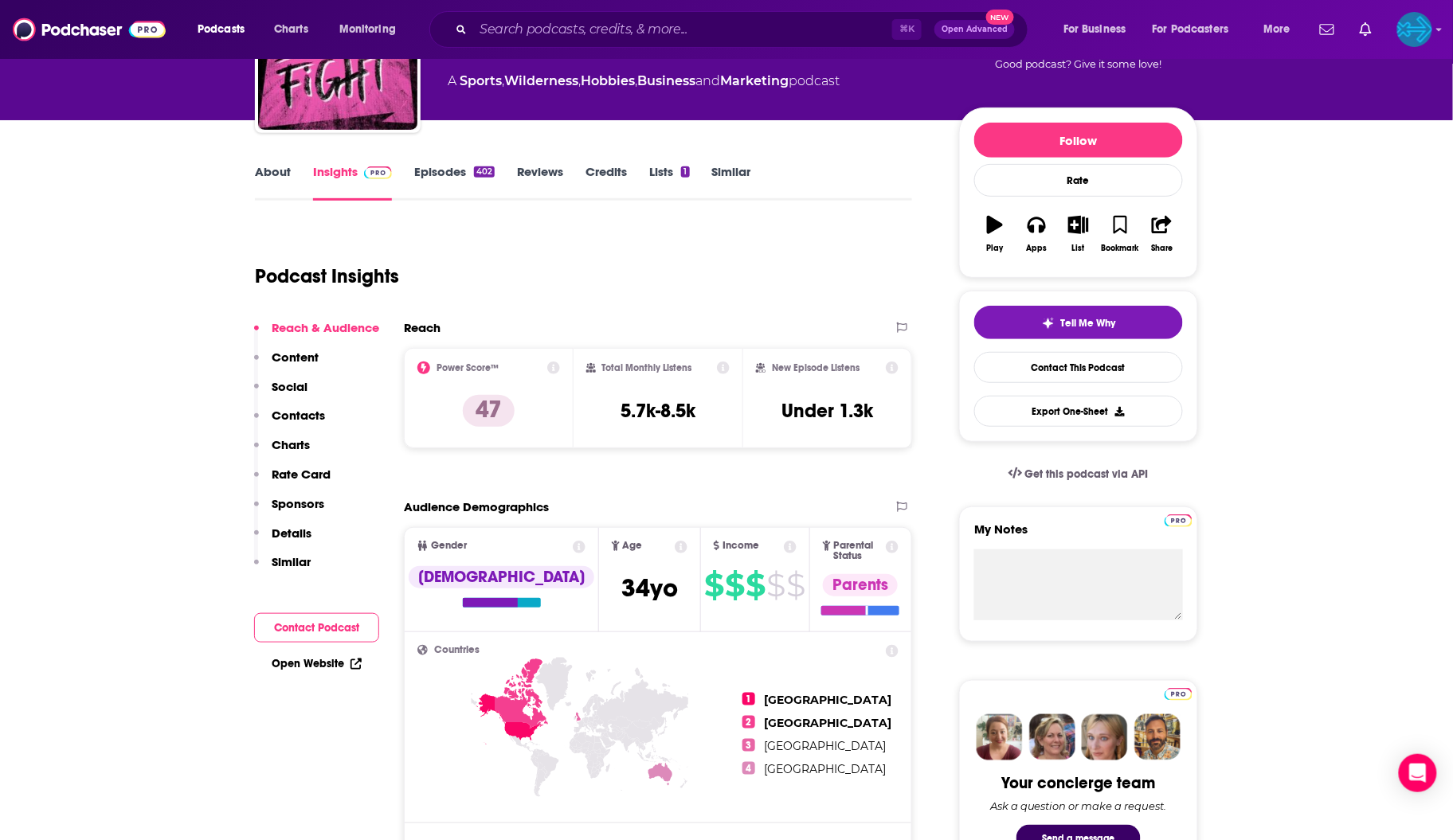
click at [449, 178] on link "Episodes 402" at bounding box center [454, 181] width 80 height 36
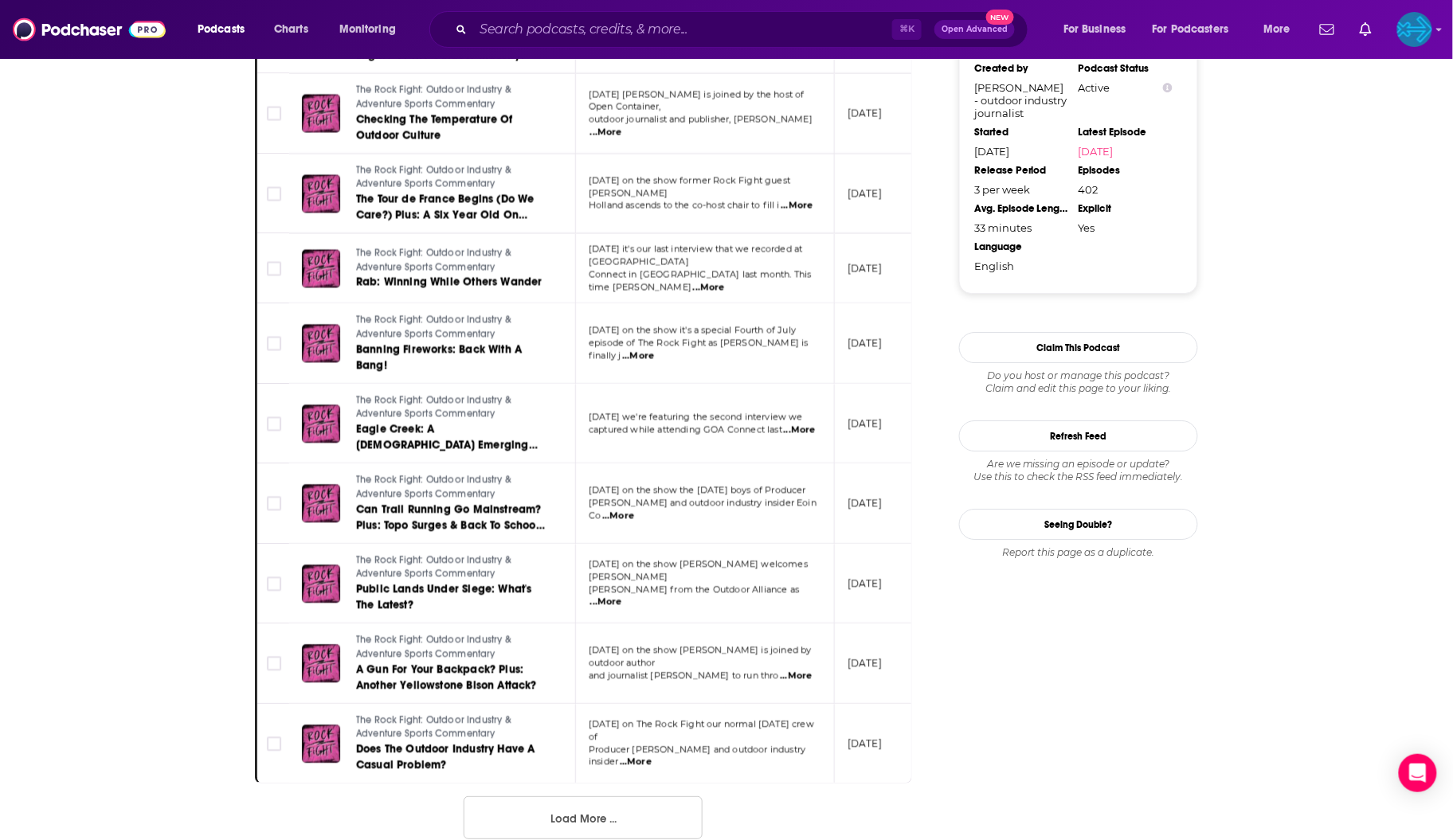
scroll to position [1622, 0]
